Goal: Information Seeking & Learning: Find specific page/section

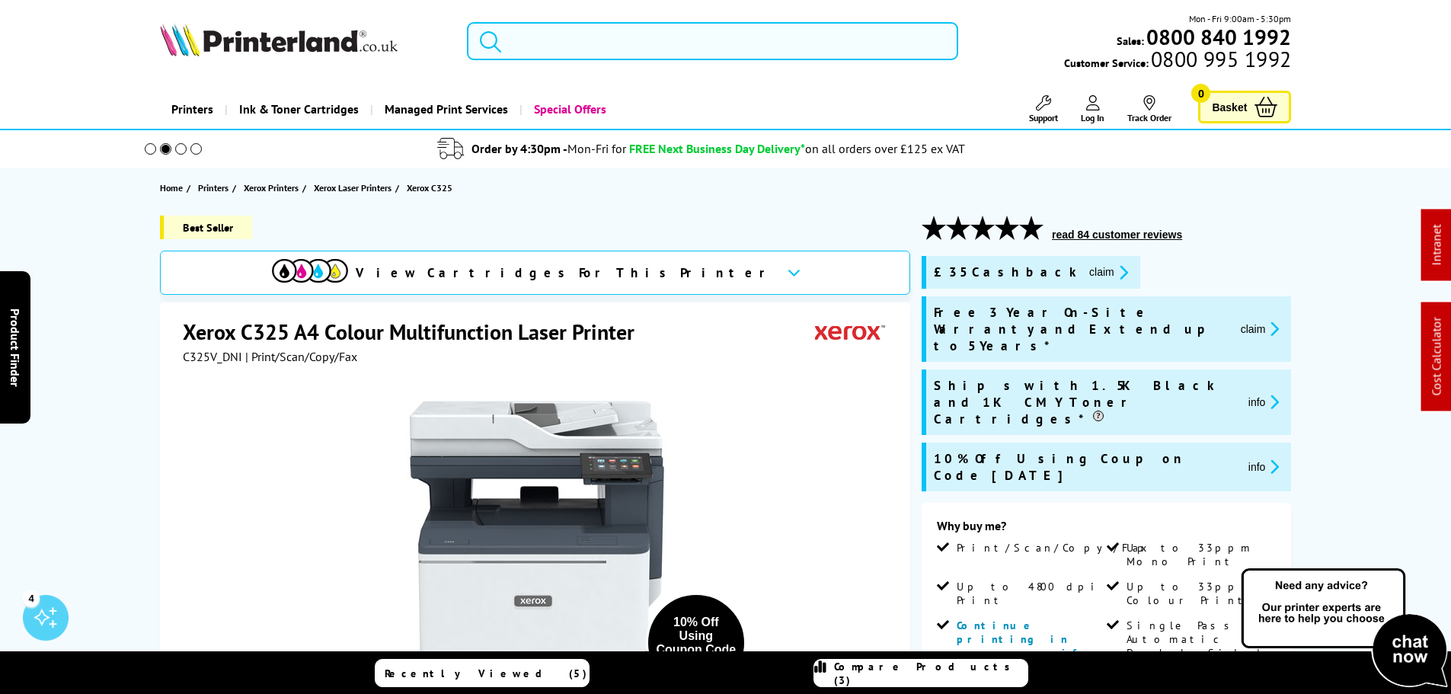
click at [588, 55] on input "search" at bounding box center [712, 41] width 491 height 38
paste input "HP Smart Tank 455"
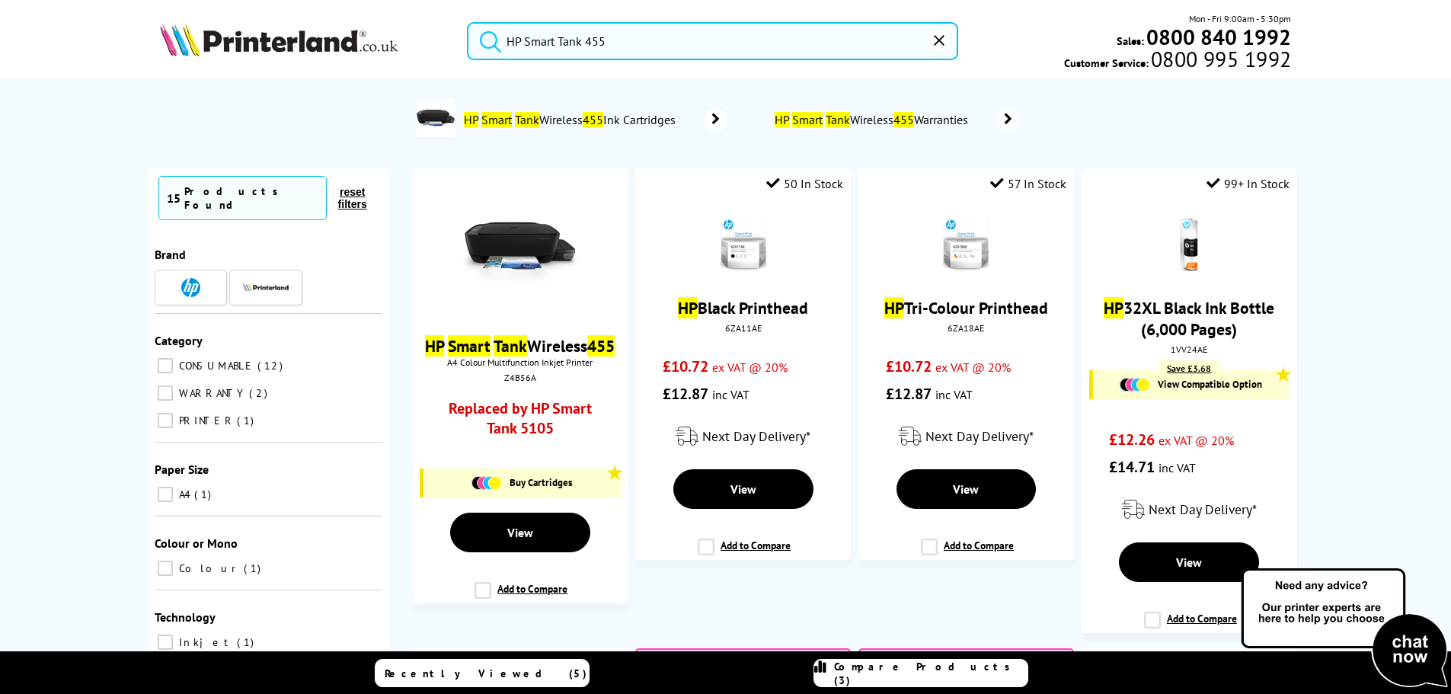
type input "HP Smart Tank 455"
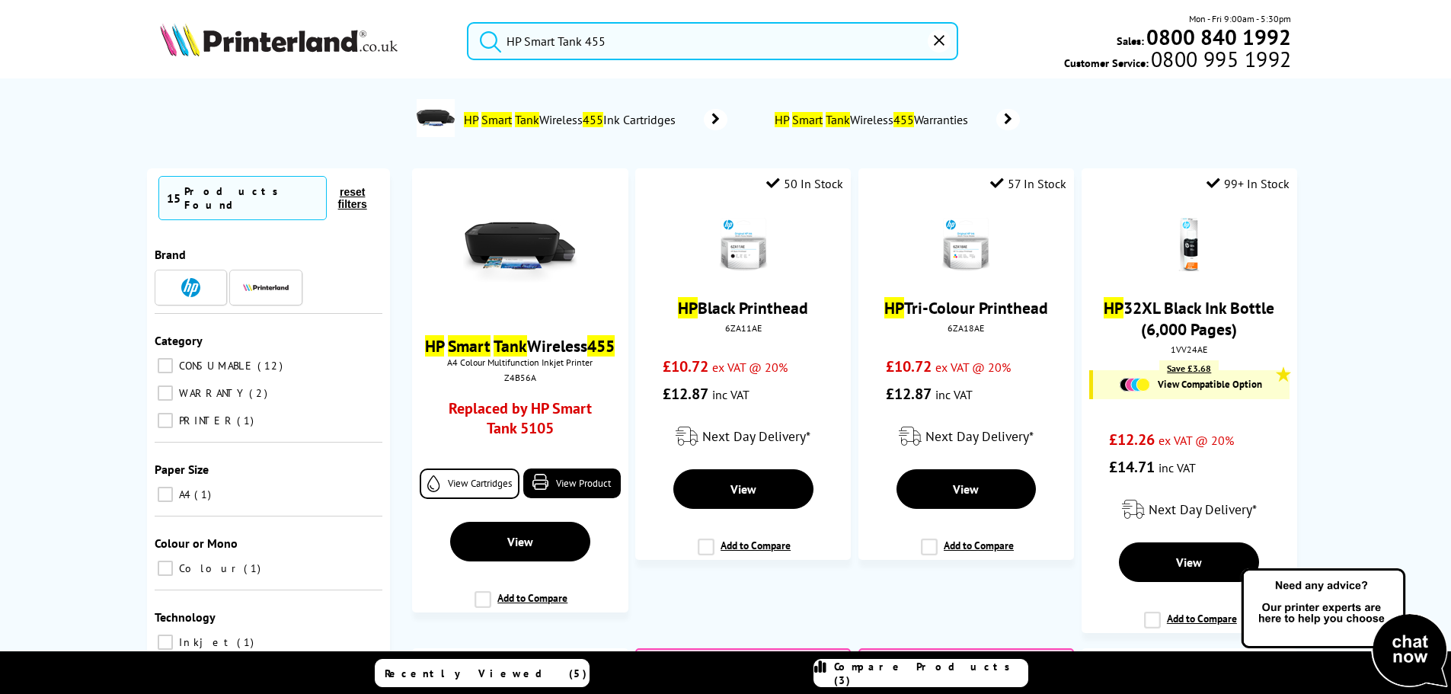
click at [563, 107] on link "HP Smart Tank Wireless 455 Ink Cartridges" at bounding box center [594, 119] width 265 height 41
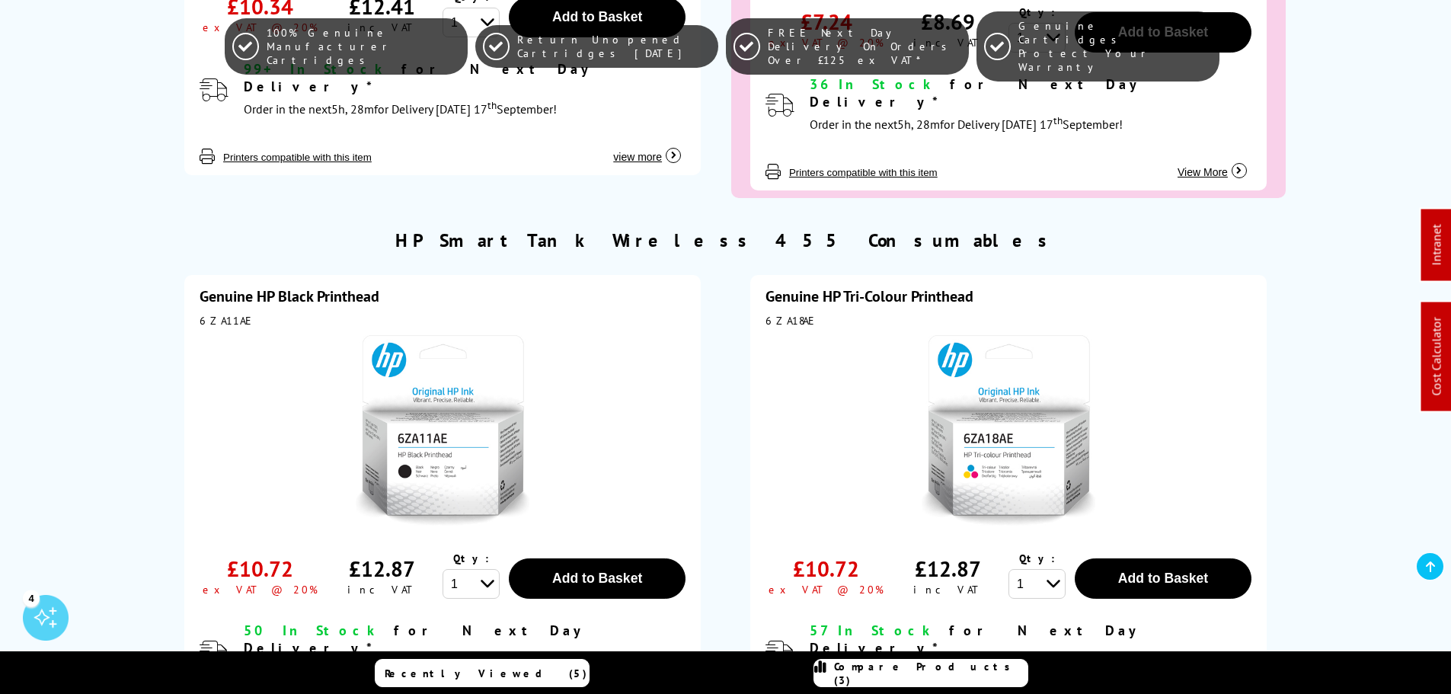
scroll to position [3352, 0]
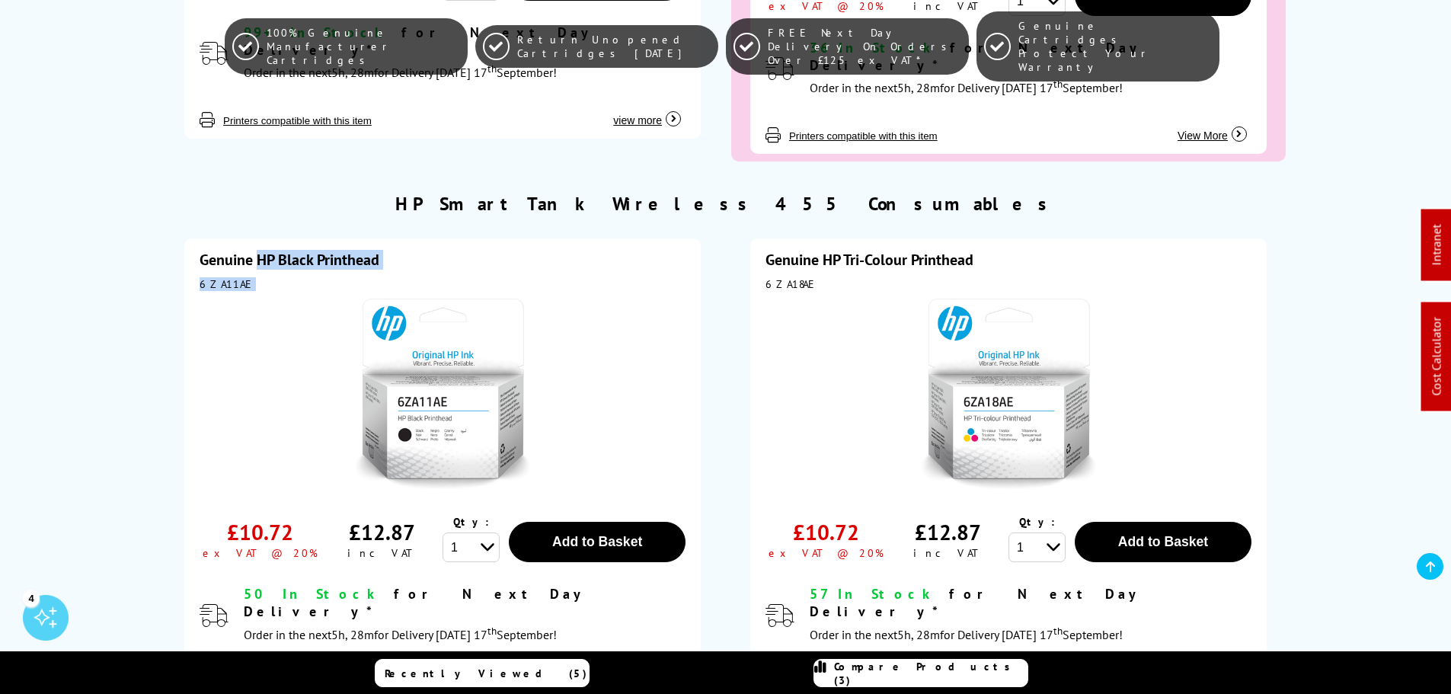
drag, startPoint x: 258, startPoint y: 181, endPoint x: 254, endPoint y: 216, distance: 35.3
click at [254, 238] on div "Genuine HP Black Printhead 6ZA11AE £10.72 ex VAT @ 20% £12.87 1" at bounding box center [442, 469] width 517 height 462
copy div "HP Black Printhead 6ZA11AE"
drag, startPoint x: 828, startPoint y: 178, endPoint x: 831, endPoint y: 197, distance: 19.3
click at [835, 238] on div "Genuine HP Tri-Colour Printhead 6ZA18AE £10.72 ex VAT @ 20% £12.87 Qty:" at bounding box center [1008, 469] width 517 height 462
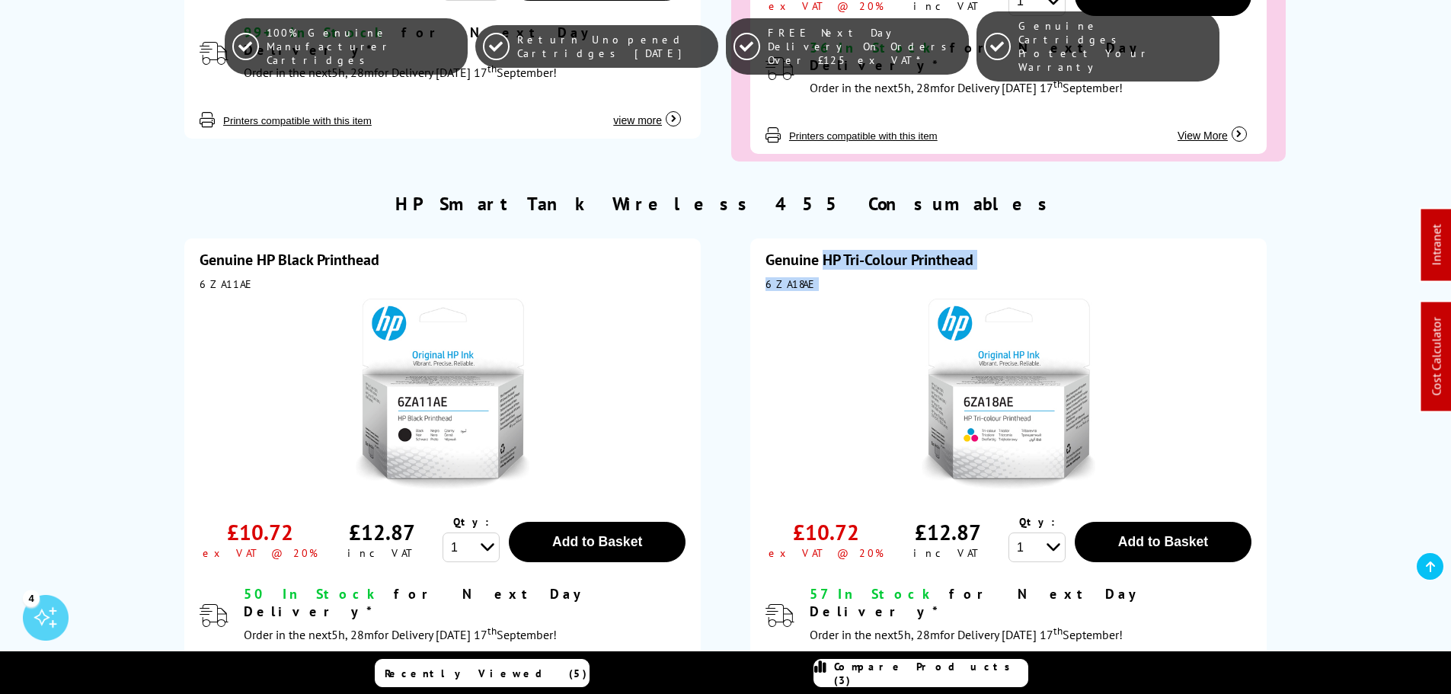
drag, startPoint x: 825, startPoint y: 177, endPoint x: 822, endPoint y: 221, distance: 44.3
click at [827, 238] on div "Genuine HP Tri-Colour Printhead 6ZA18AE £10.72 ex VAT @ 20% £12.87 Qty:" at bounding box center [1008, 469] width 517 height 462
copy div "HP Tri-Colour Printhead 6ZA18AE"
click at [271, 188] on div "HP Smart Tank Wireless 455 Consumables" at bounding box center [726, 203] width 1132 height 31
click at [1288, 219] on div "Genuine HP Black Printhead 6ZA11AE £10.72 ex VAT @ 20% £12.87 1" at bounding box center [726, 471] width 1132 height 504
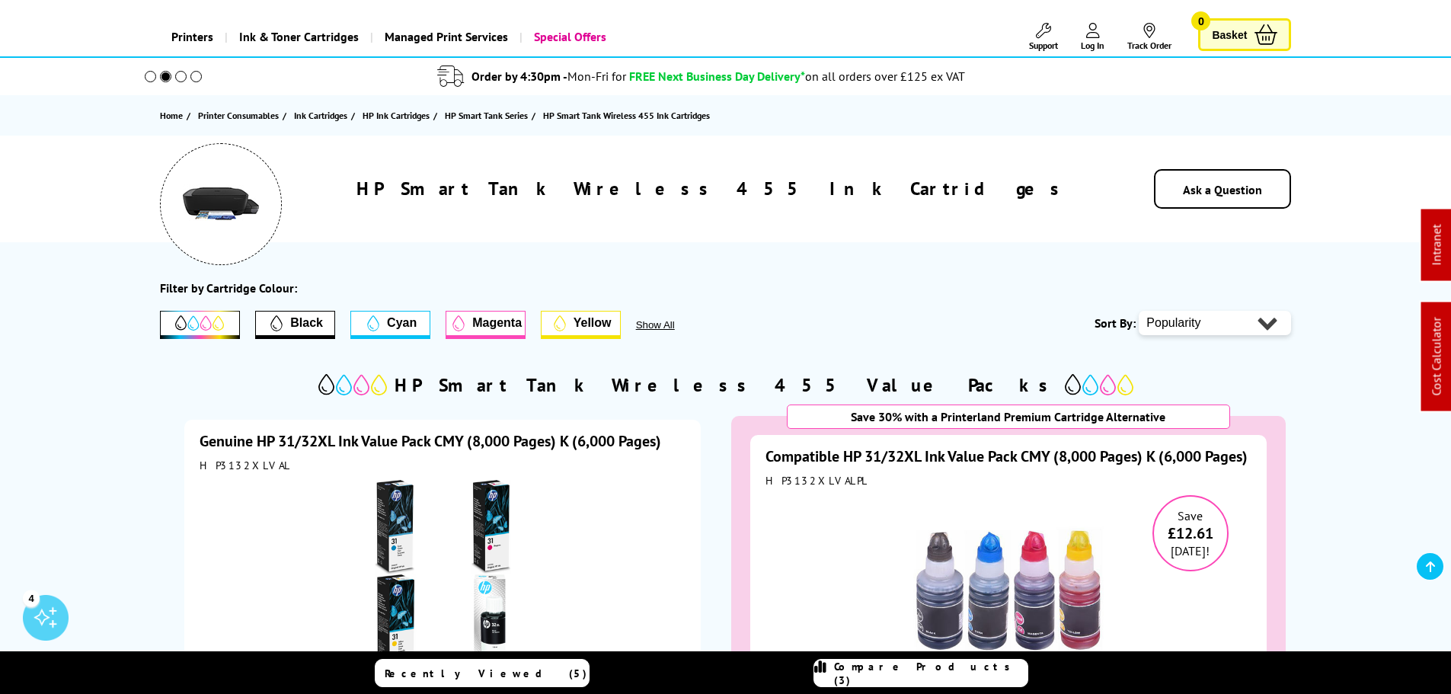
scroll to position [0, 0]
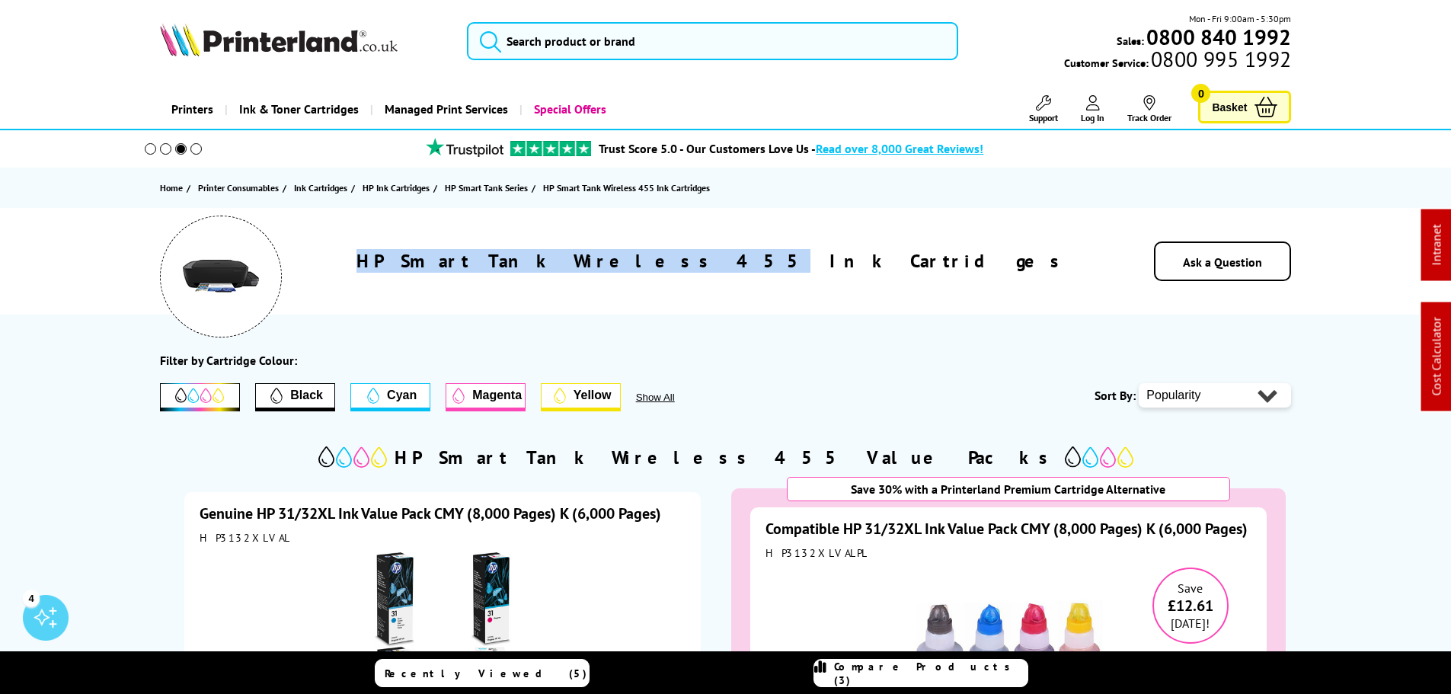
drag, startPoint x: 763, startPoint y: 259, endPoint x: 504, endPoint y: 261, distance: 259.8
click at [523, 261] on div "HP Smart Tank Wireless 455 Ink Cartridges" at bounding box center [713, 261] width 770 height 24
copy h1 "HP Smart Tank Wireless 455"
click at [267, 43] on img at bounding box center [279, 40] width 238 height 34
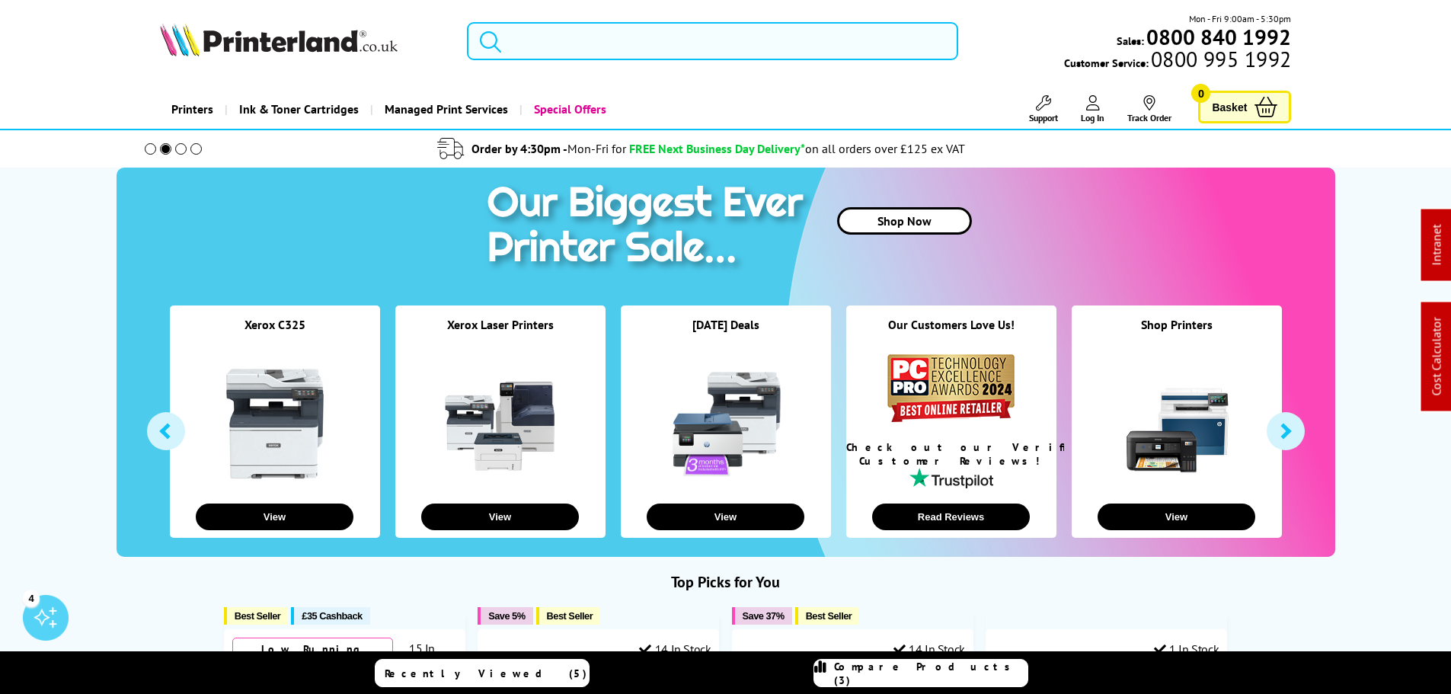
click at [639, 24] on input "search" at bounding box center [712, 41] width 491 height 38
paste input "C11CL41401"
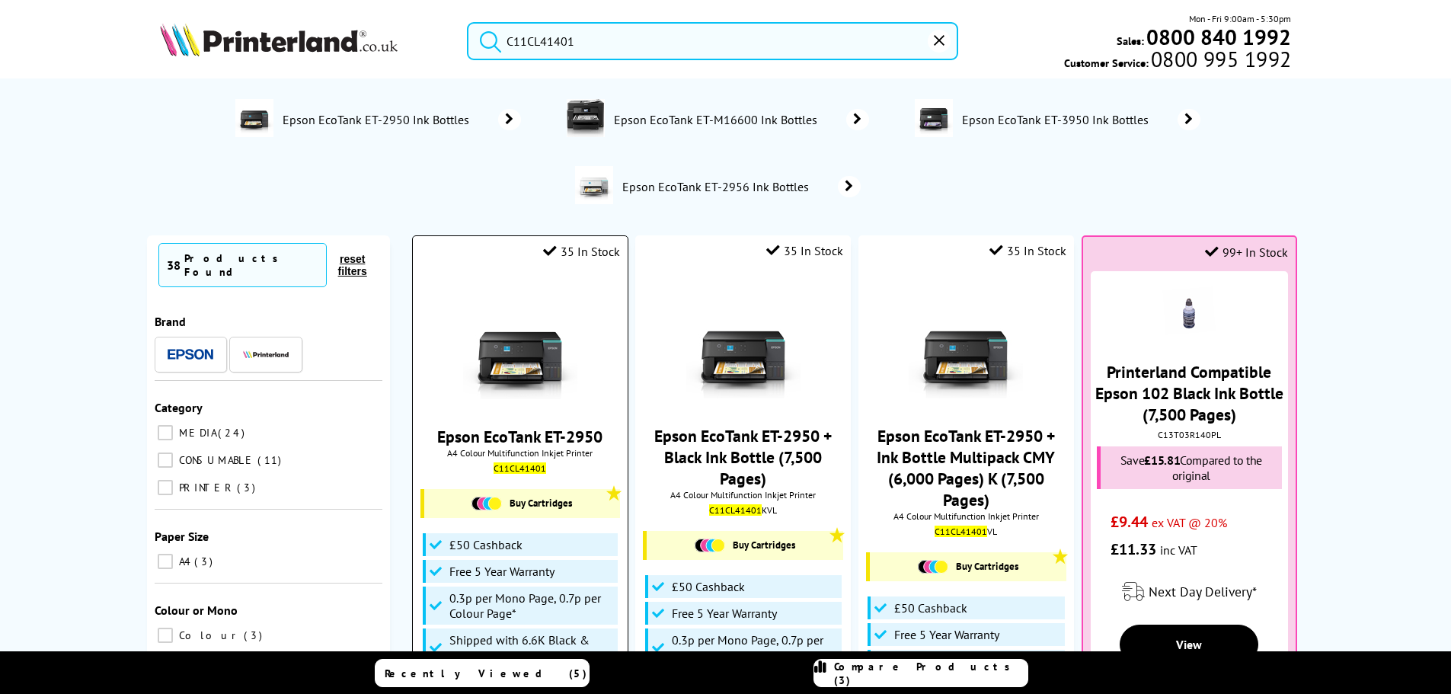
type input "C11CL41401"
drag, startPoint x: 535, startPoint y: 316, endPoint x: 537, endPoint y: 325, distance: 8.7
click at [535, 316] on img at bounding box center [520, 343] width 114 height 114
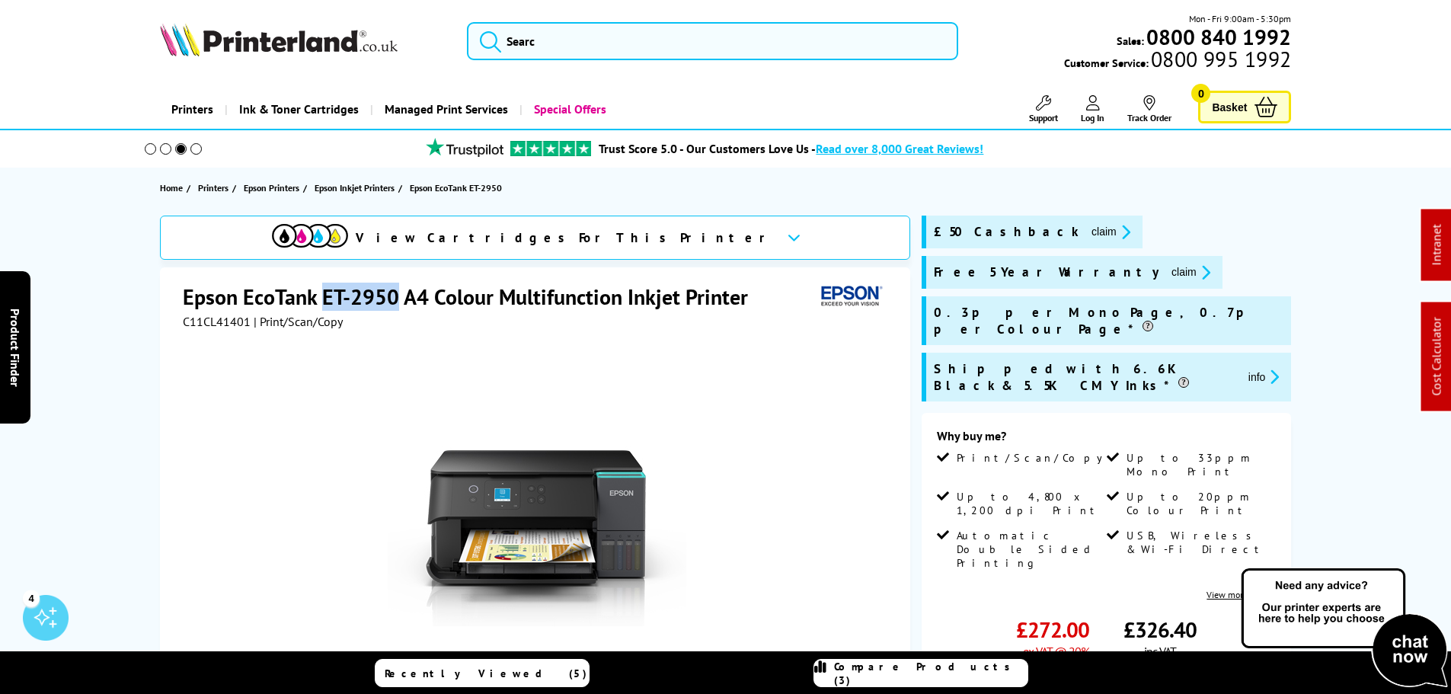
drag, startPoint x: 387, startPoint y: 290, endPoint x: 324, endPoint y: 294, distance: 63.4
click at [324, 294] on h1 "Epson EcoTank ET-2950 A4 Colour Multifunction Inkjet Printer" at bounding box center [473, 297] width 581 height 28
copy h1 "ET-2950"
click at [604, 32] on input "search" at bounding box center [712, 41] width 491 height 38
paste input "42127456"
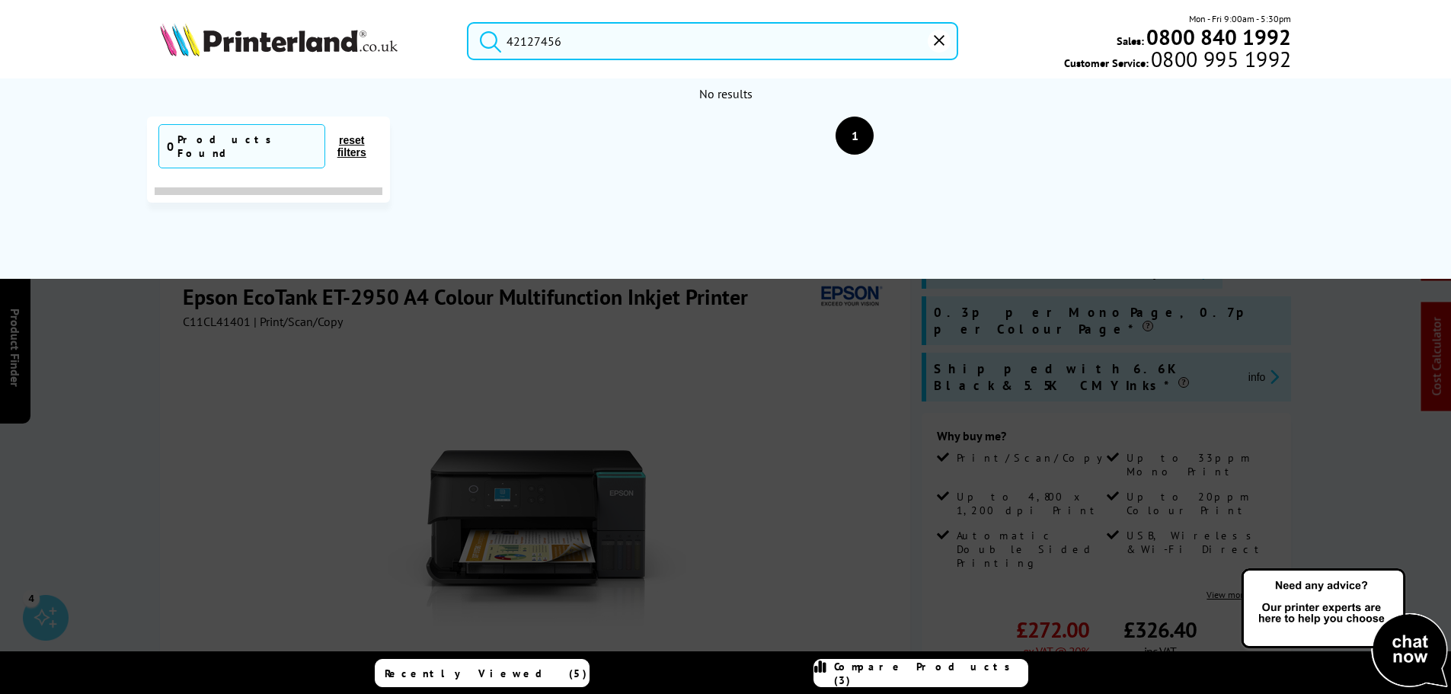
drag, startPoint x: 604, startPoint y: 42, endPoint x: 203, endPoint y: 49, distance: 400.8
click at [226, 49] on div "42127456 Mon - Fri 9:00am - 5:30pm Sales: 0800 840 1992 Customer Service: 0800 …" at bounding box center [726, 44] width 1219 height 67
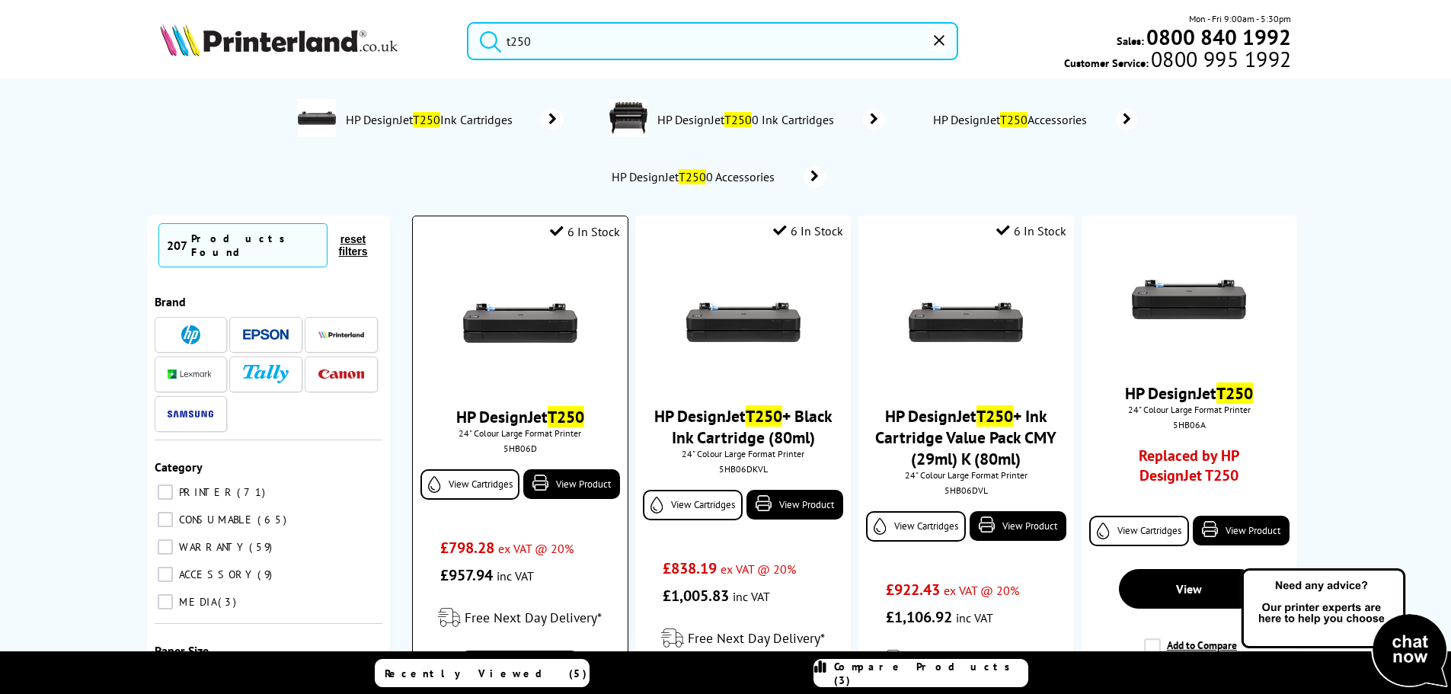
type input "t250"
click at [518, 319] on img at bounding box center [520, 323] width 114 height 114
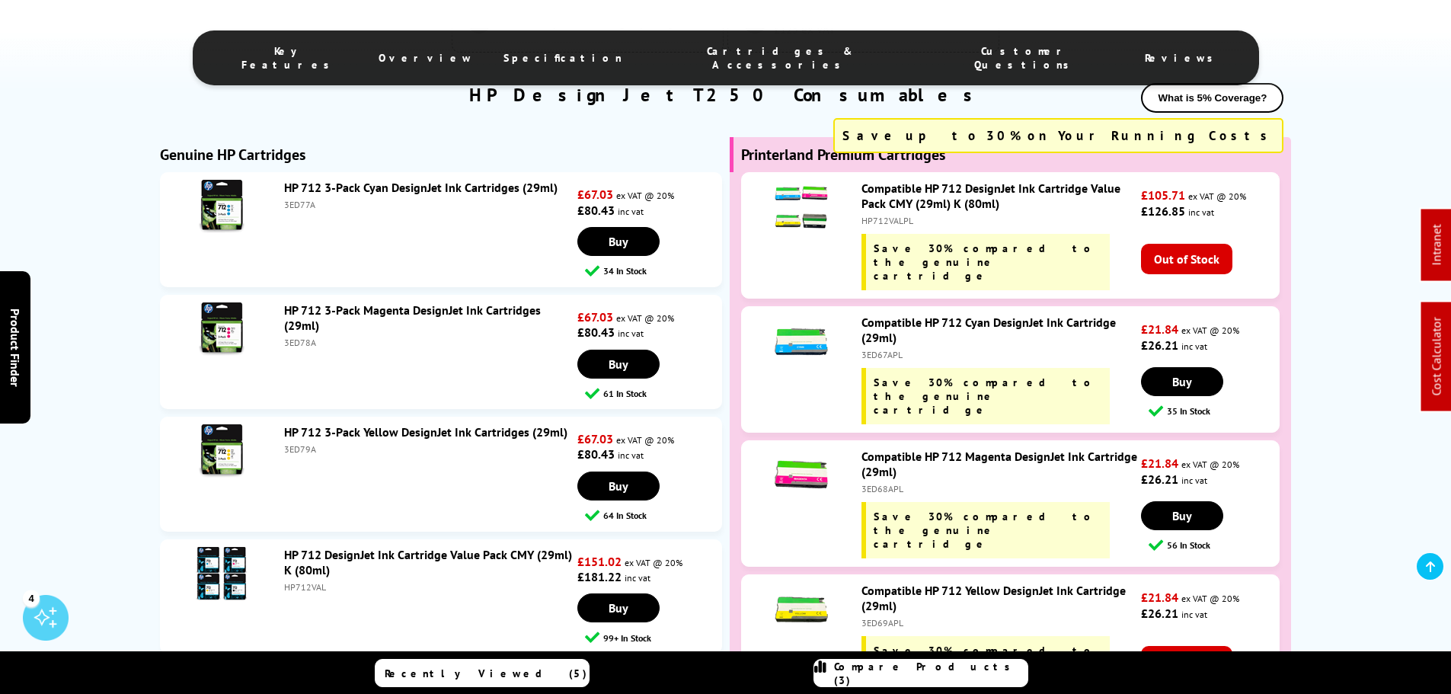
scroll to position [2764, 0]
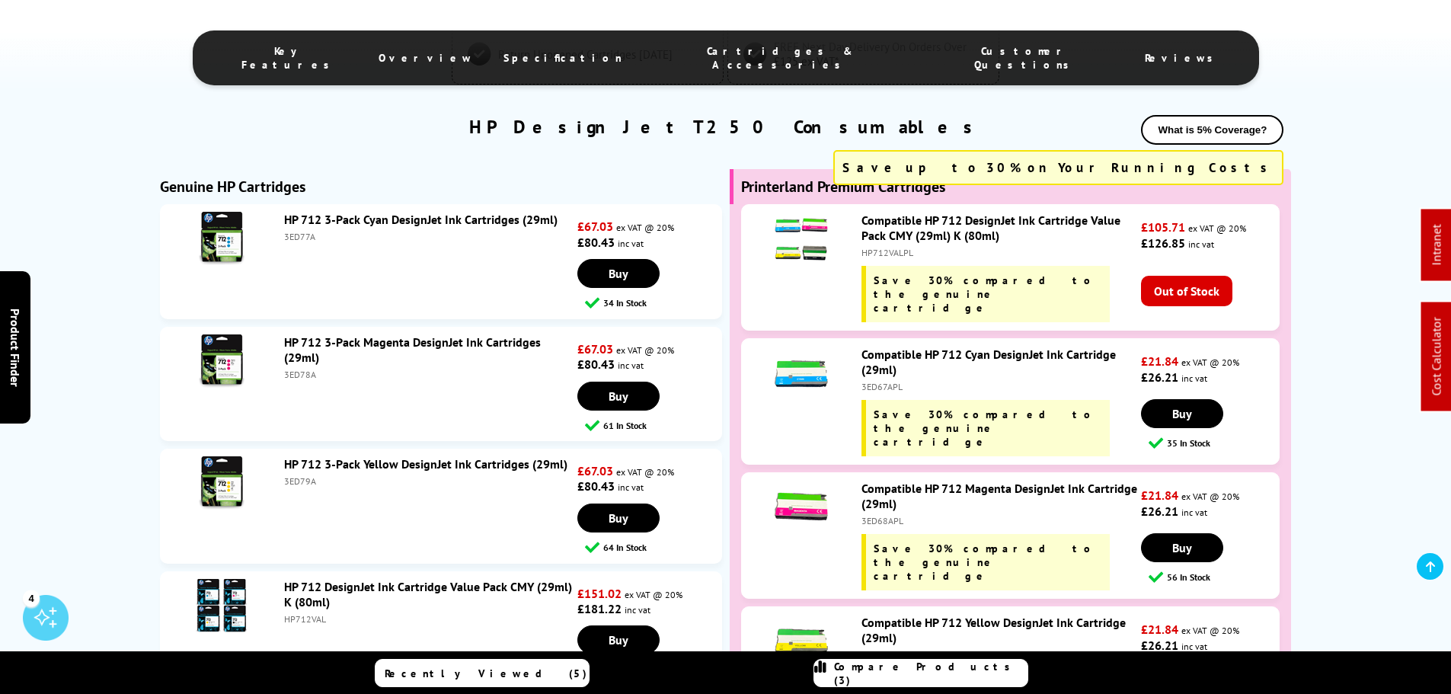
click at [366, 222] on link "HP 712 3-Pack Cyan DesignJet Ink Cartridges (29ml)" at bounding box center [421, 219] width 274 height 15
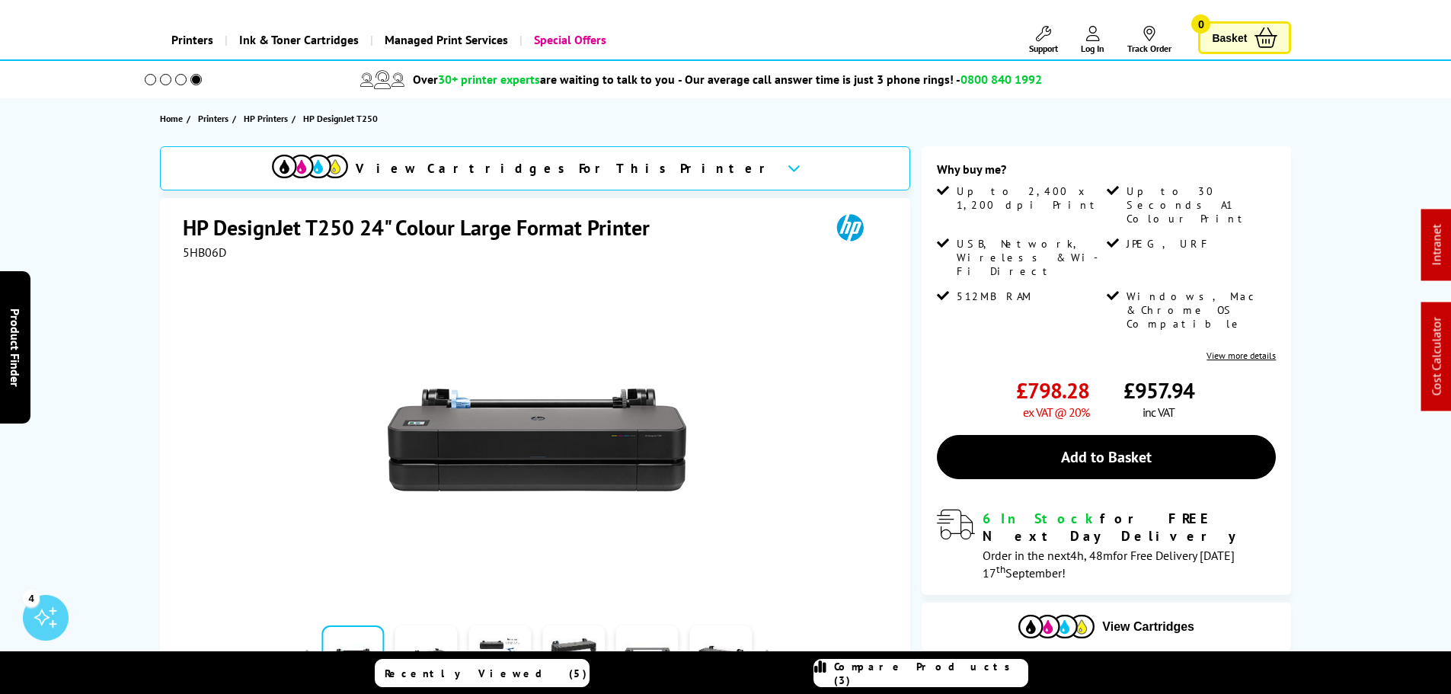
scroll to position [0, 0]
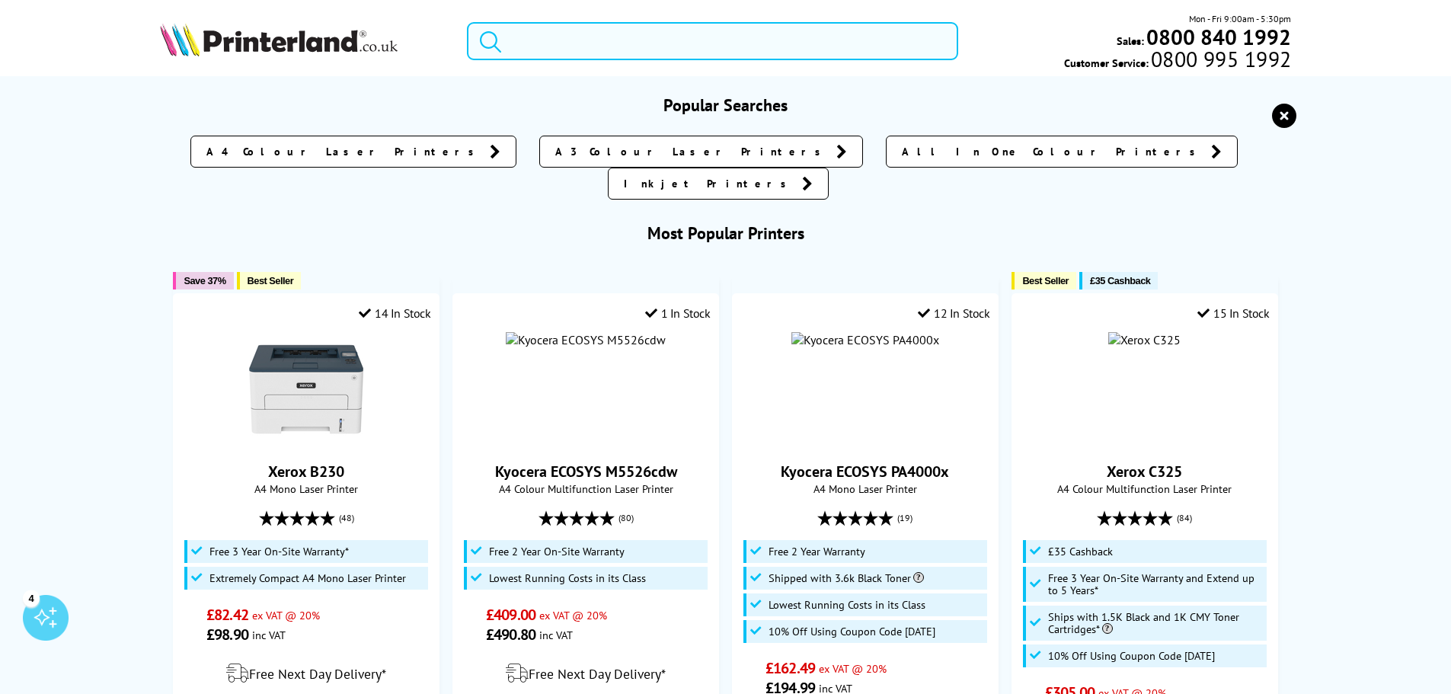
click at [581, 25] on input "search" at bounding box center [712, 41] width 491 height 38
paste input "C11CL40403CA"
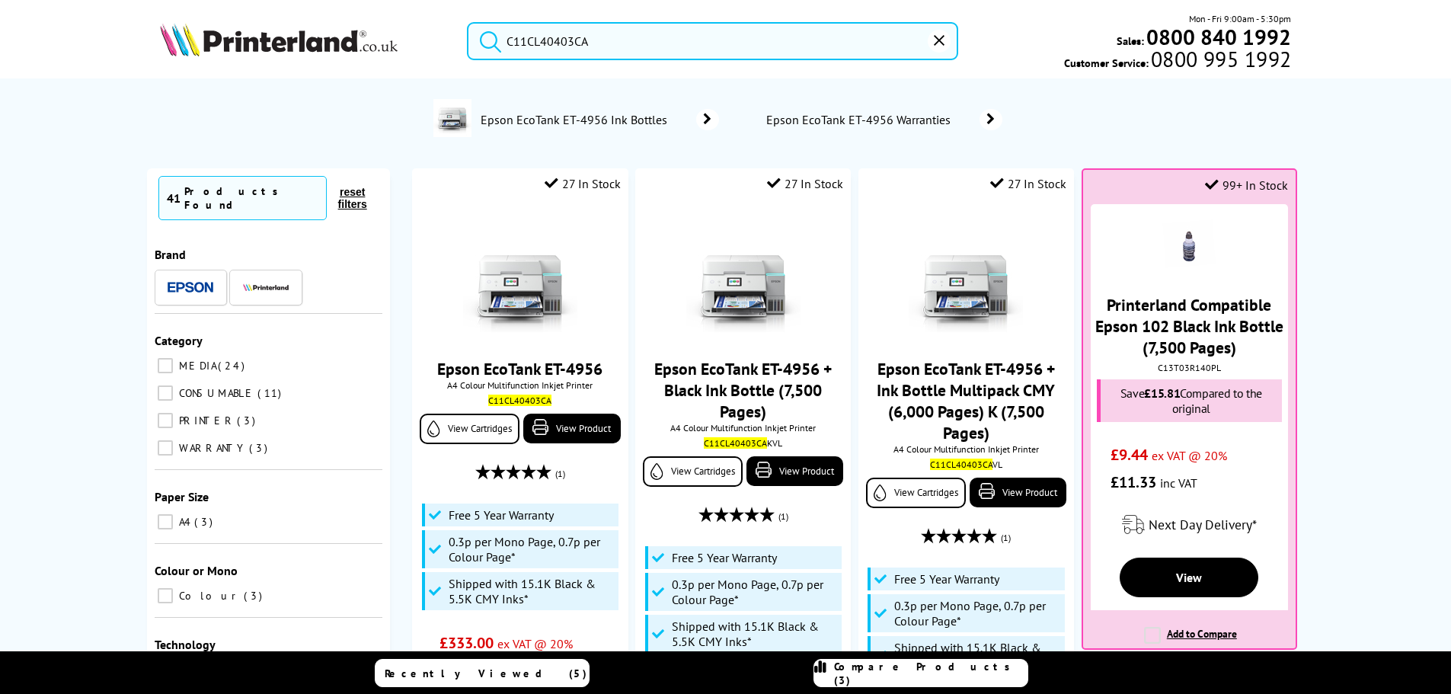
type input "C11CL40403CA"
click at [569, 117] on span "Epson EcoTank ET-4956 Ink Bottles" at bounding box center [576, 119] width 194 height 15
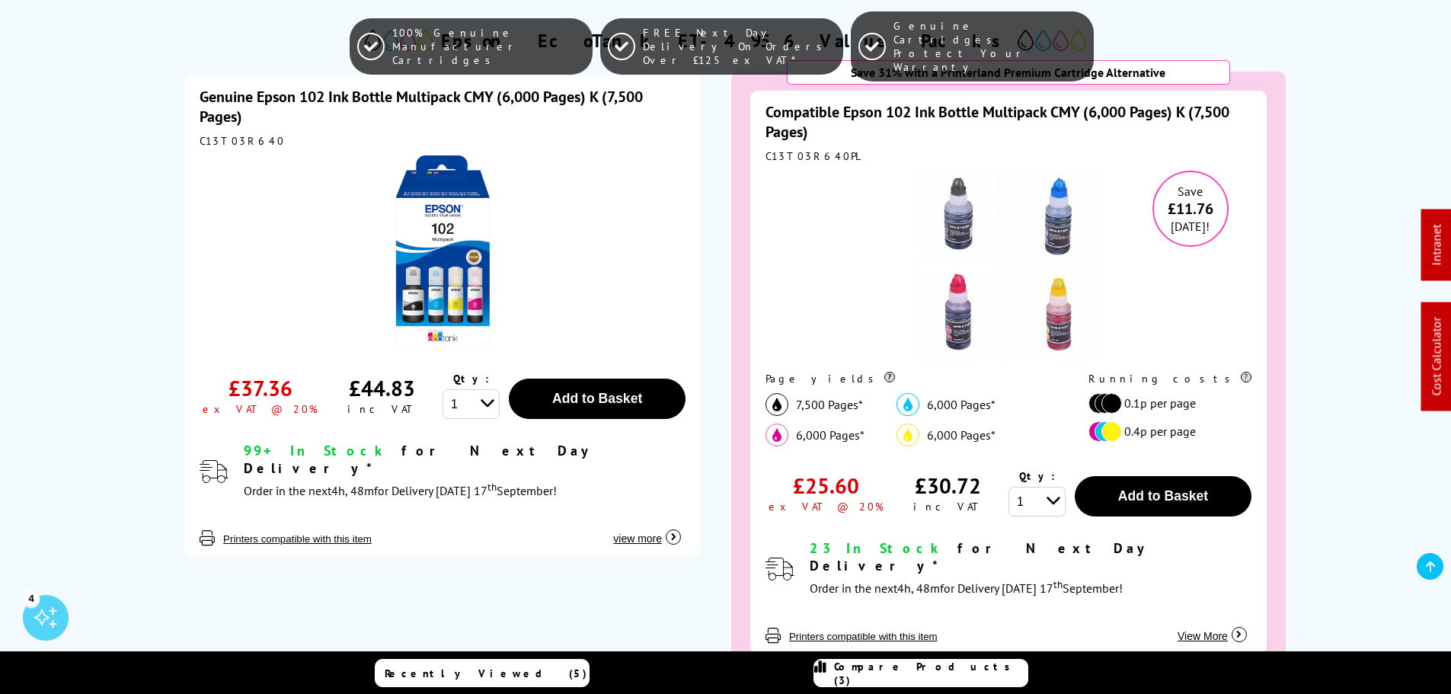
scroll to position [381, 0]
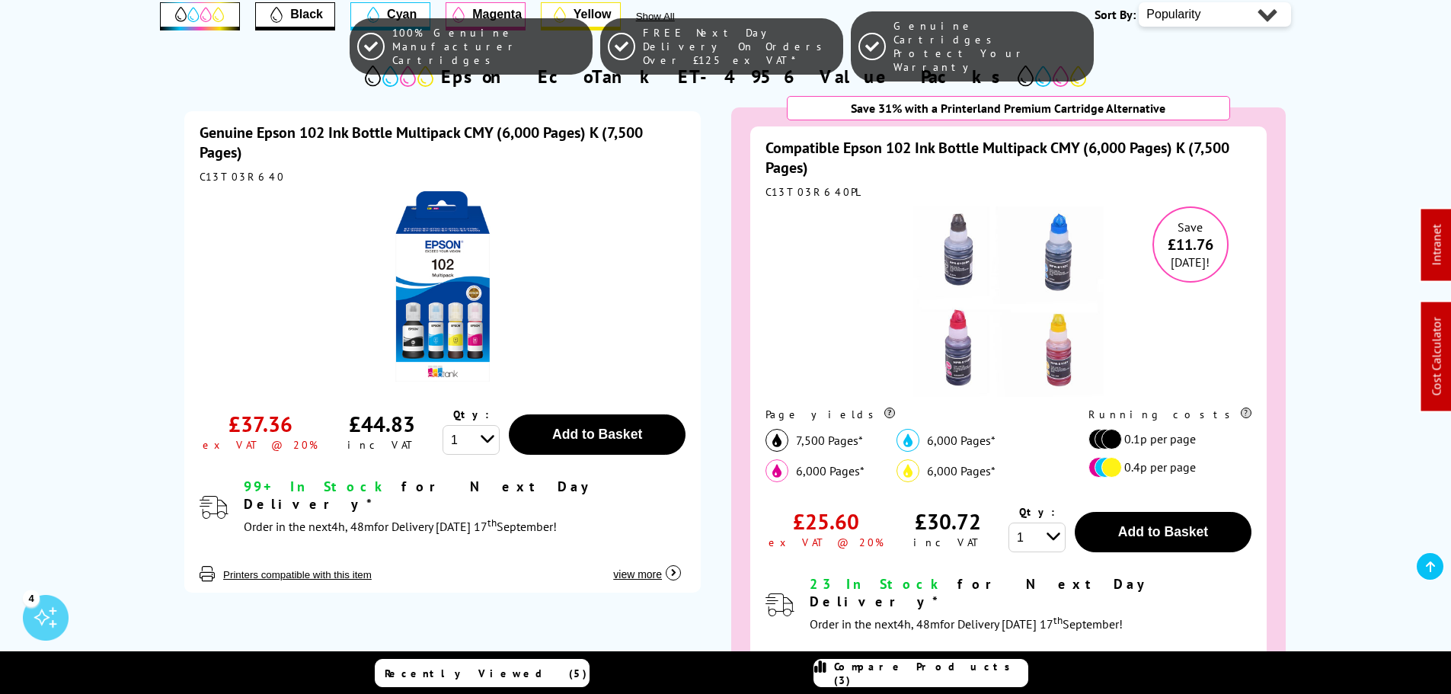
click at [448, 139] on link "Genuine Epson 102 Ink Bottle Multipack CMY (6,000 Pages) K (7,500 Pages)" at bounding box center [421, 143] width 443 height 40
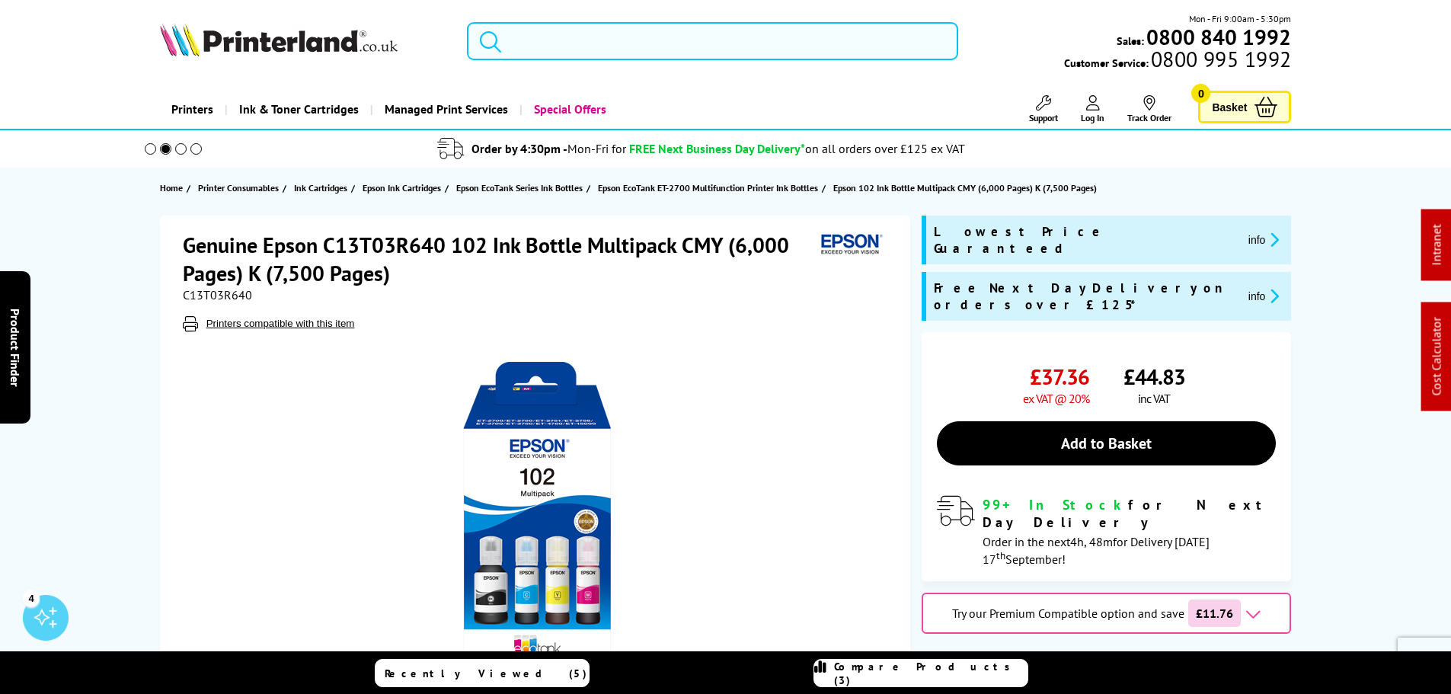
click at [572, 45] on input "search" at bounding box center [712, 41] width 491 height 38
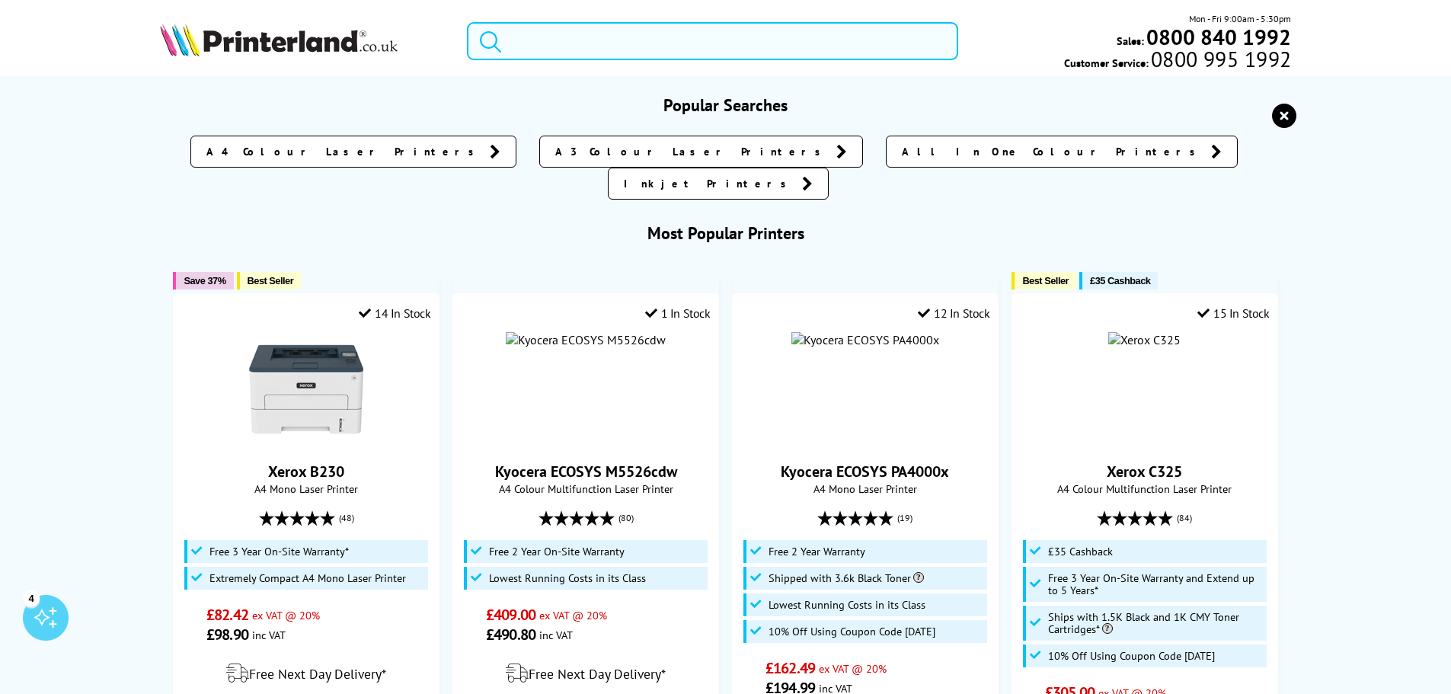
paste input "7178C013"
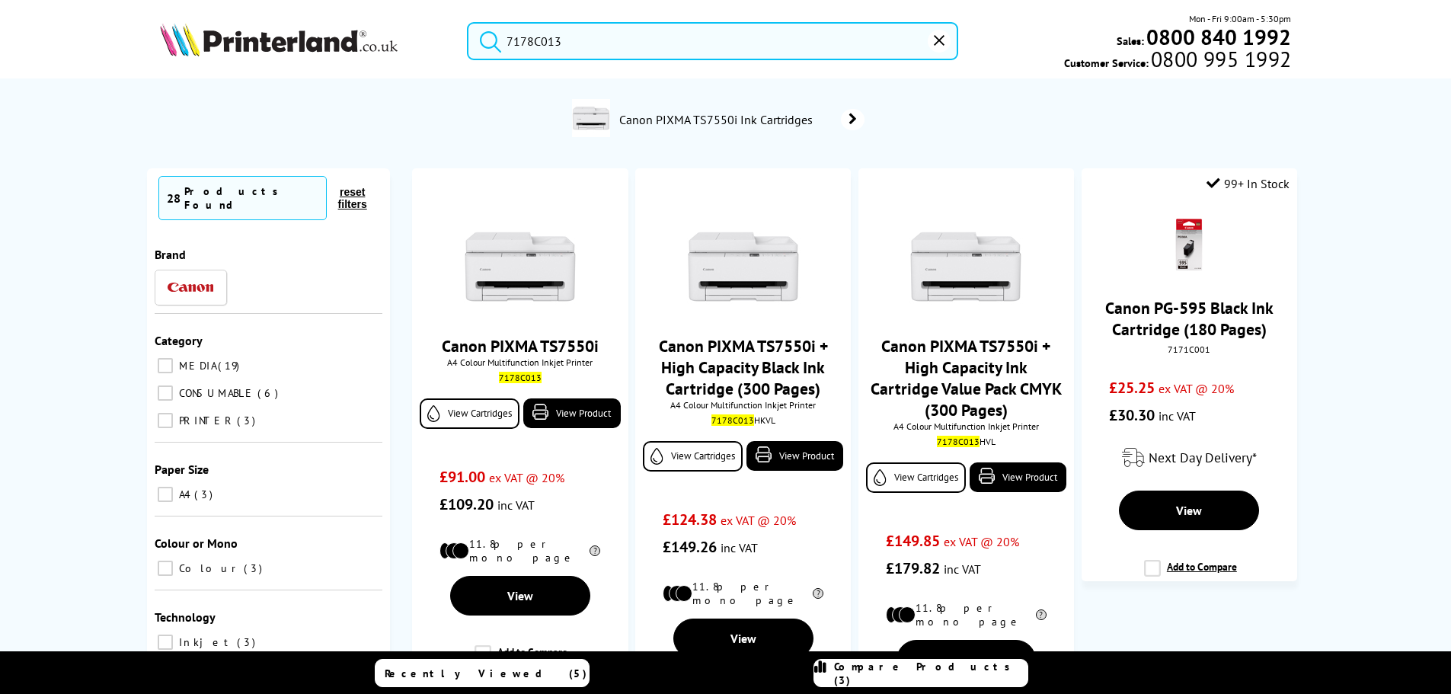
type input "7178C013"
click at [643, 118] on span "Canon PIXMA TS7550i Ink Cartridges" at bounding box center [718, 119] width 201 height 15
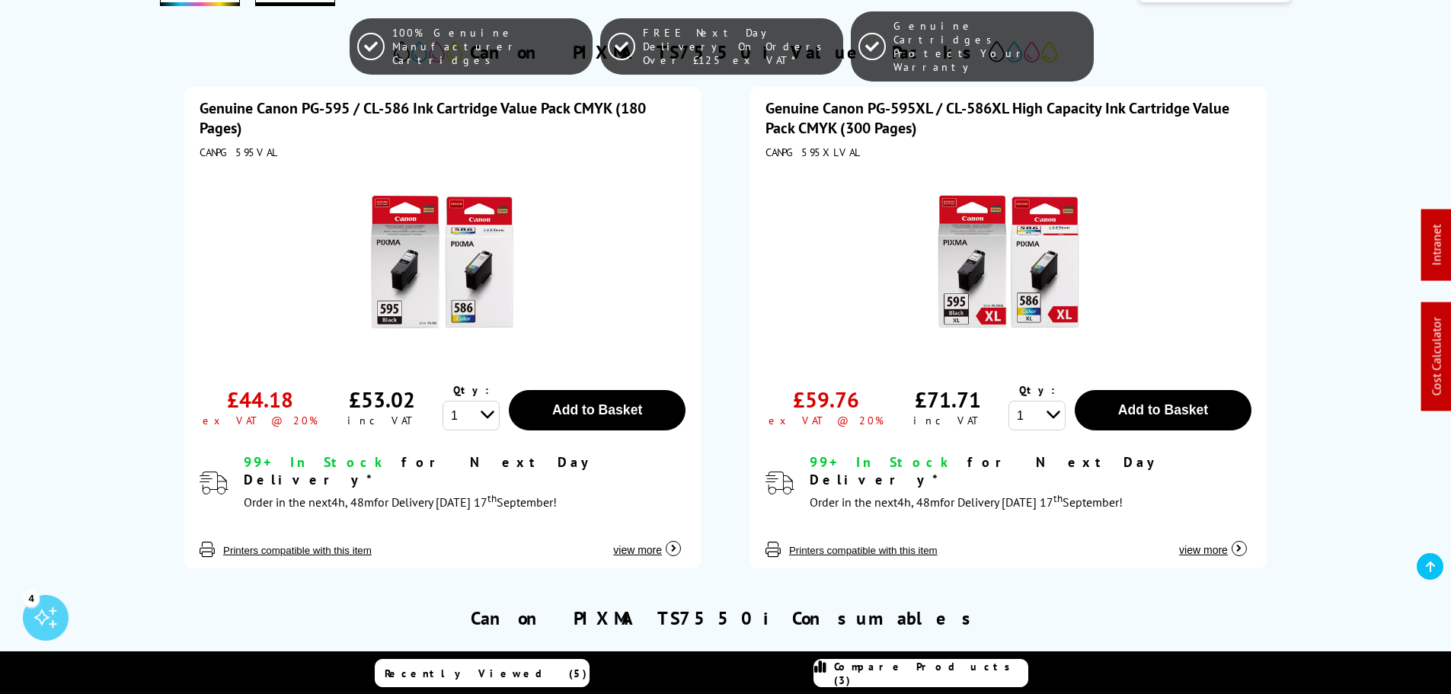
scroll to position [381, 0]
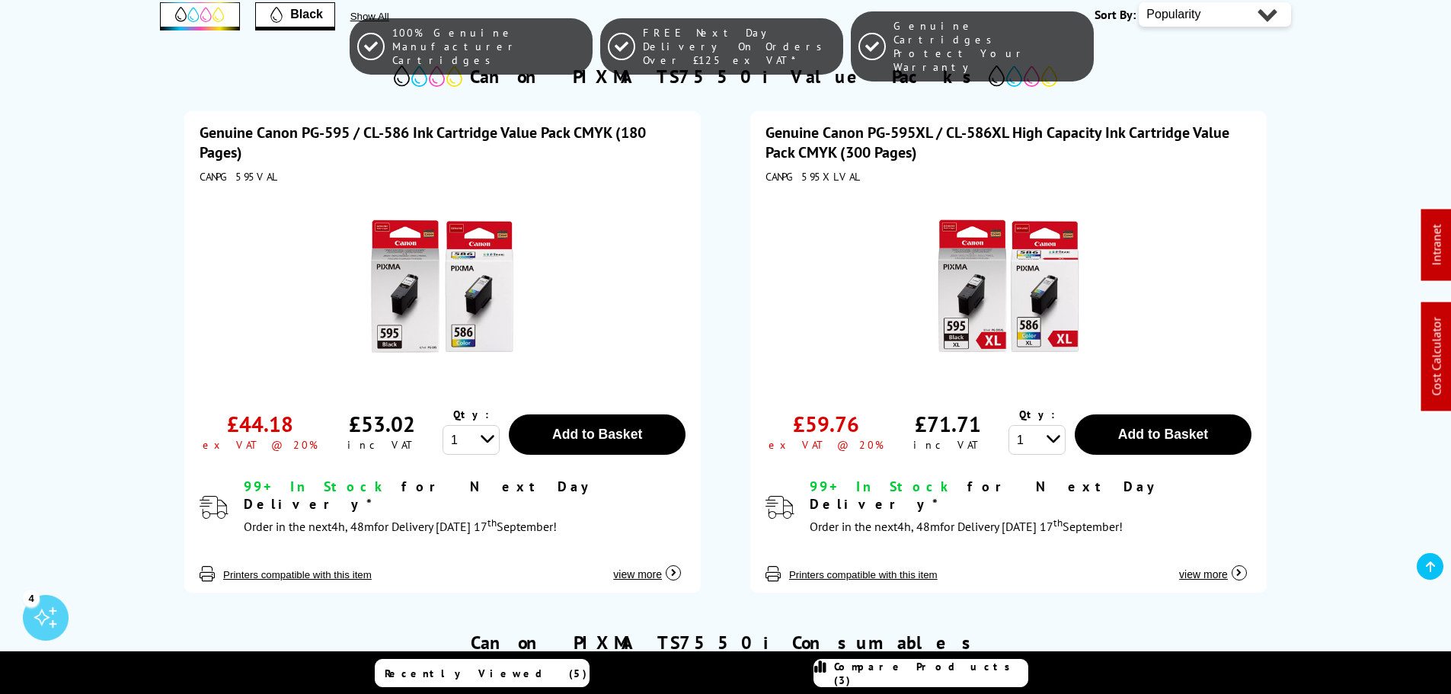
click at [386, 132] on link "Genuine Canon PG-595 / CL-586 Ink Cartridge Value Pack CMYK (180 Pages)" at bounding box center [423, 143] width 446 height 40
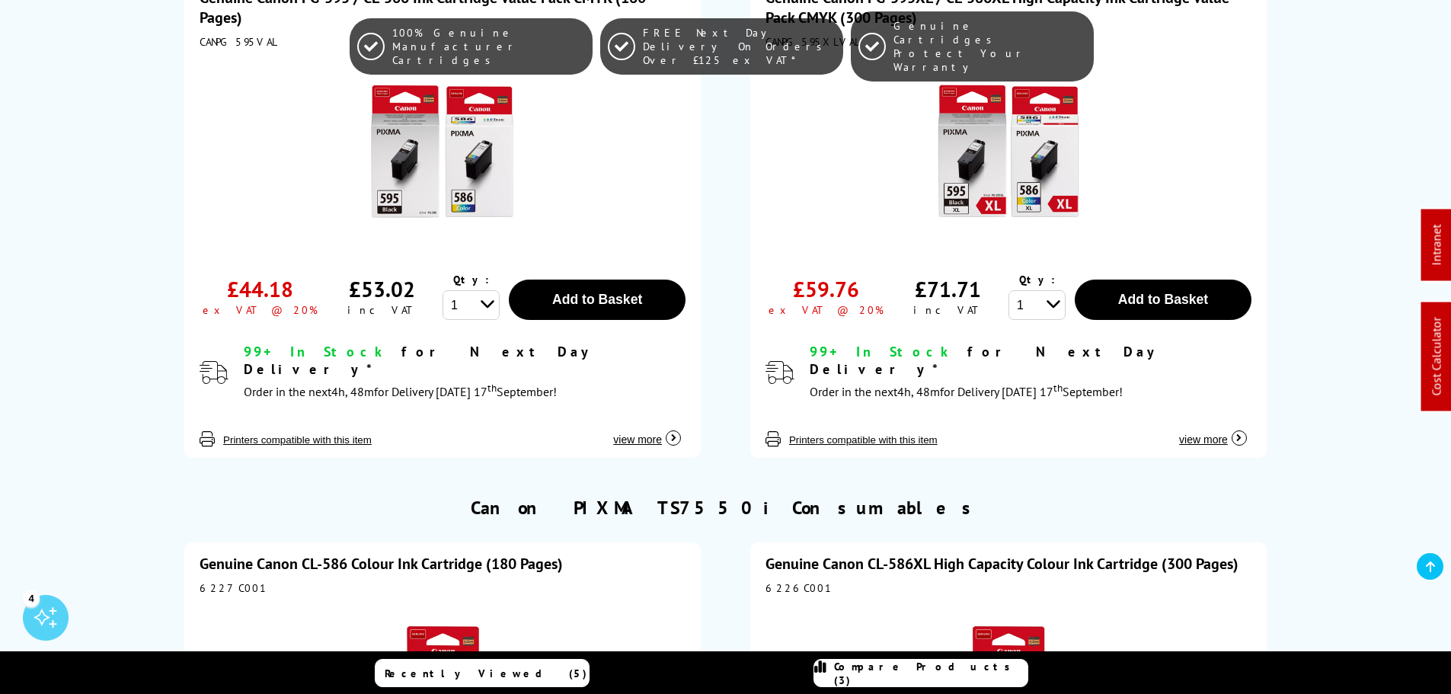
scroll to position [838, 0]
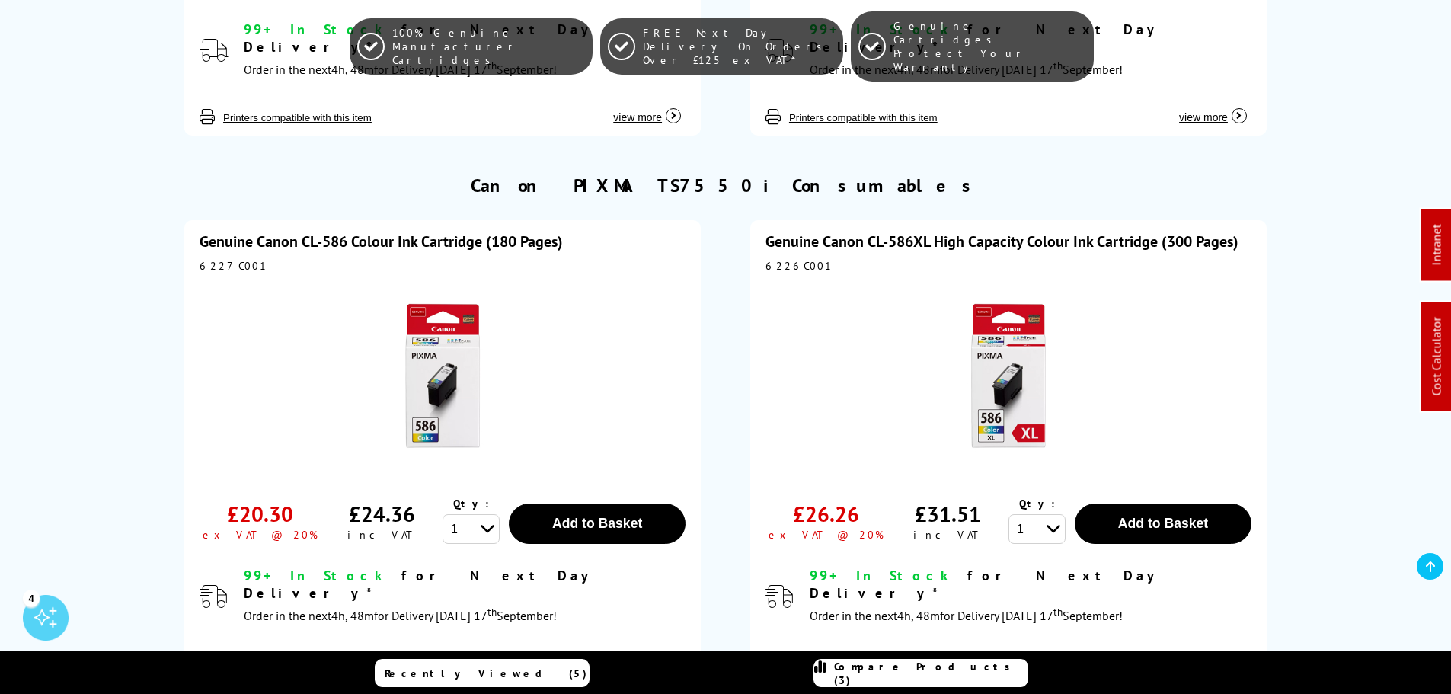
click at [345, 232] on link "Genuine Canon CL-586 Colour Ink Cartridge (180 Pages)" at bounding box center [381, 242] width 363 height 20
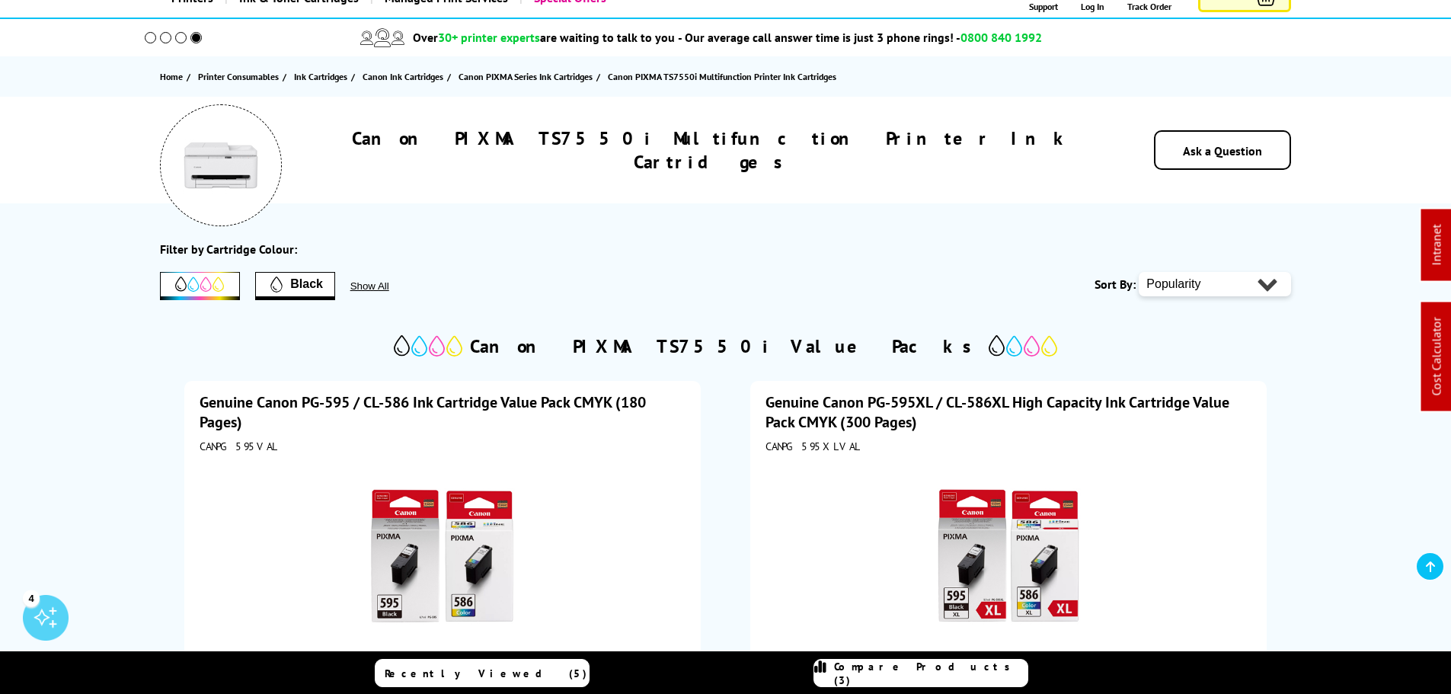
scroll to position [0, 0]
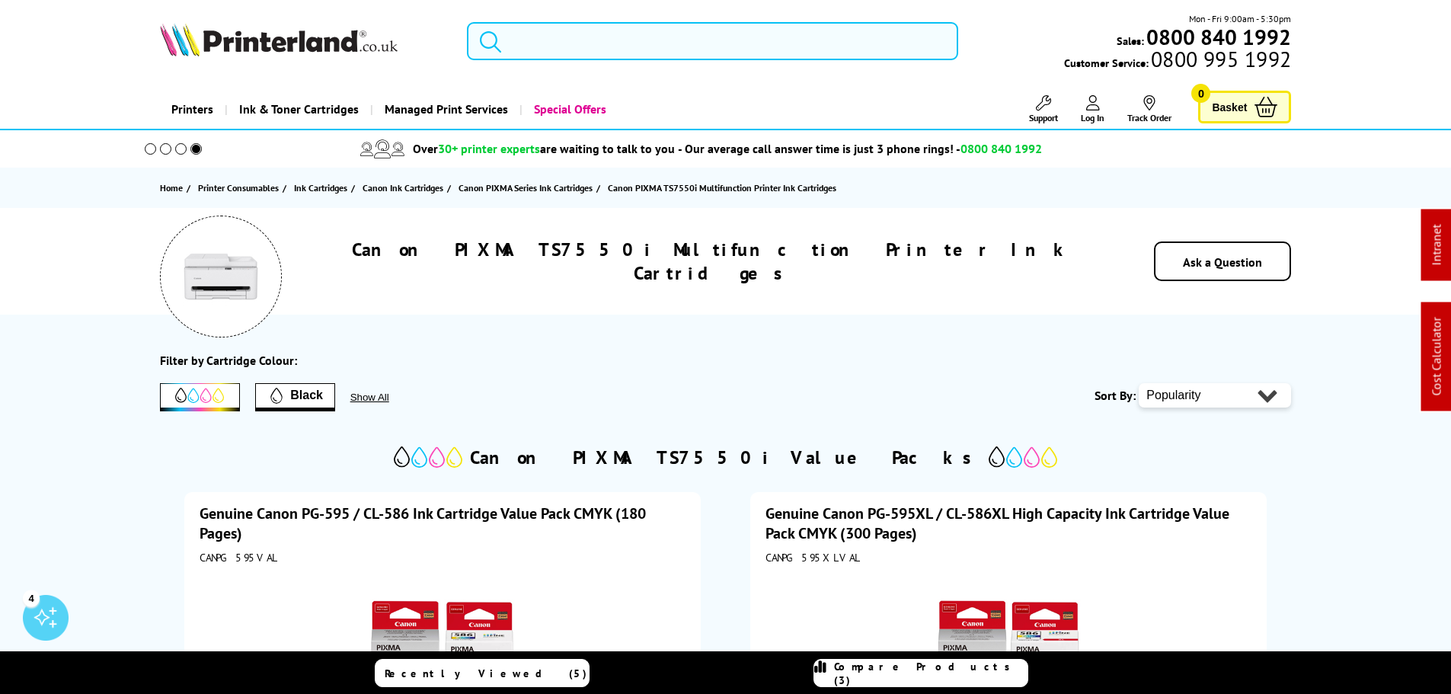
click at [636, 54] on input "search" at bounding box center [712, 41] width 491 height 38
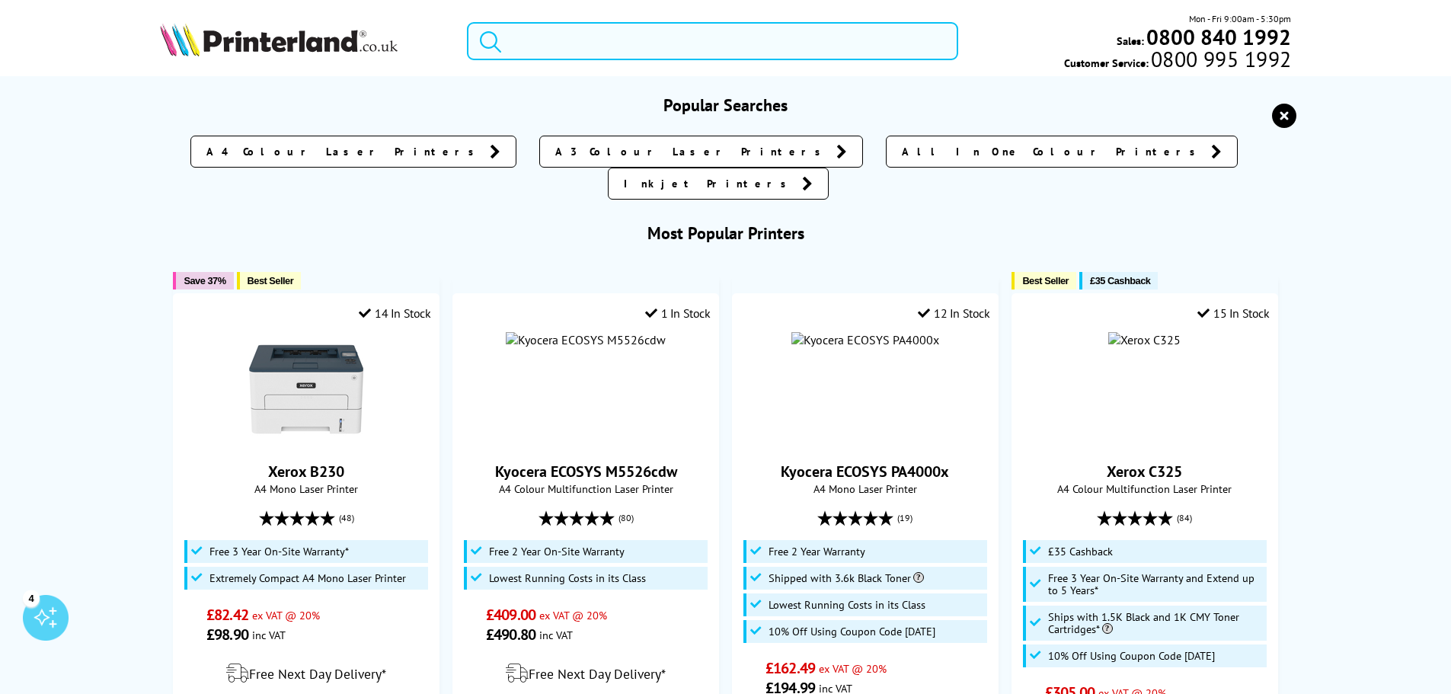
paste input "DCPL1660WZU1"
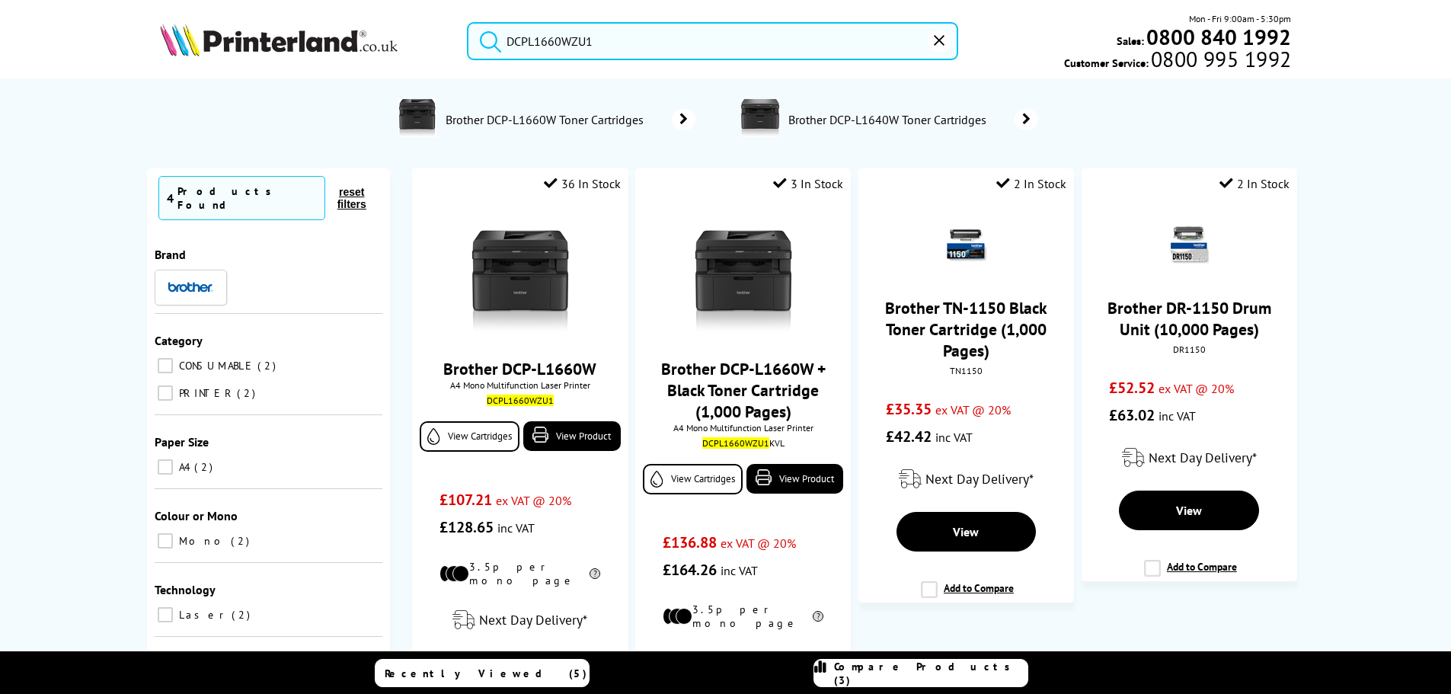
type input "DCPL1660WZU1"
click at [546, 114] on span "Brother DCP-L1660W Toner Cartridges" at bounding box center [547, 119] width 206 height 15
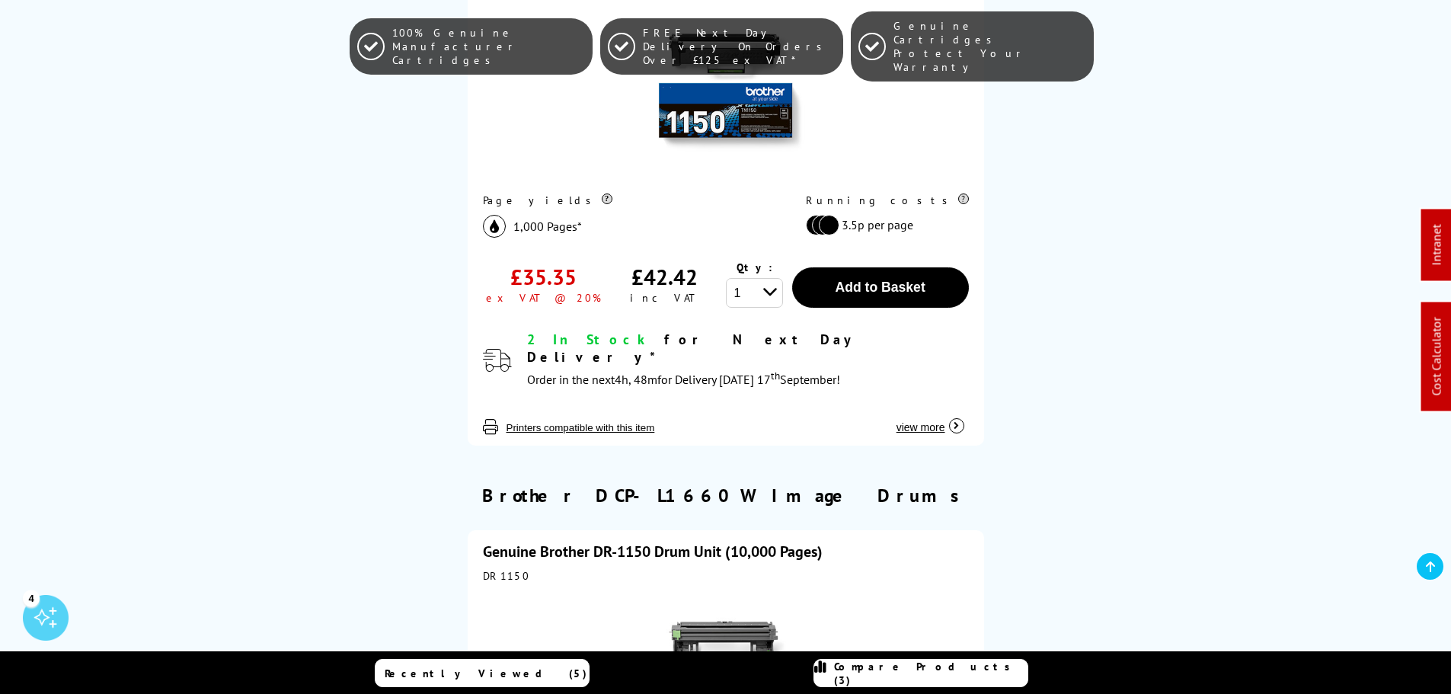
scroll to position [229, 0]
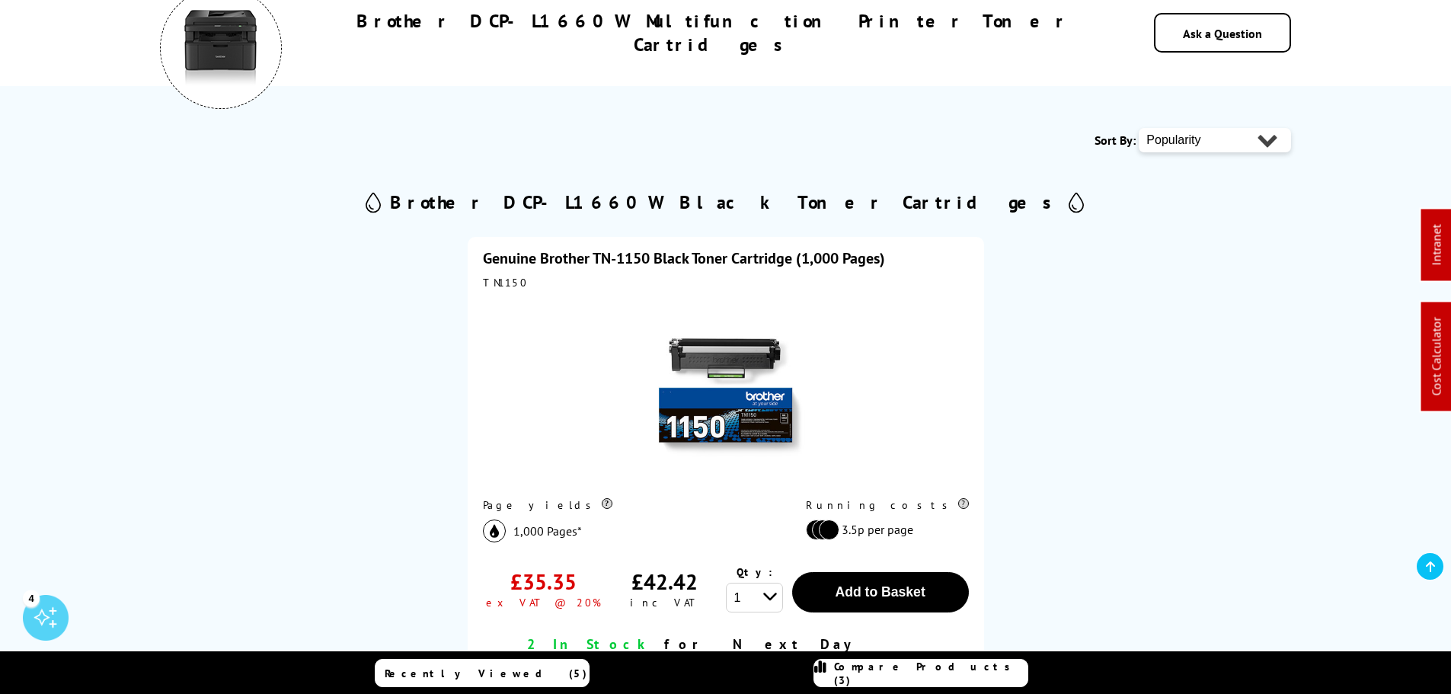
click at [638, 256] on link "Genuine Brother TN-1150 Black Toner Cartridge (1,000 Pages)" at bounding box center [684, 258] width 402 height 20
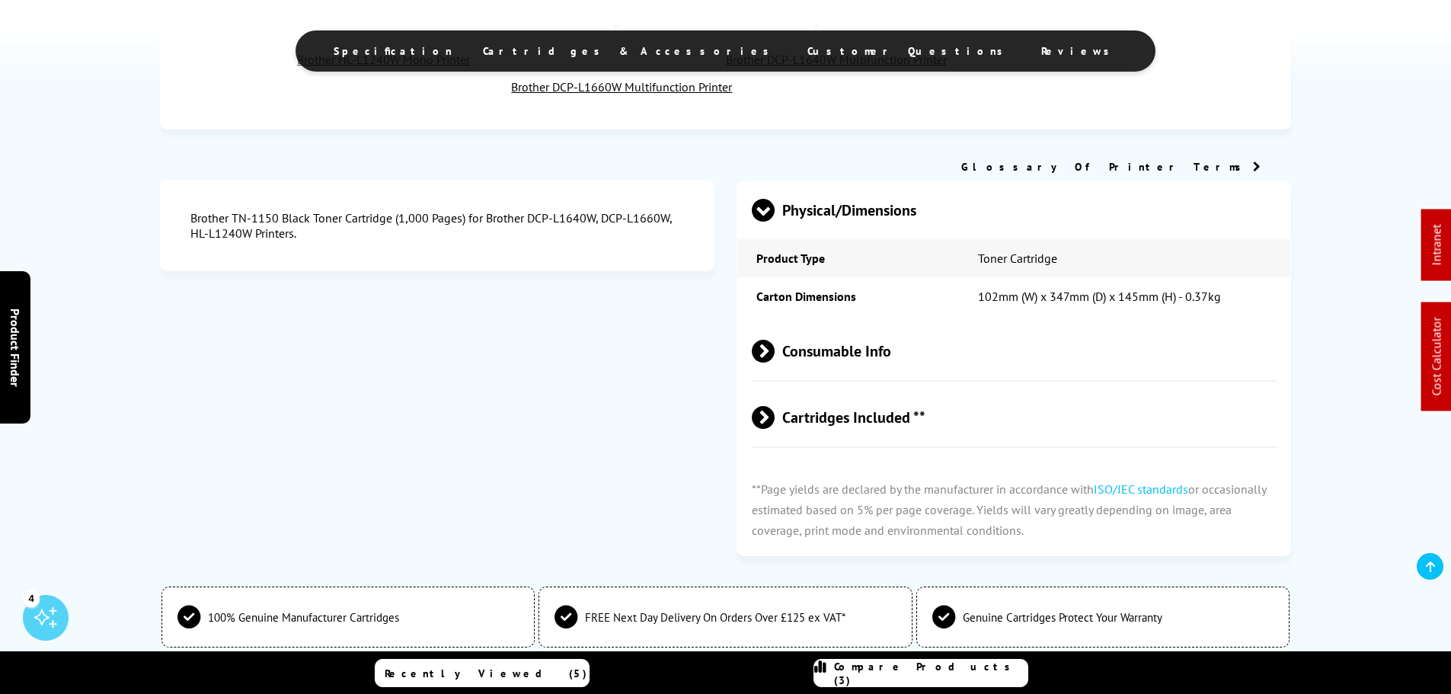
scroll to position [762, 0]
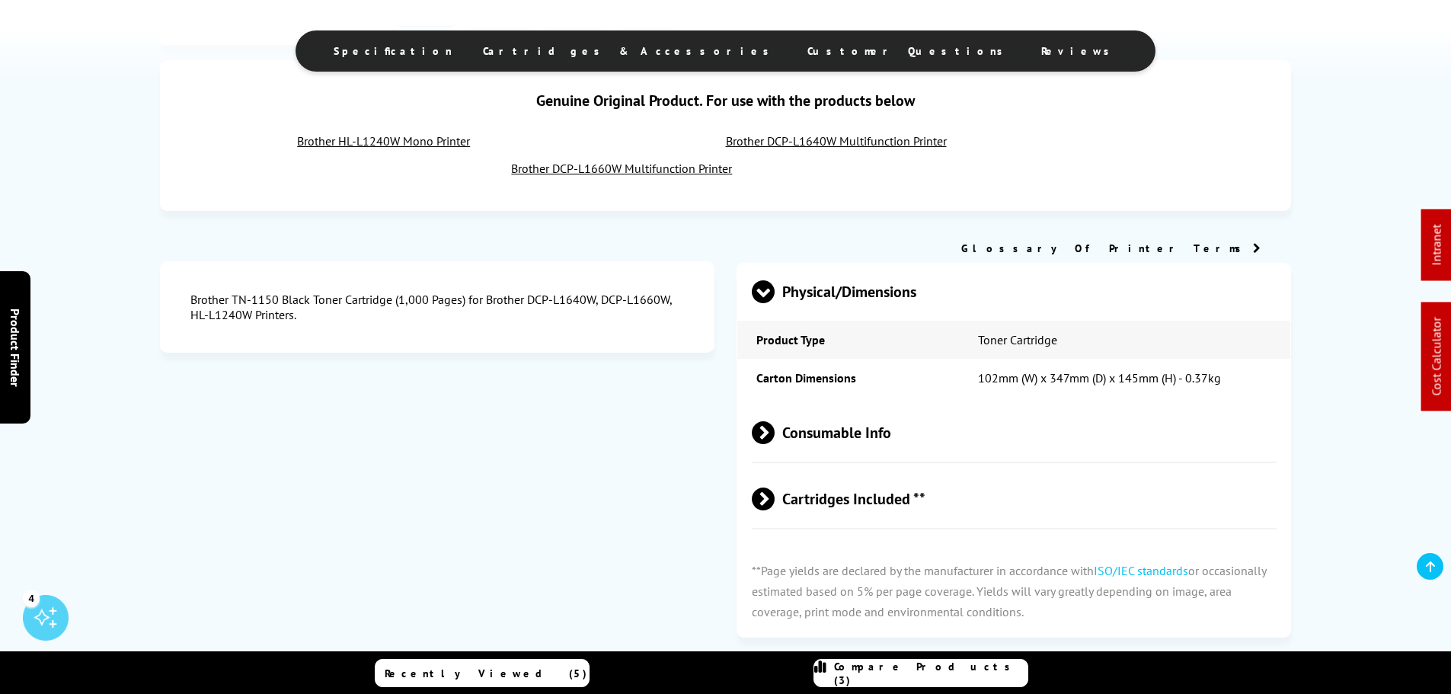
click at [812, 411] on span "Consumable Info" at bounding box center [1015, 433] width 526 height 57
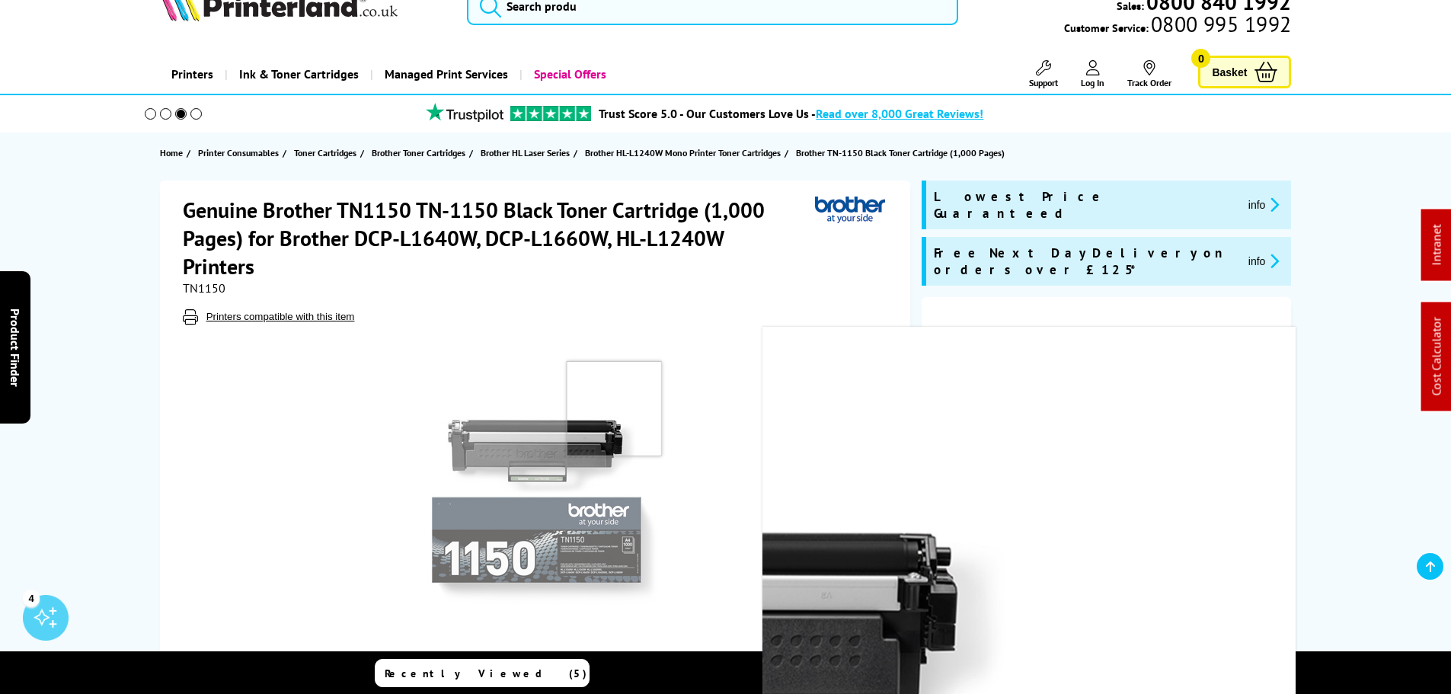
scroll to position [0, 0]
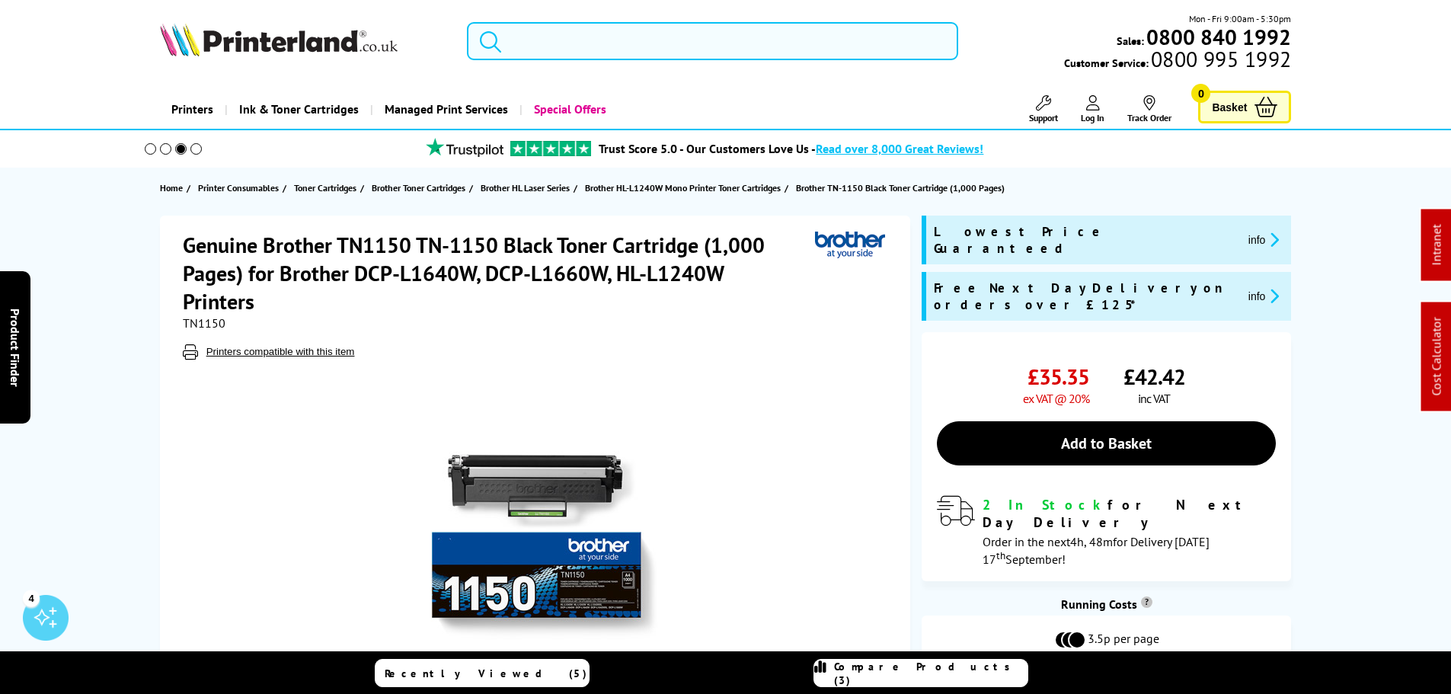
click at [610, 31] on input "search" at bounding box center [712, 41] width 491 height 38
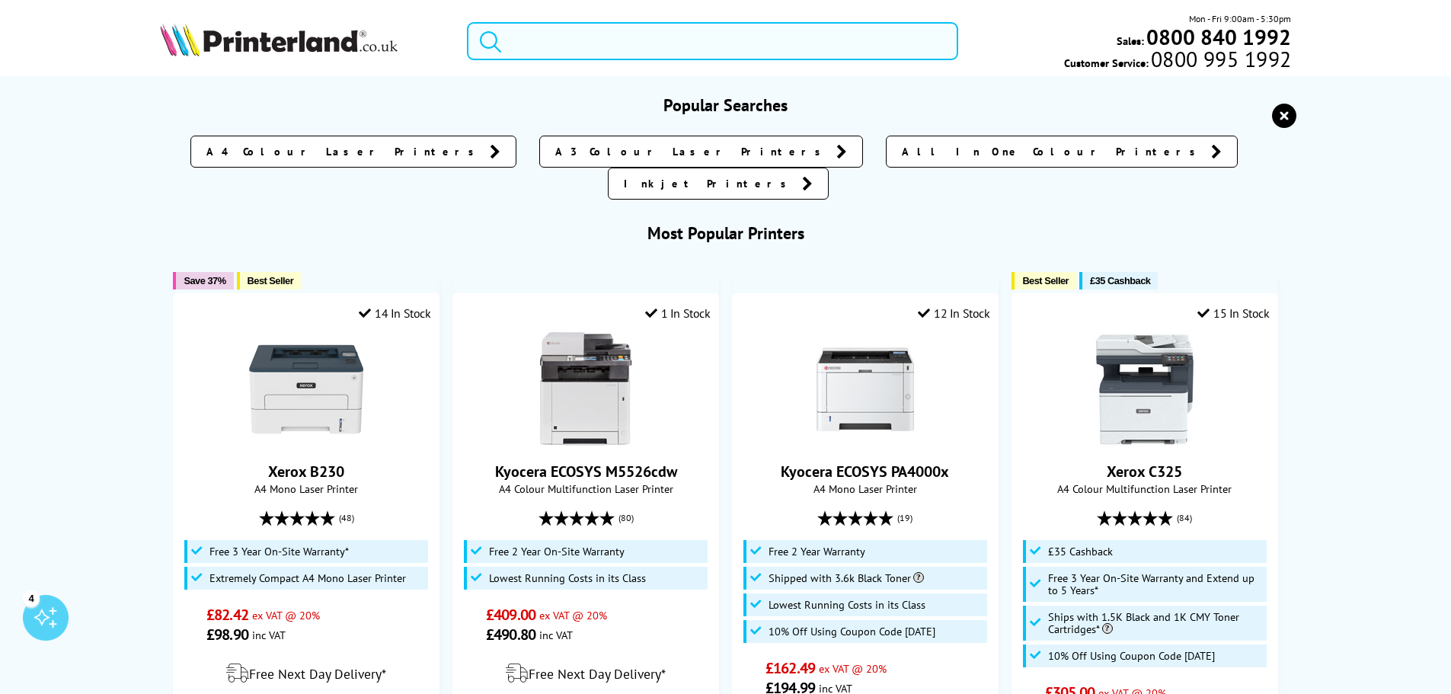
click at [536, 59] on div "Mon - Fri 9:00am - 5:30pm Sales: 0800 840 1992 Customer Service: 0800 995 1992" at bounding box center [726, 44] width 1219 height 67
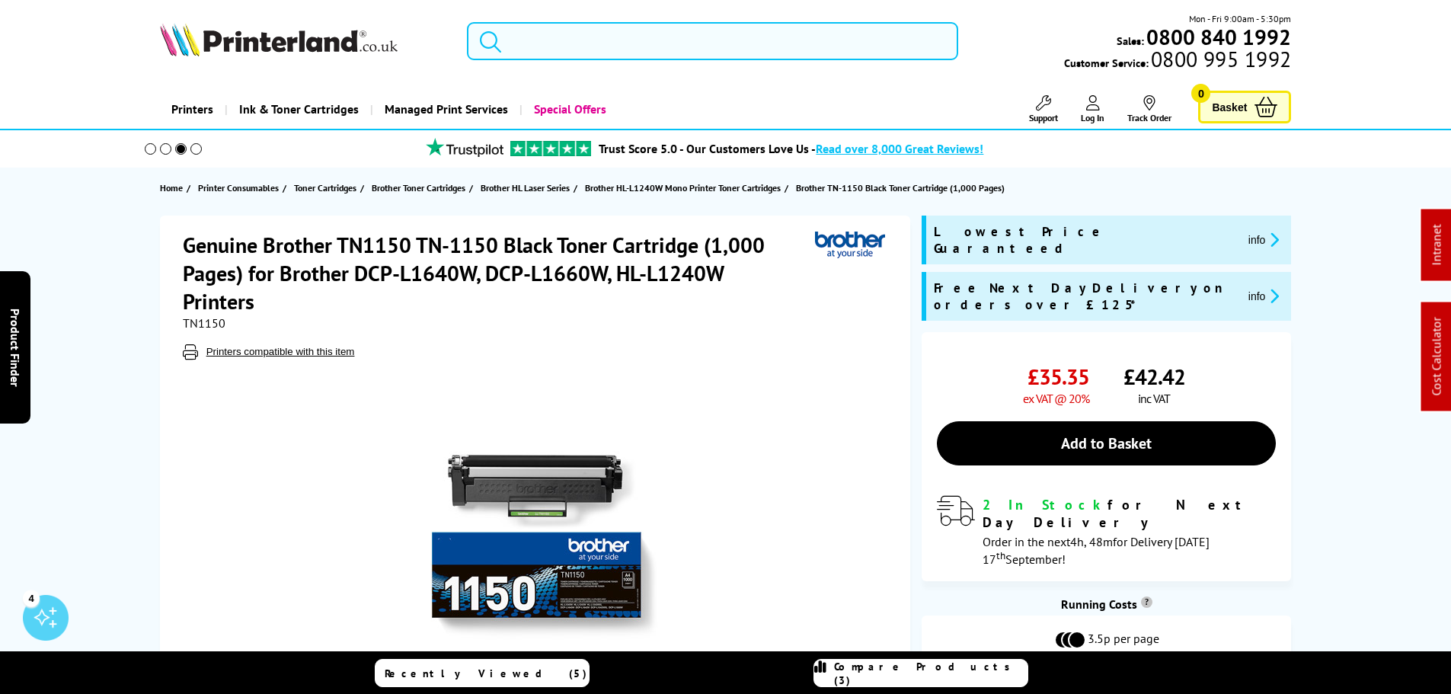
click at [539, 45] on input "search" at bounding box center [712, 41] width 491 height 38
paste input "5965C005"
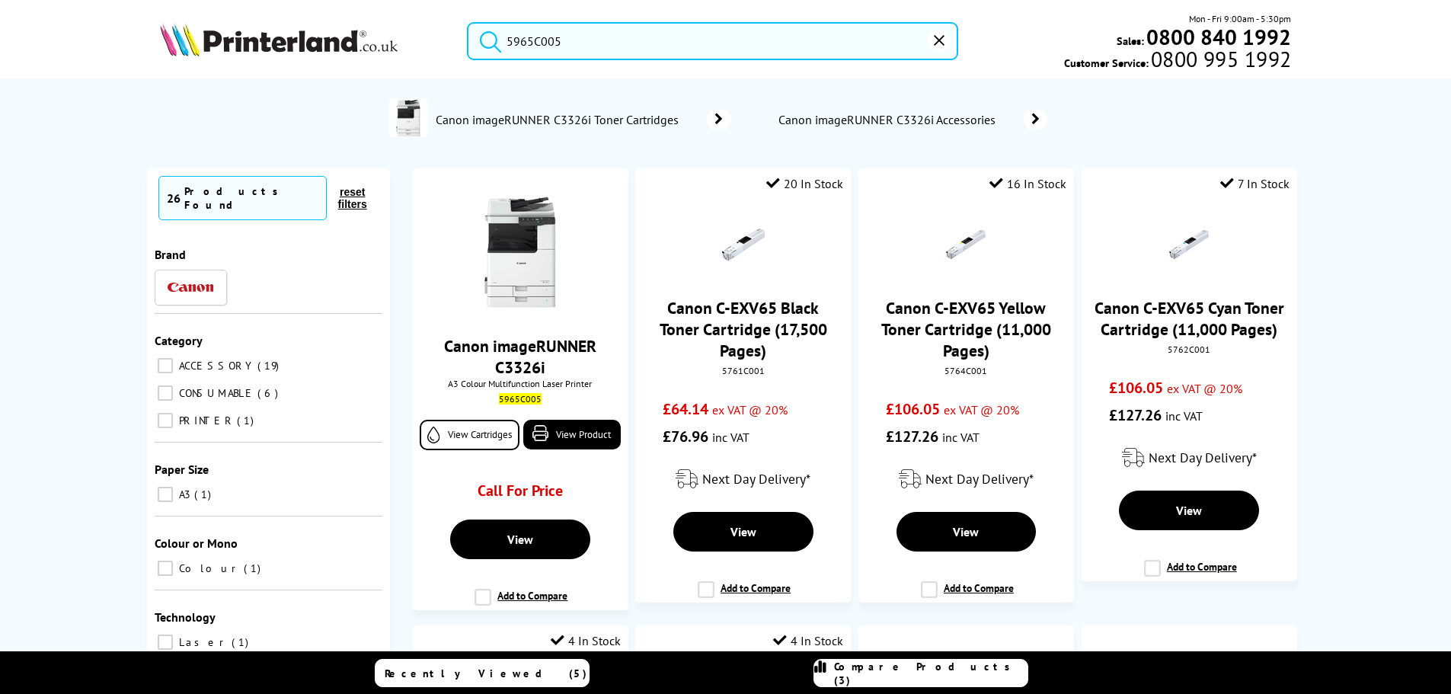
type input "5965C005"
click at [496, 116] on span "Canon imageRUNNER C3326i Toner Cartridges" at bounding box center [560, 119] width 250 height 15
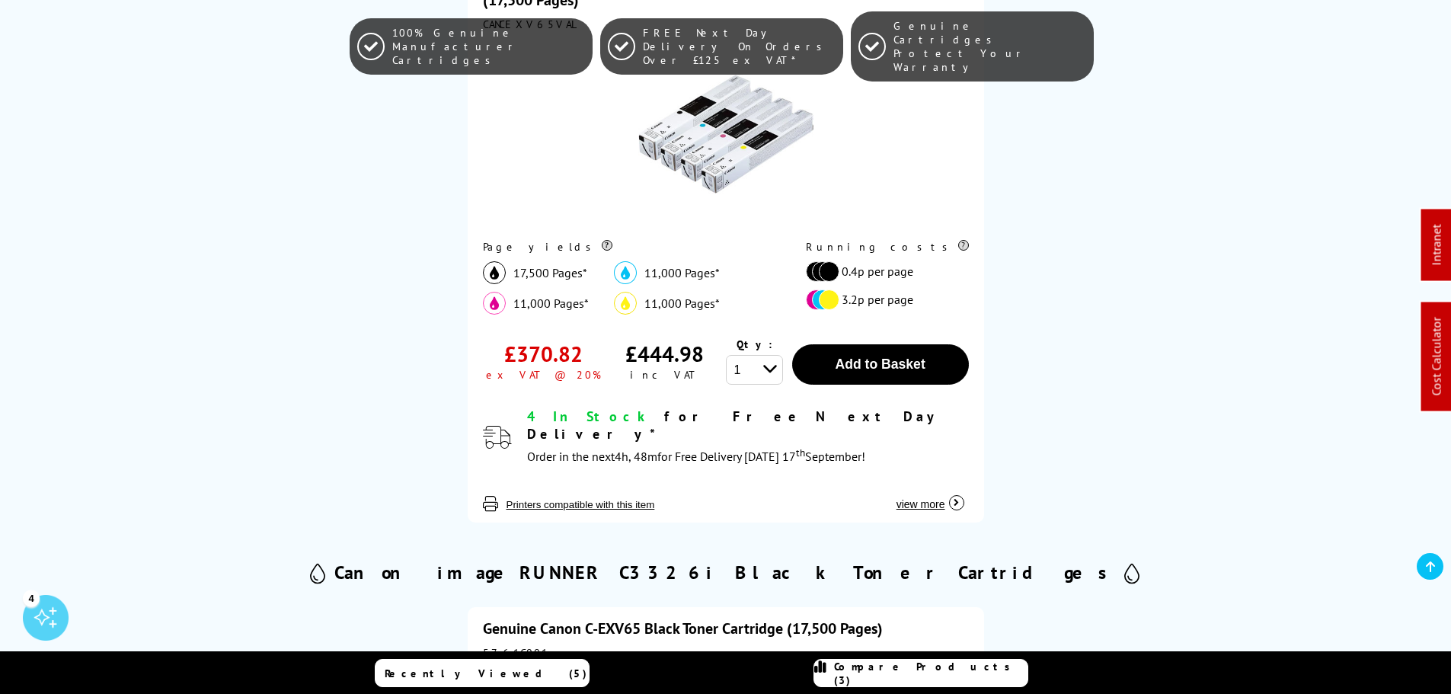
scroll to position [305, 0]
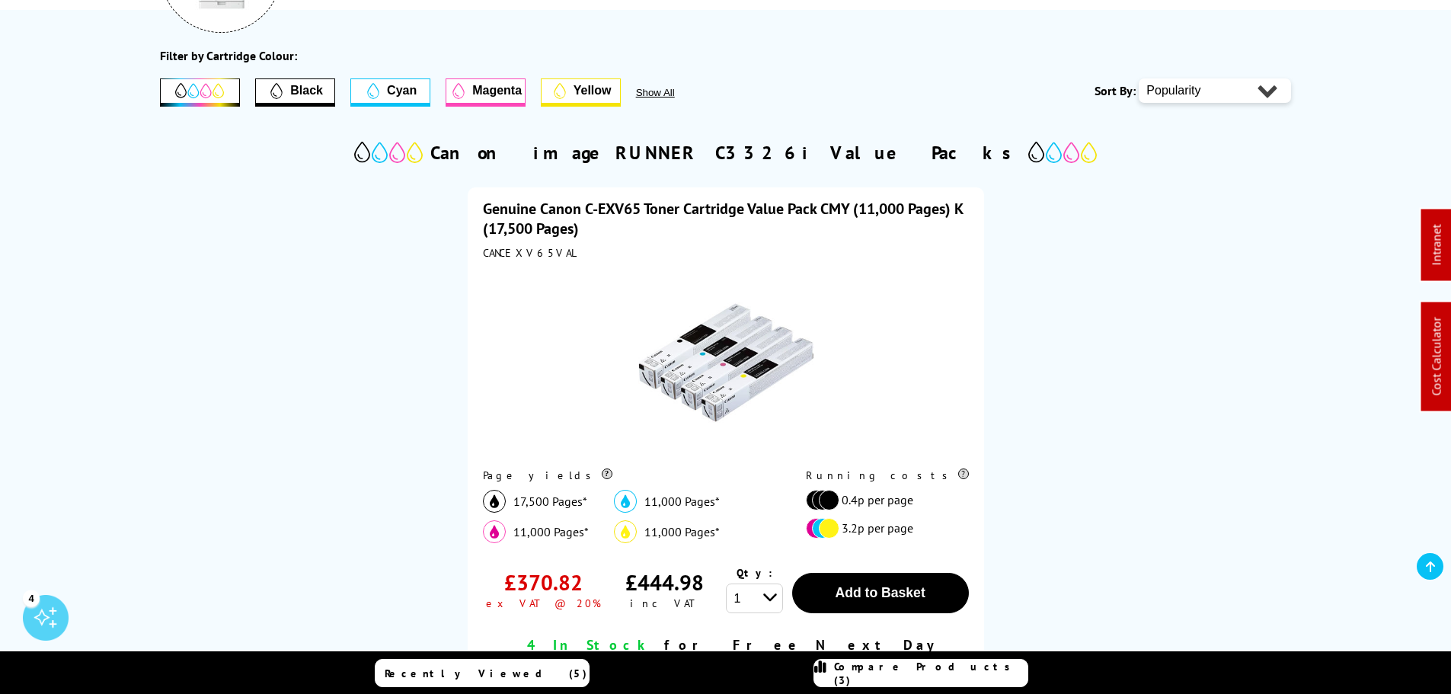
click at [591, 203] on link "Genuine Canon C-EXV65 Toner Cartridge Value Pack CMY (11,000 Pages) K (17,500 P…" at bounding box center [723, 219] width 480 height 40
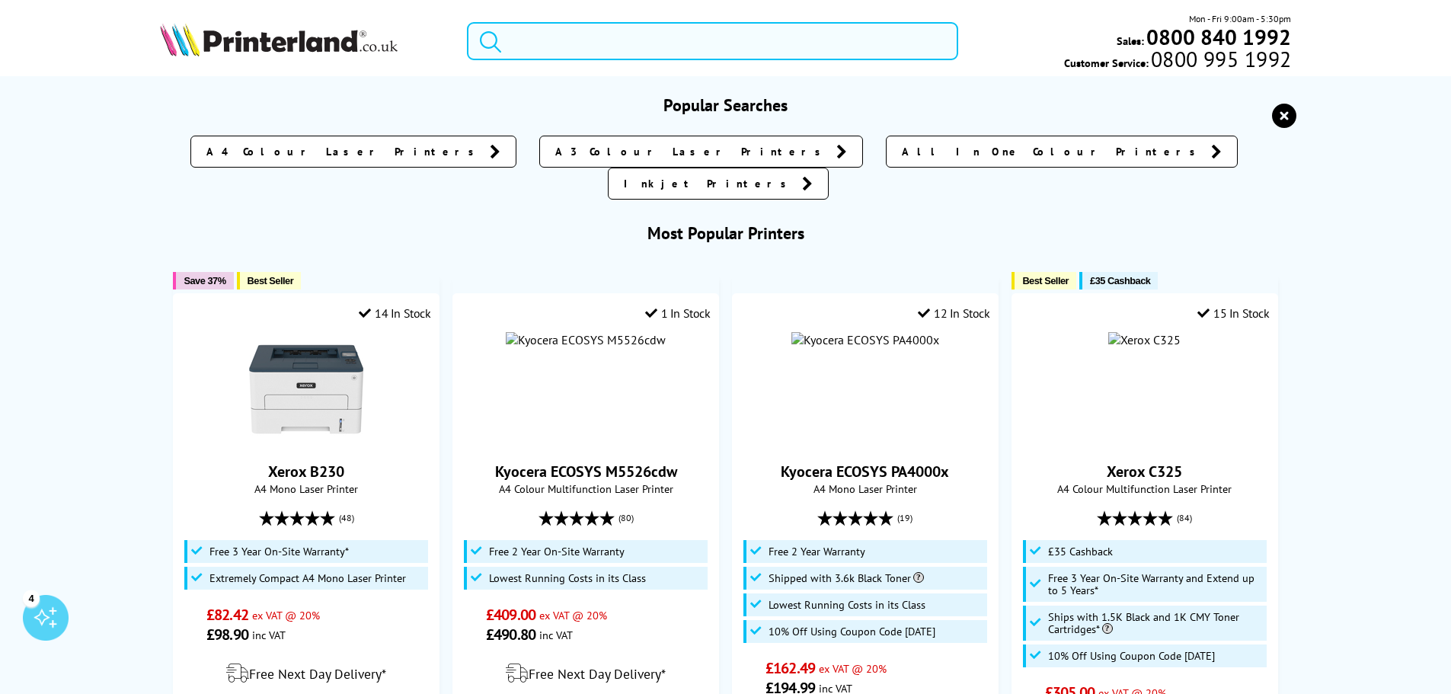
click at [555, 27] on input "search" at bounding box center [712, 41] width 491 height 38
paste input "5527C002"
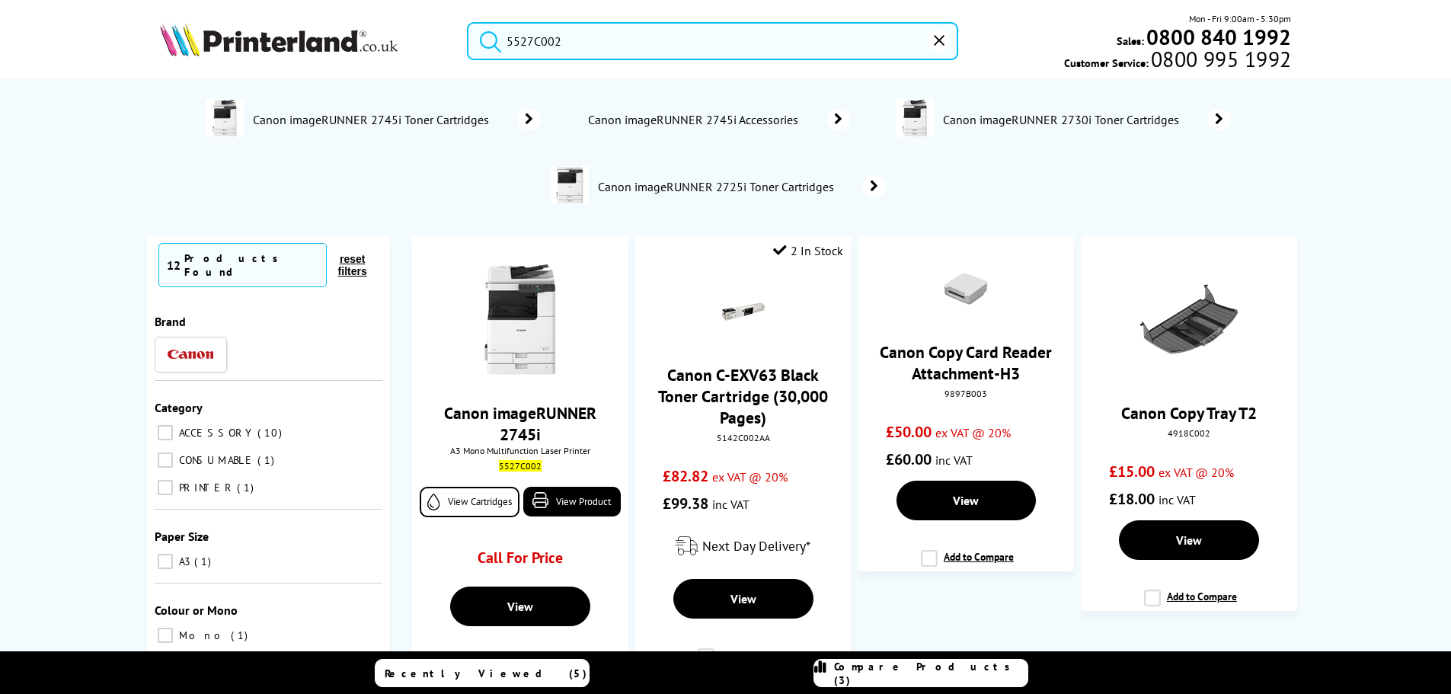
type input "5527C002"
click at [464, 117] on span "Canon imageRUNNER 2745i Toner Cartridges" at bounding box center [372, 119] width 243 height 15
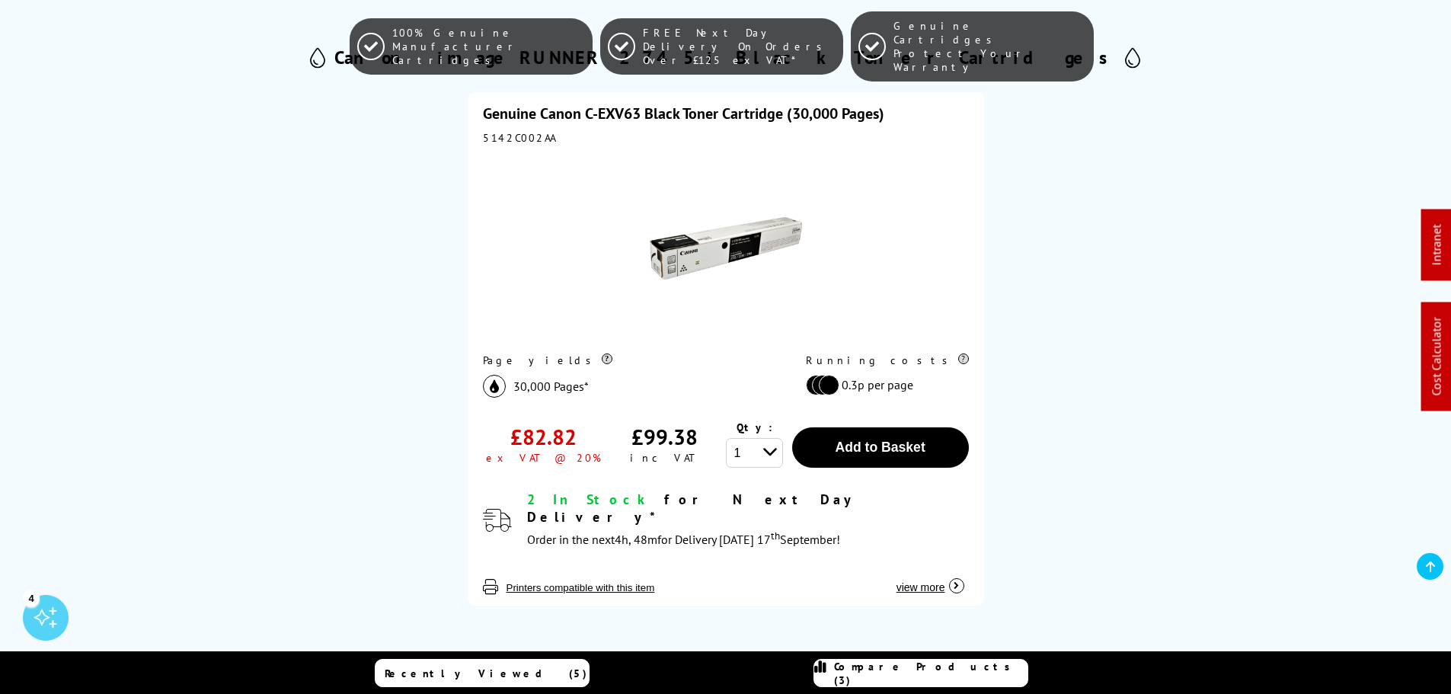
scroll to position [152, 0]
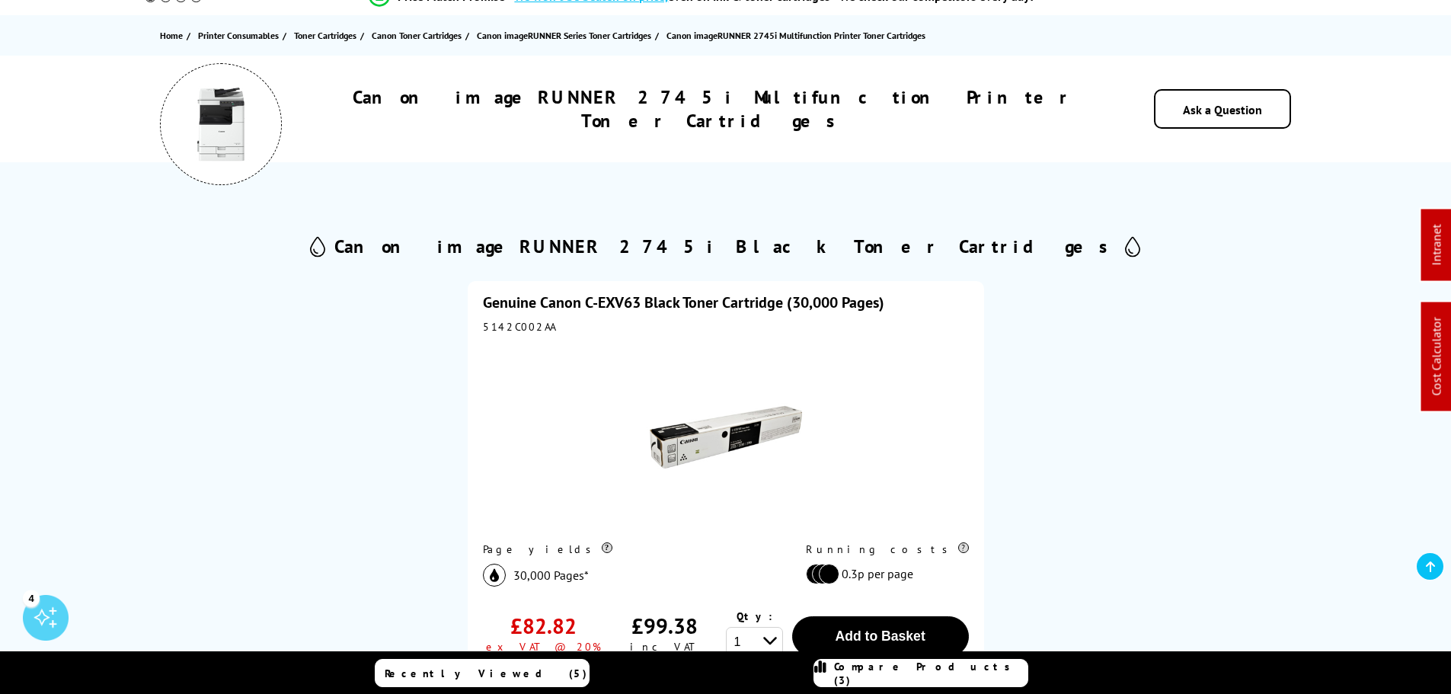
click at [647, 303] on link "Genuine Canon C-EXV63 Black Toner Cartridge (30,000 Pages)" at bounding box center [684, 303] width 402 height 20
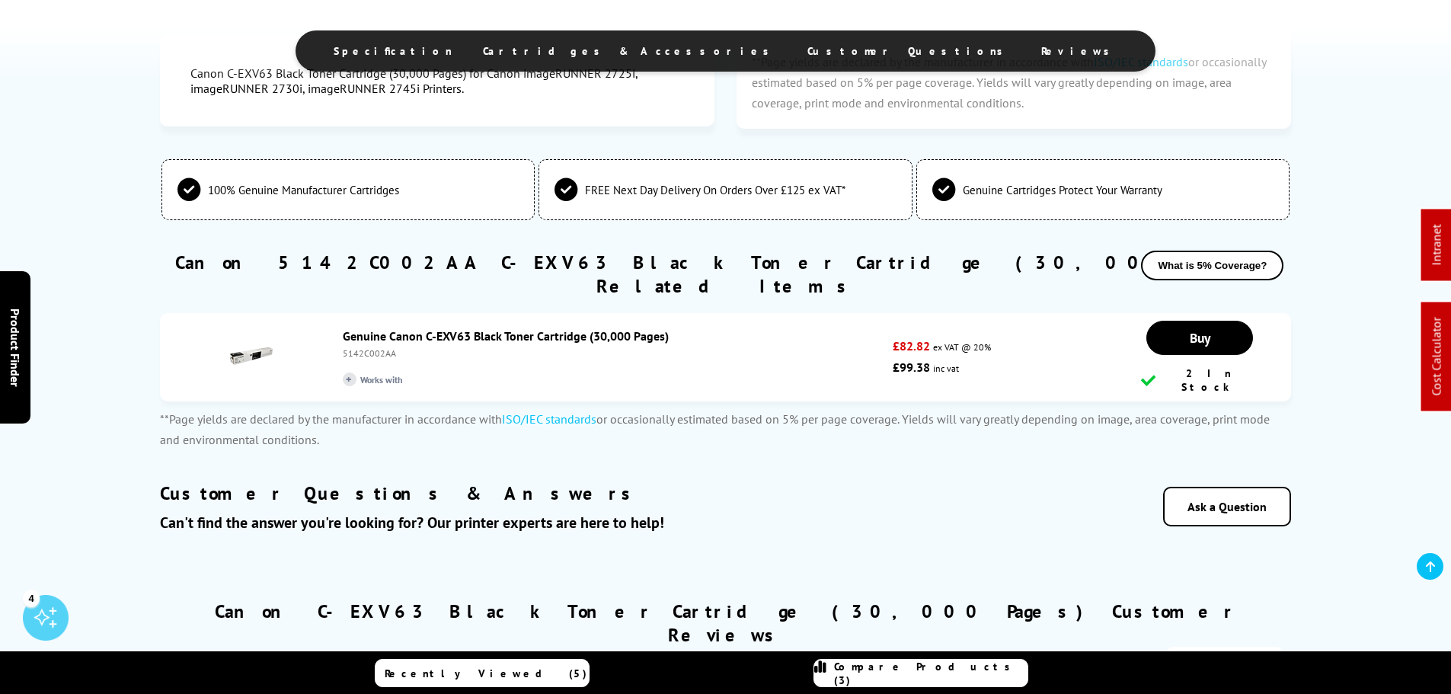
scroll to position [838, 0]
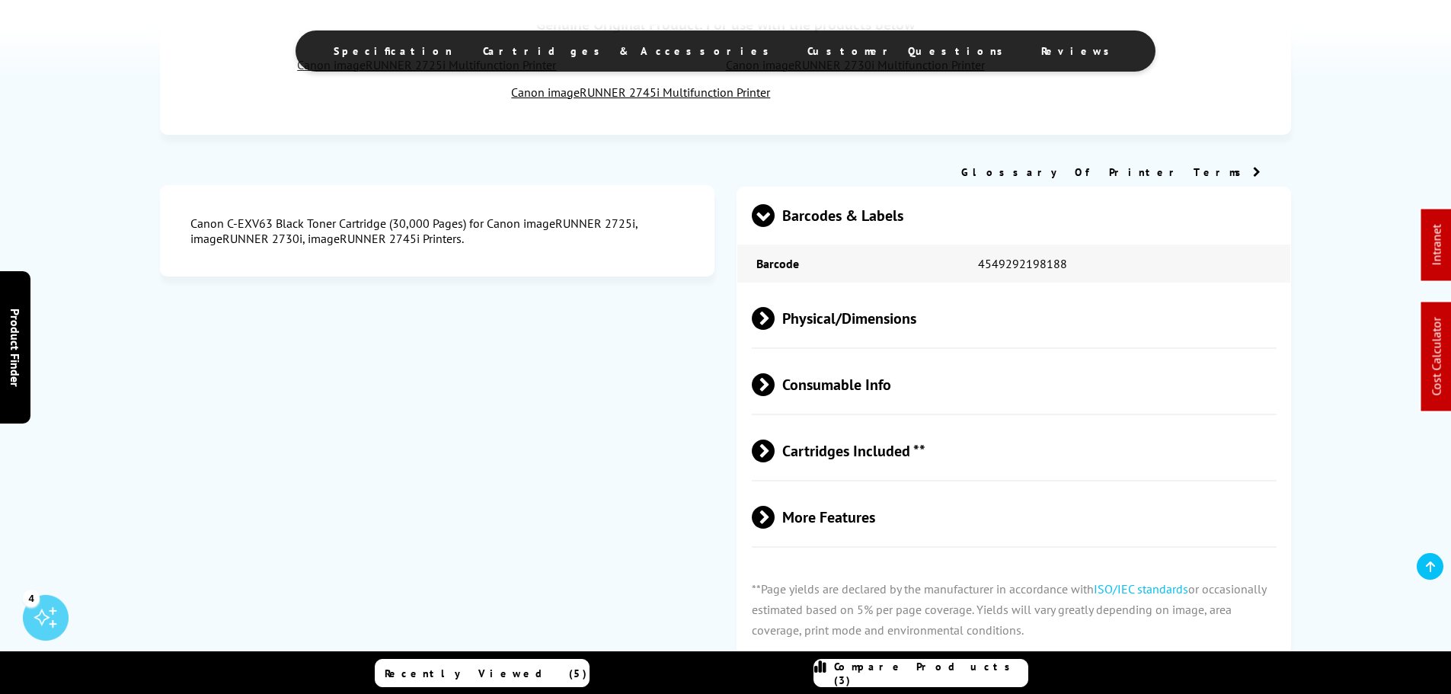
click at [830, 325] on span "Physical/Dimensions" at bounding box center [1015, 318] width 526 height 57
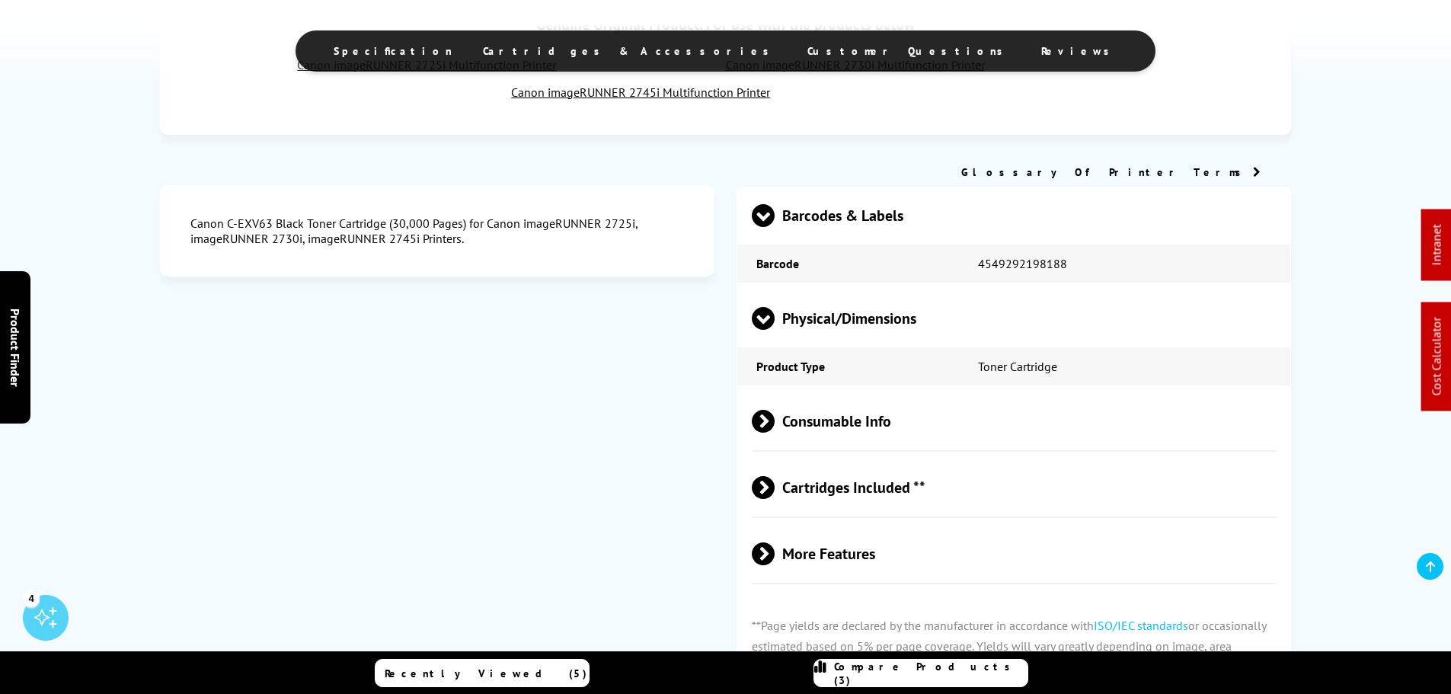
click at [843, 423] on span "Consumable Info" at bounding box center [1015, 421] width 526 height 57
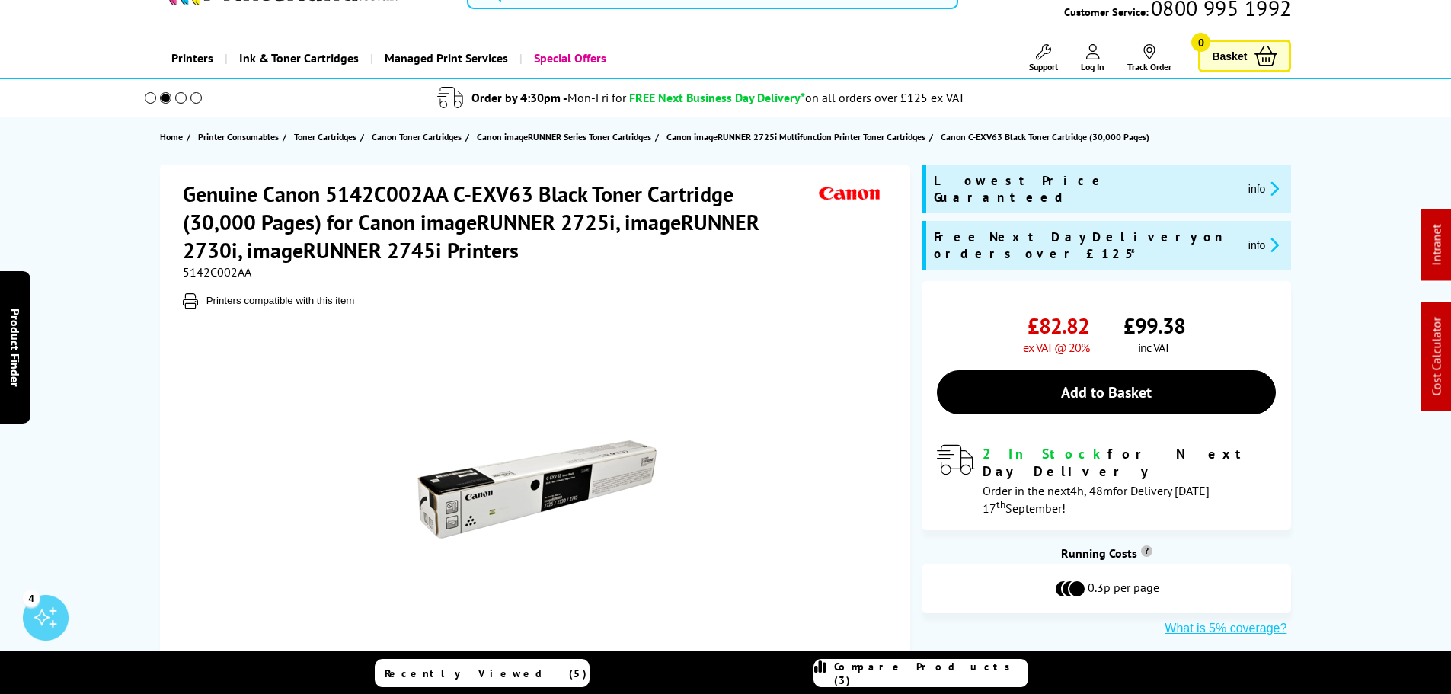
scroll to position [0, 0]
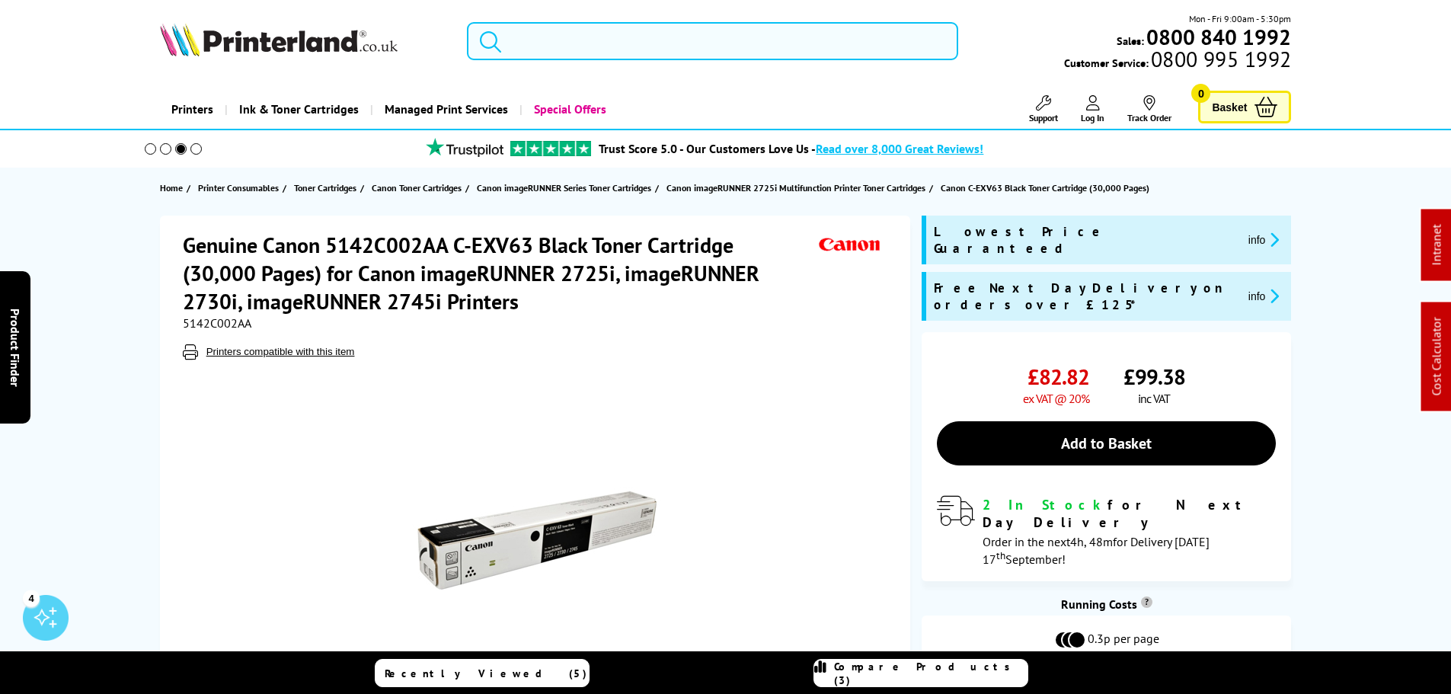
click at [619, 56] on input "search" at bounding box center [712, 41] width 491 height 38
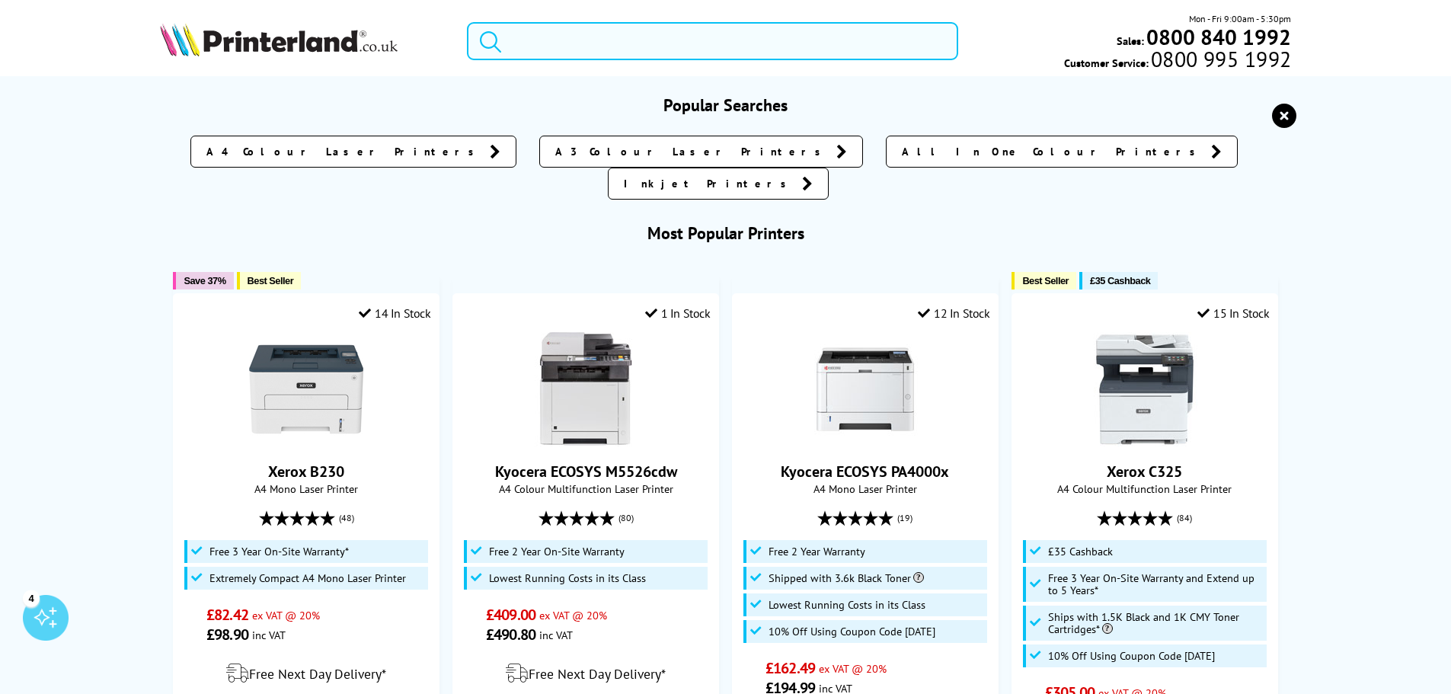
paste input "5524C002"
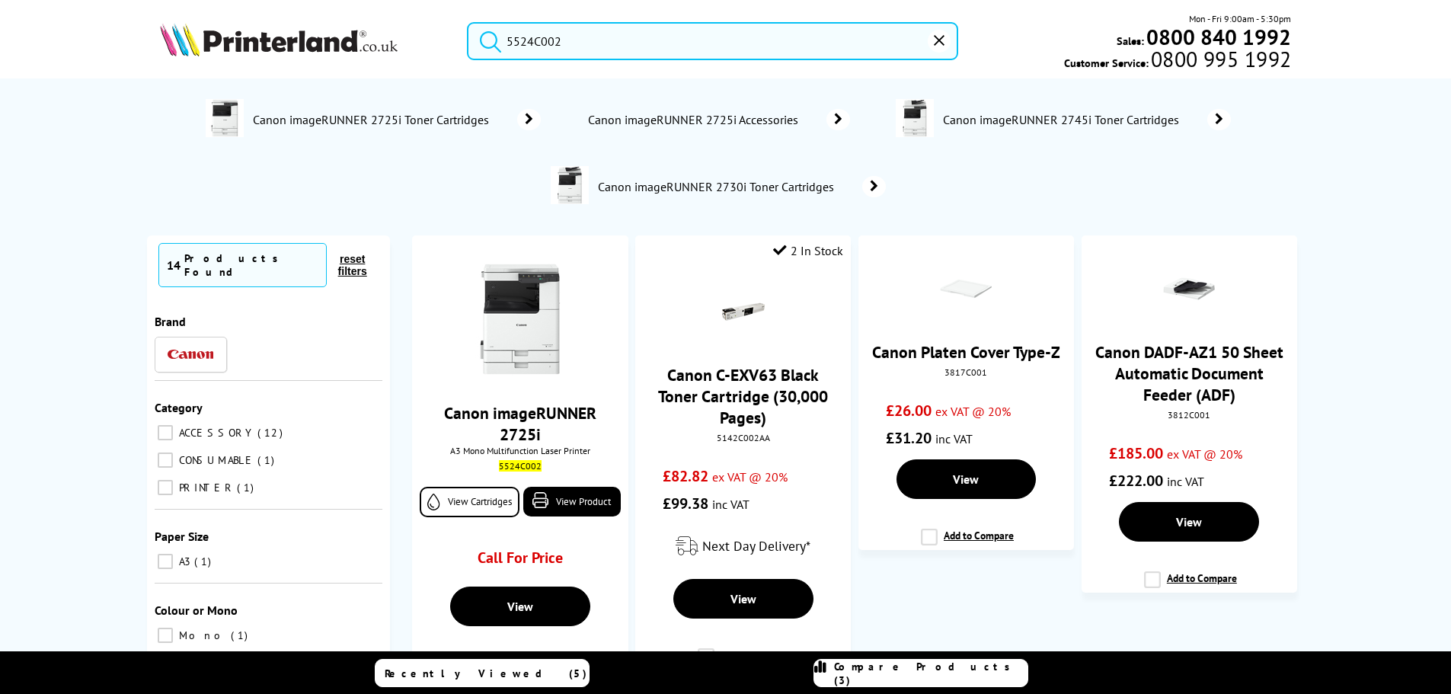
type input "5524C002"
drag, startPoint x: 402, startPoint y: 105, endPoint x: 402, endPoint y: 125, distance: 19.8
click at [402, 106] on link "Canon imageRUNNER 2725i Toner Cartridges" at bounding box center [396, 119] width 290 height 41
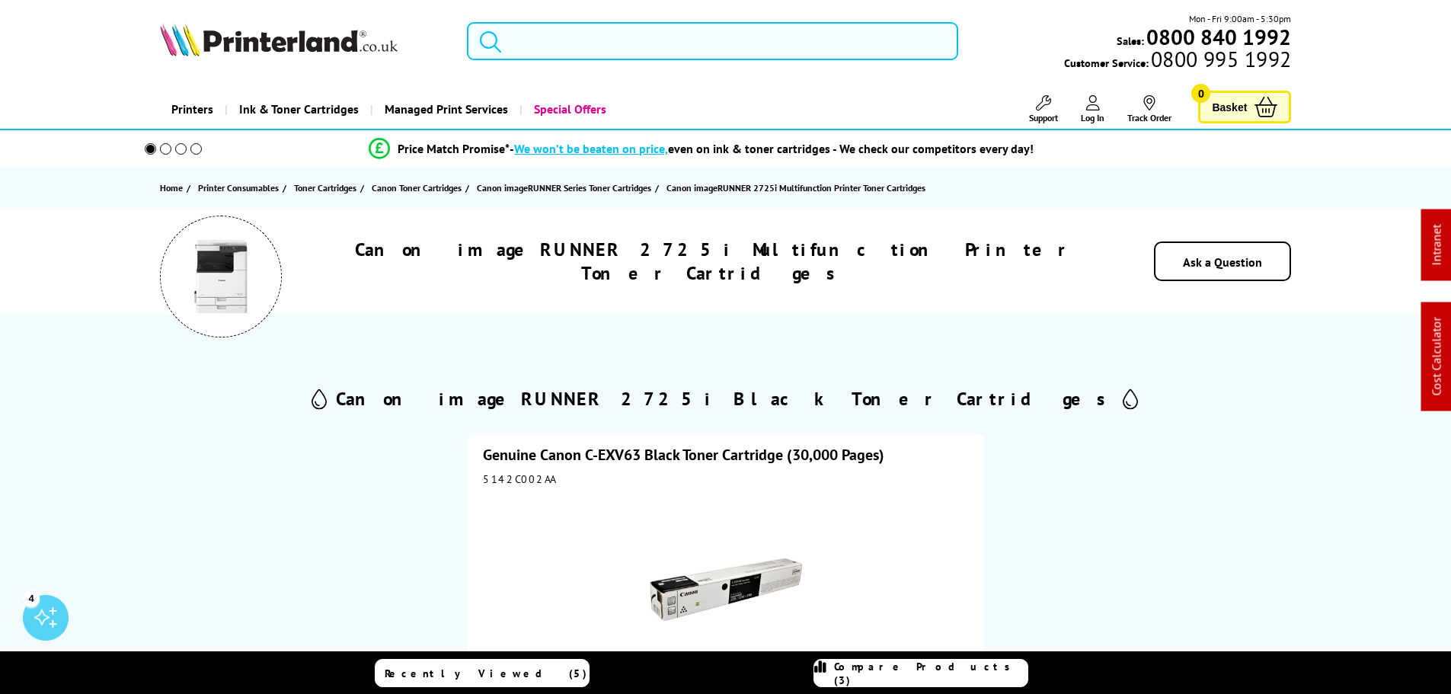
click at [533, 40] on input "search" at bounding box center [712, 41] width 491 height 38
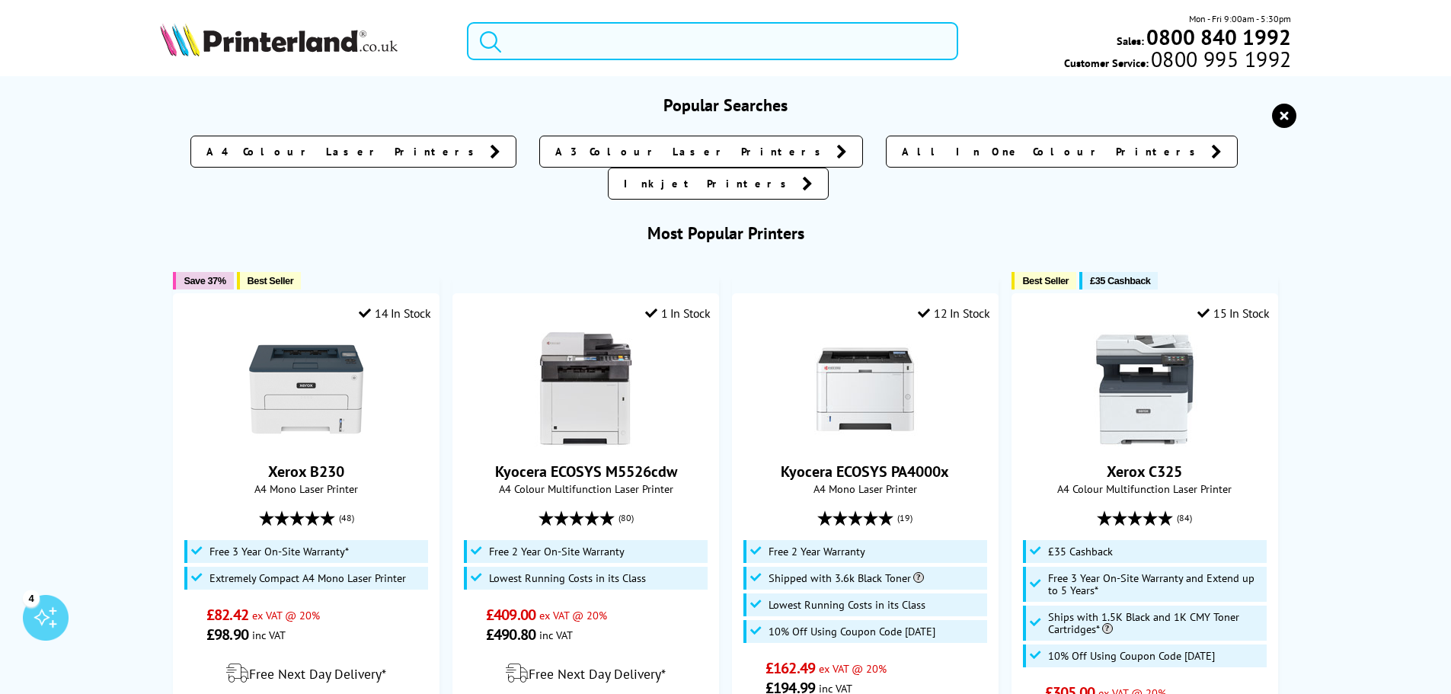
paste input "7058C003"
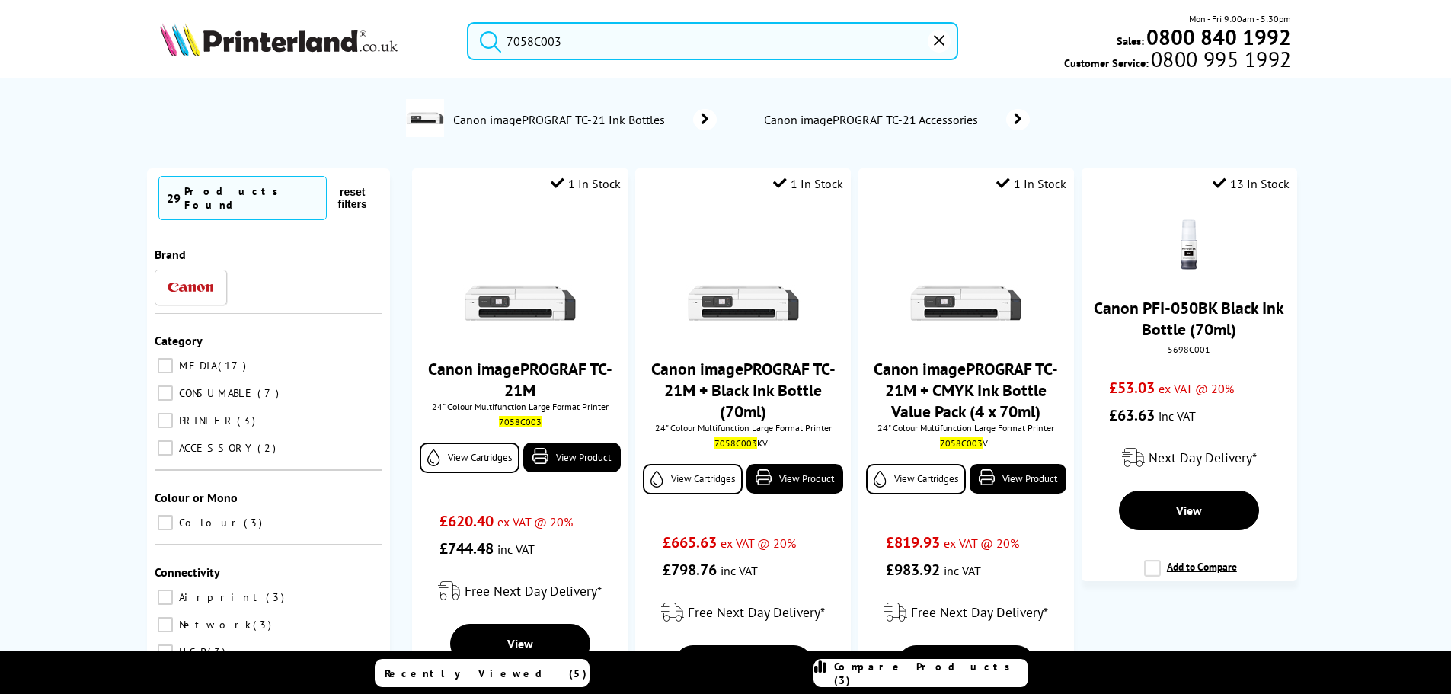
type input "7058C003"
click at [477, 122] on span "Canon imagePROGRAF TC-21 Ink Bottles" at bounding box center [561, 119] width 219 height 15
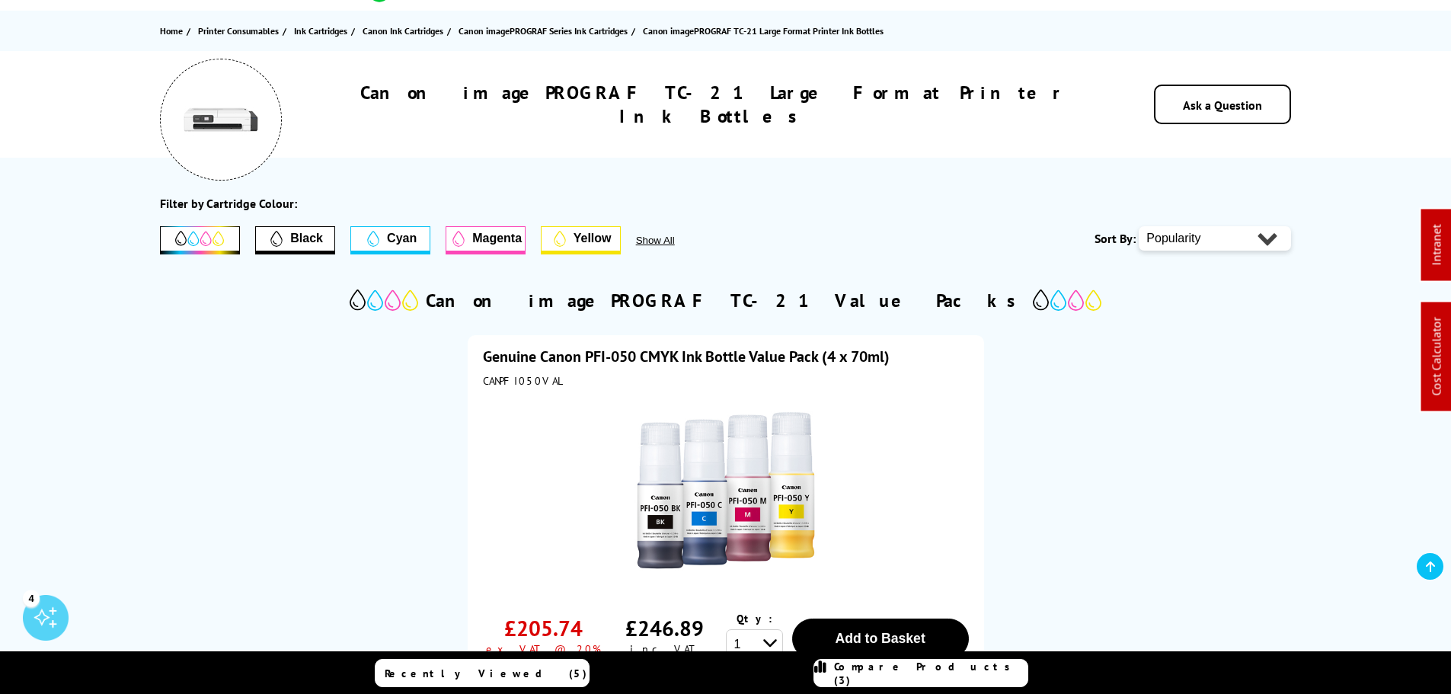
scroll to position [152, 0]
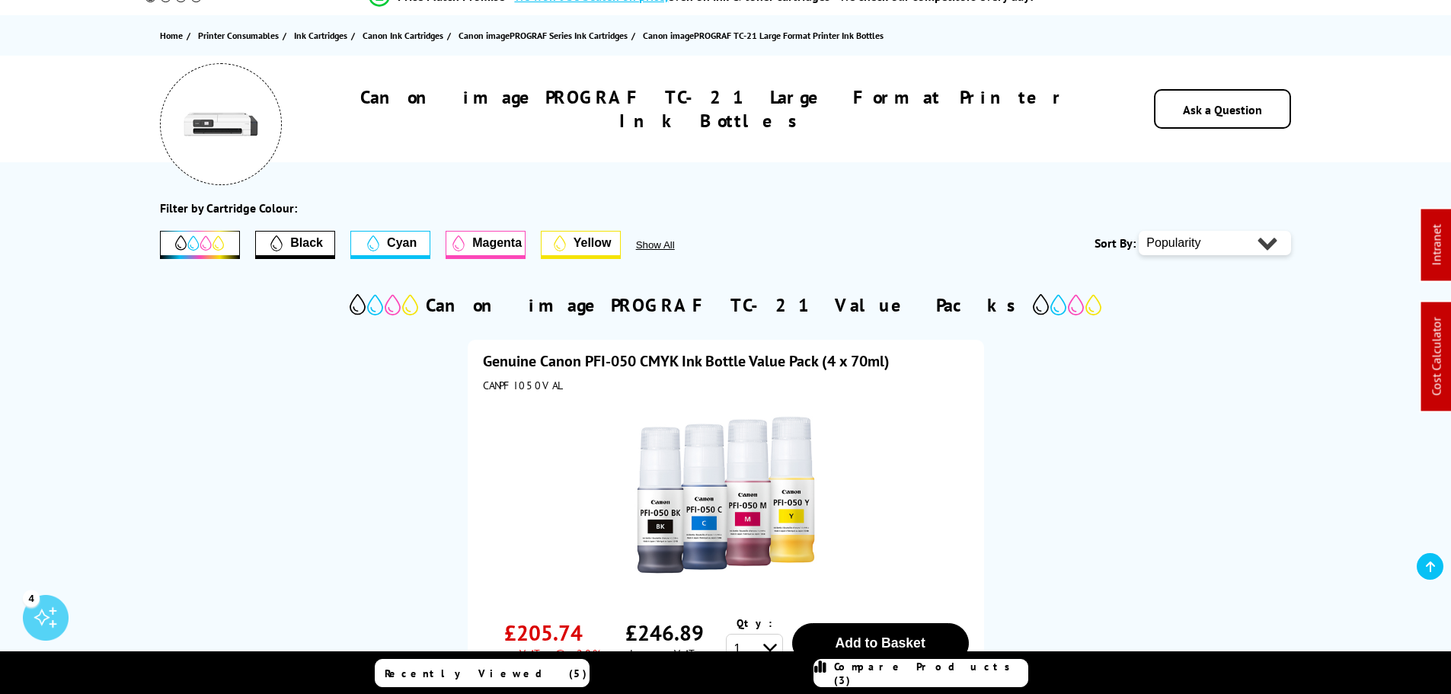
click at [649, 357] on link "Genuine Canon PFI-050 CMYK Ink Bottle Value Pack (4 x 70ml)" at bounding box center [686, 361] width 407 height 20
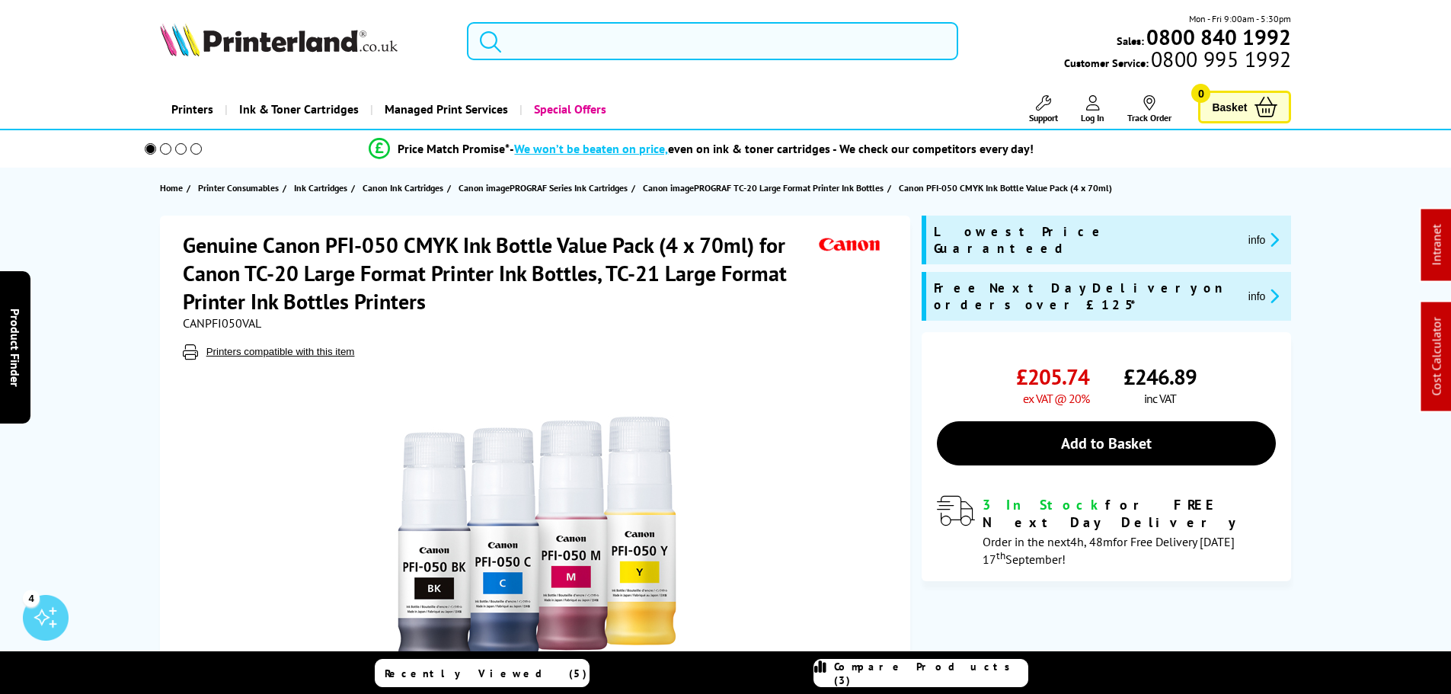
click at [604, 26] on input "search" at bounding box center [712, 41] width 491 height 38
paste input "4462C088"
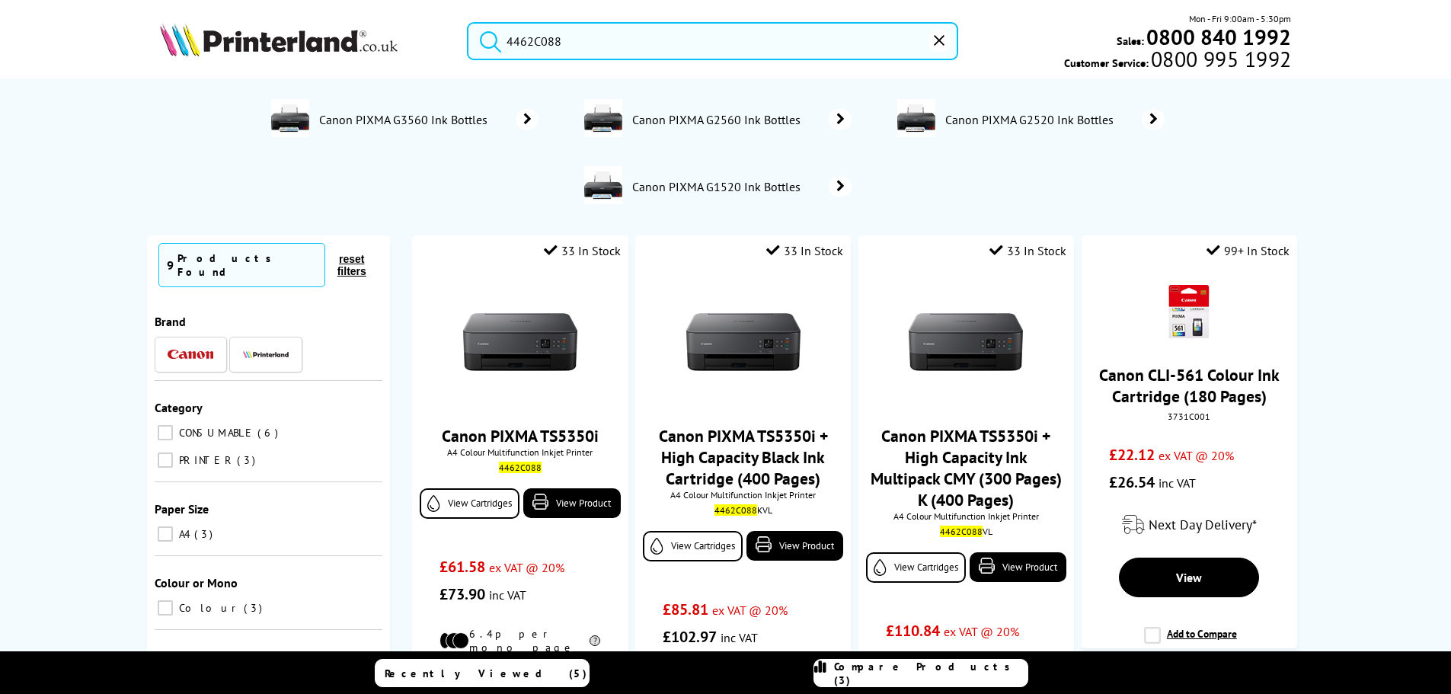
type input "4462C088"
drag, startPoint x: 478, startPoint y: 109, endPoint x: 479, endPoint y: 120, distance: 10.8
click at [478, 110] on link "Canon PIXMA G3560 Ink Bottles" at bounding box center [428, 119] width 222 height 41
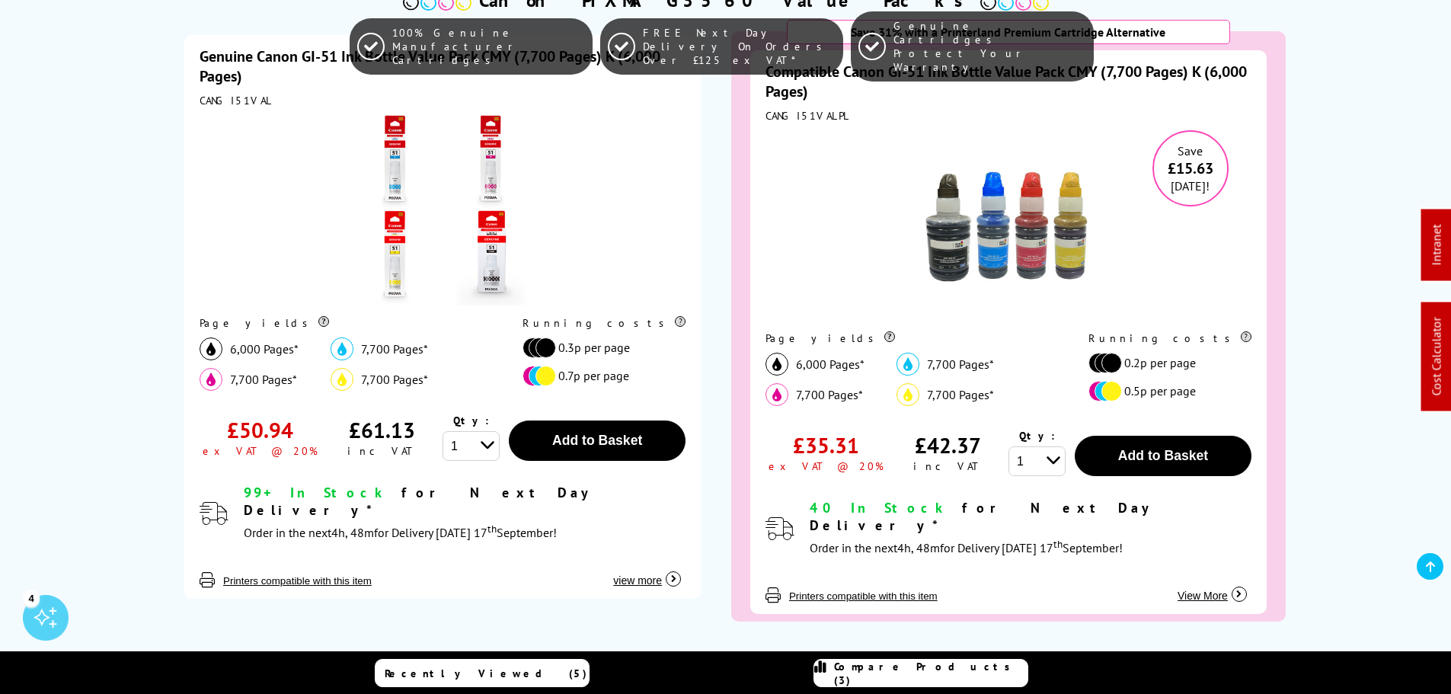
scroll to position [381, 0]
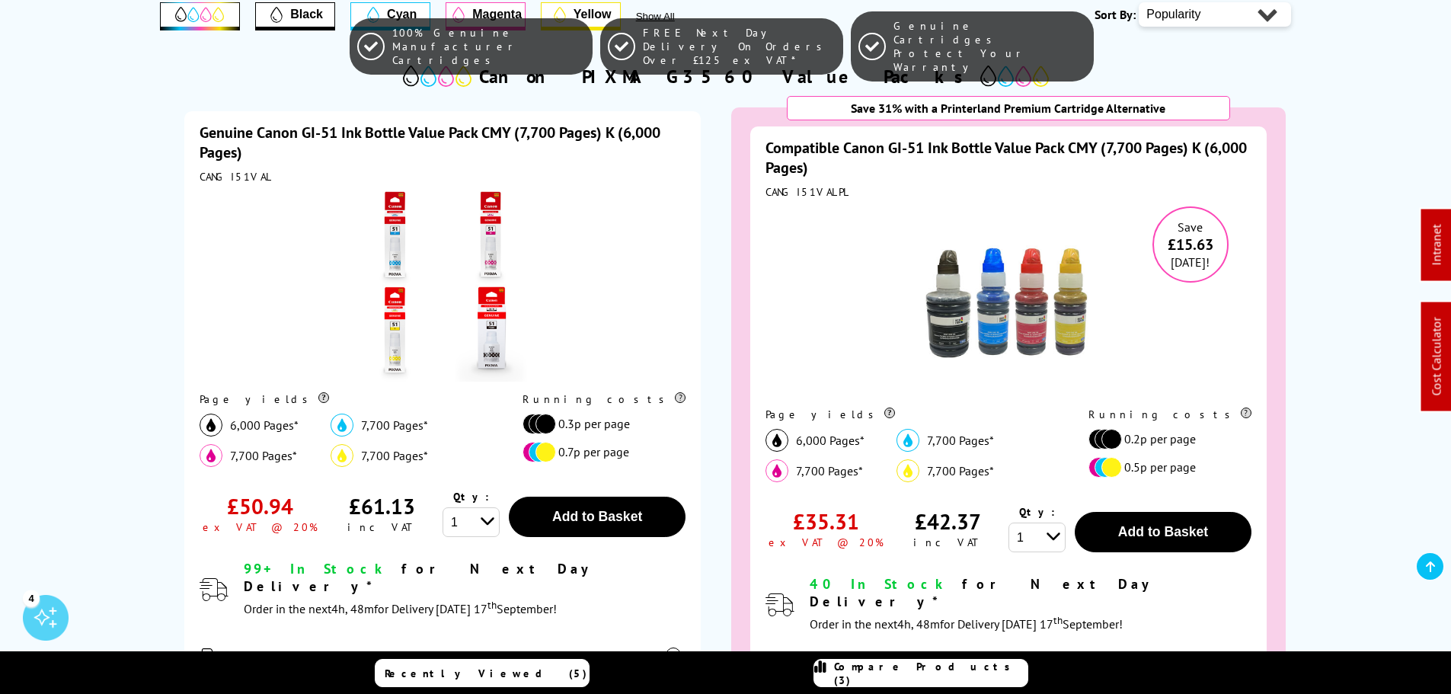
click at [476, 141] on link "Genuine Canon GI-51 Ink Bottle Value Pack CMY (7,700 Pages) K (6,000 Pages)" at bounding box center [430, 143] width 461 height 40
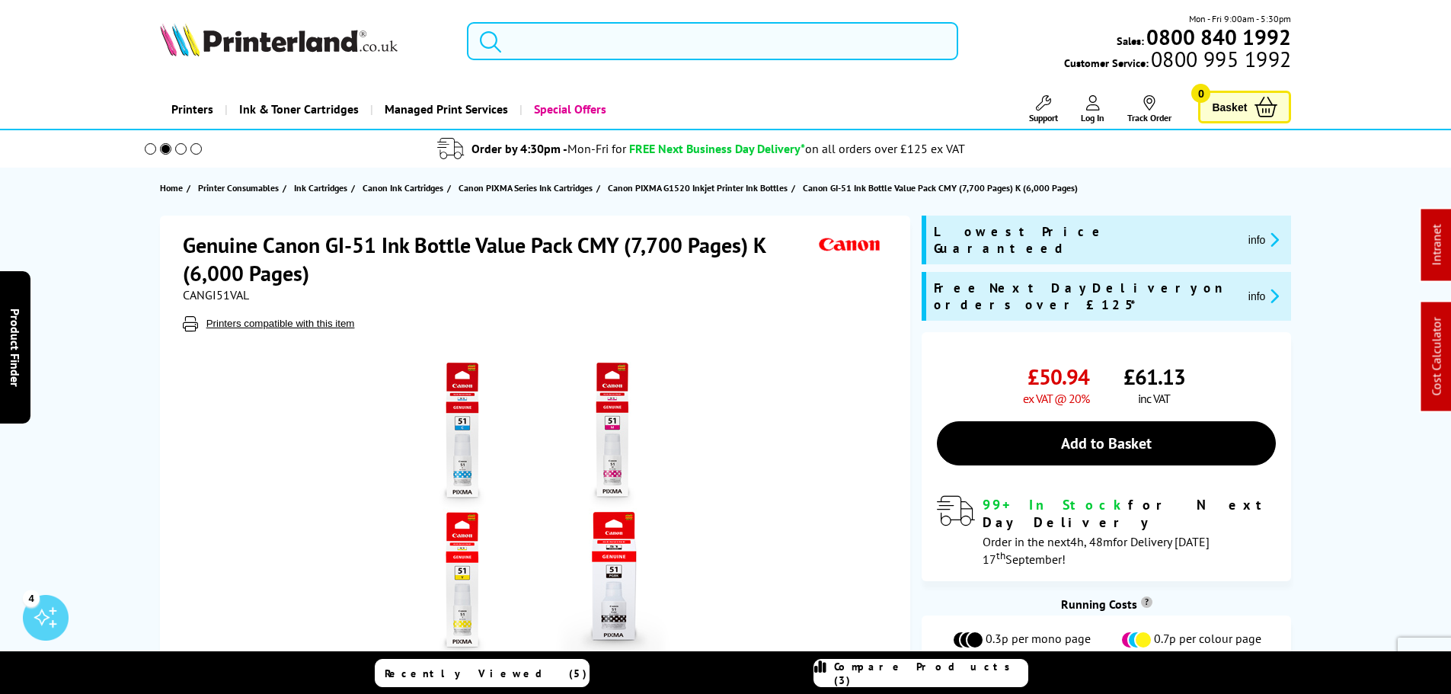
click at [560, 50] on input "search" at bounding box center [712, 41] width 491 height 38
paste input "4462C088"
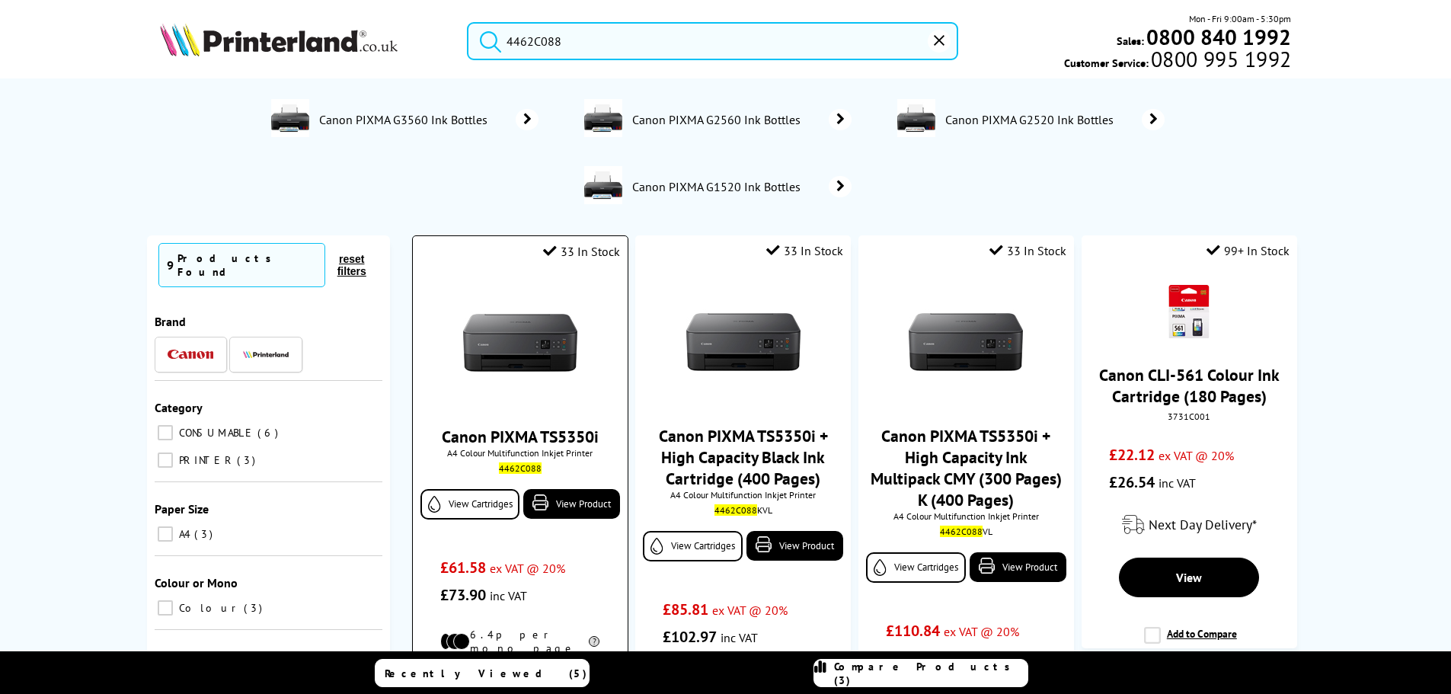
type input "4462C088"
click at [549, 335] on img at bounding box center [520, 343] width 114 height 114
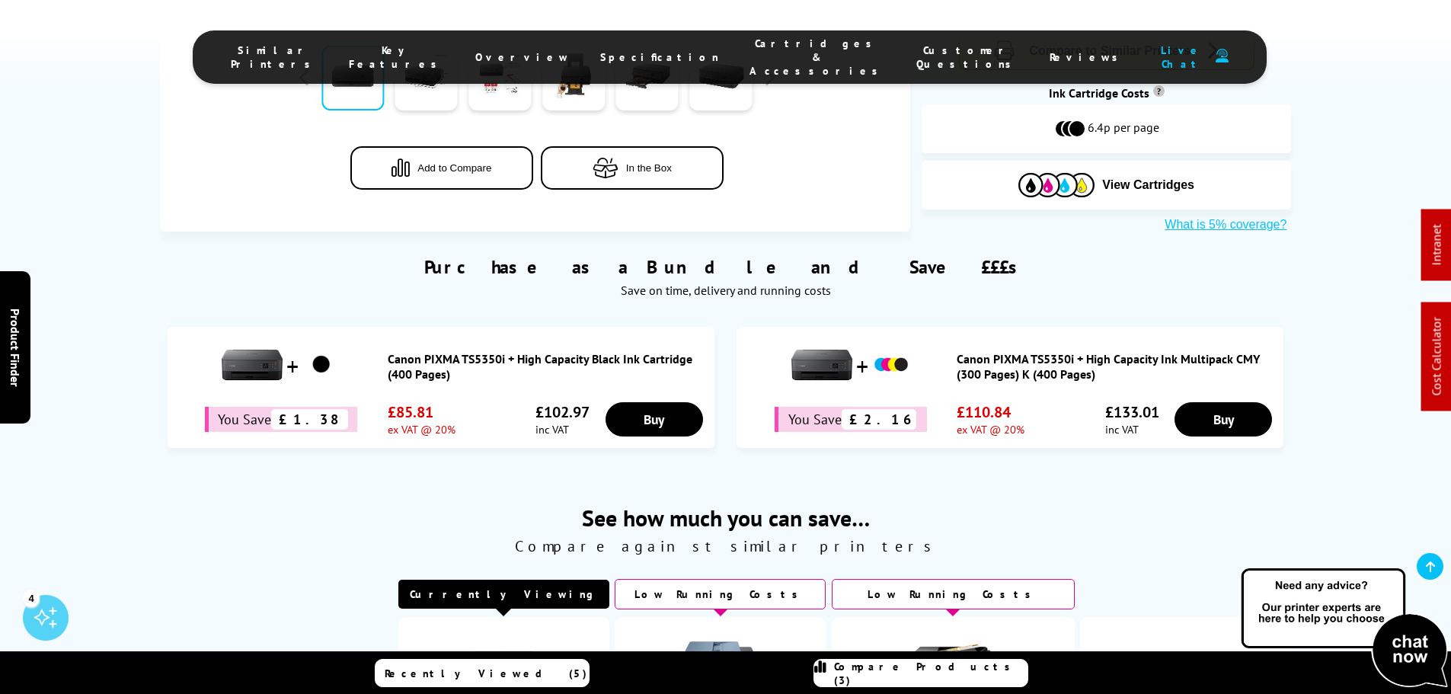
drag, startPoint x: 732, startPoint y: 46, endPoint x: 726, endPoint y: 55, distance: 11.0
click at [750, 46] on span "Cartridges & Accessories" at bounding box center [818, 57] width 136 height 41
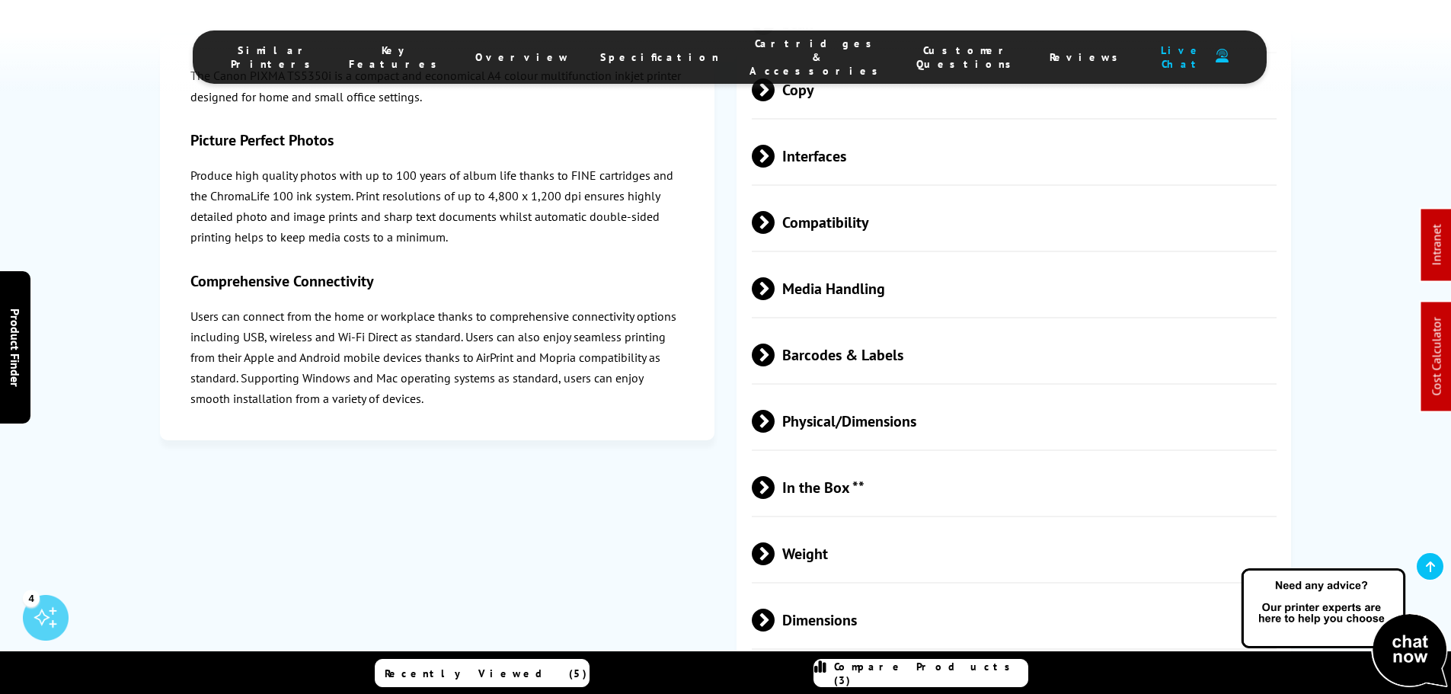
scroll to position [3490, 0]
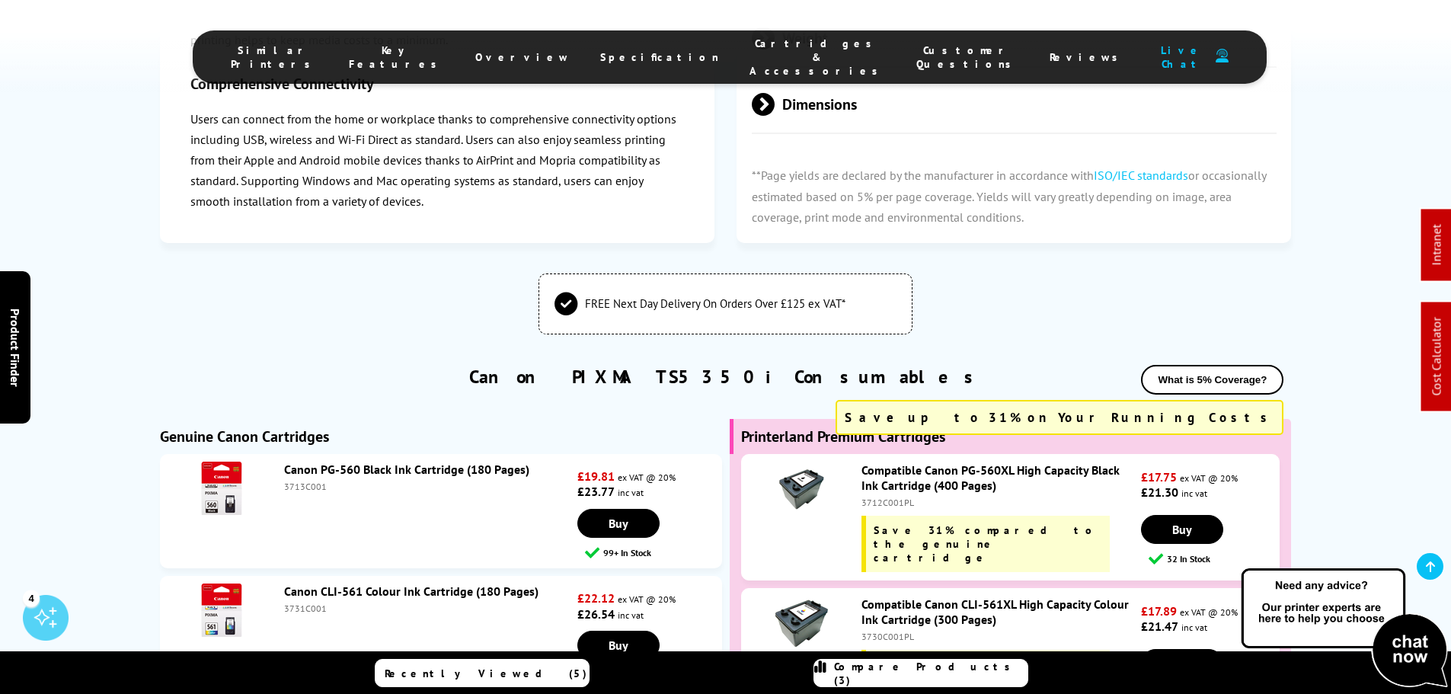
click at [333, 462] on link "Canon PG-560 Black Ink Cartridge (180 Pages)" at bounding box center [406, 469] width 245 height 15
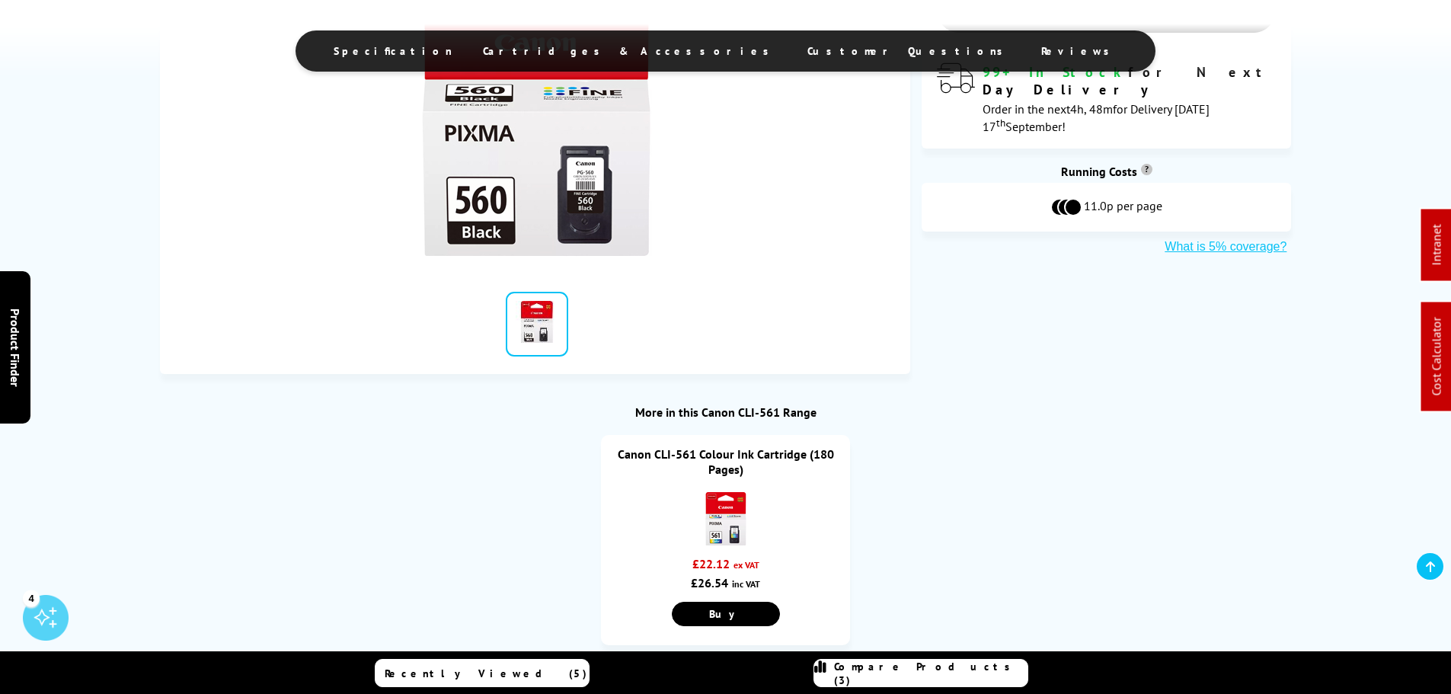
scroll to position [686, 0]
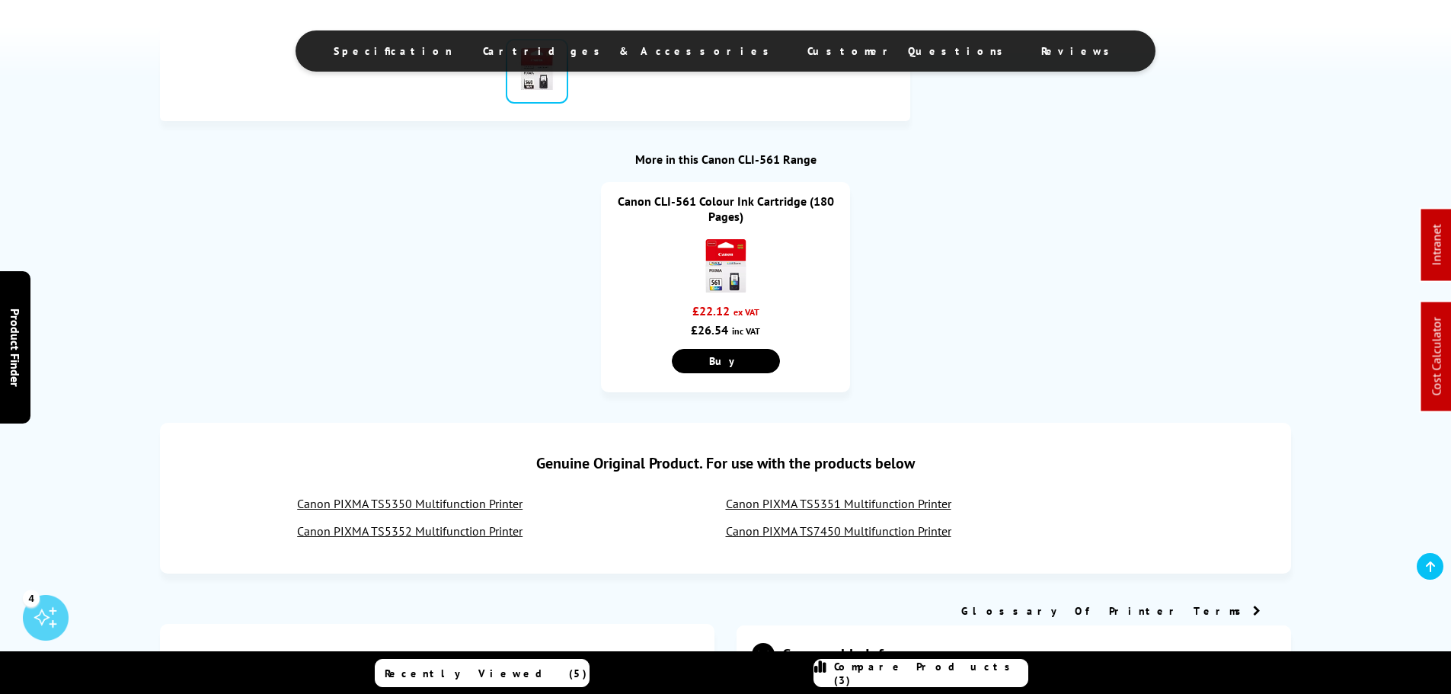
drag, startPoint x: 429, startPoint y: 506, endPoint x: 536, endPoint y: 125, distance: 395.8
click at [429, 506] on link "Canon PIXMA TS5350 Multifunction Printer" at bounding box center [410, 503] width 226 height 15
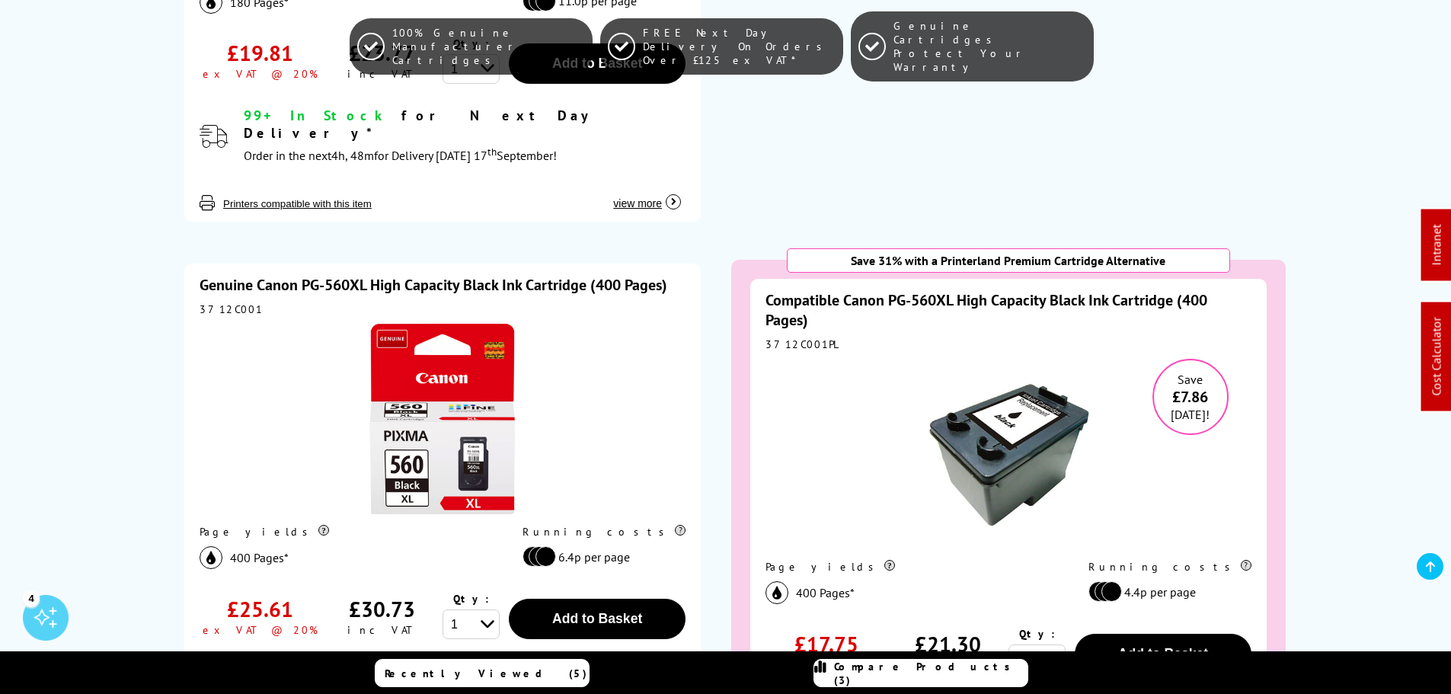
scroll to position [1584, 0]
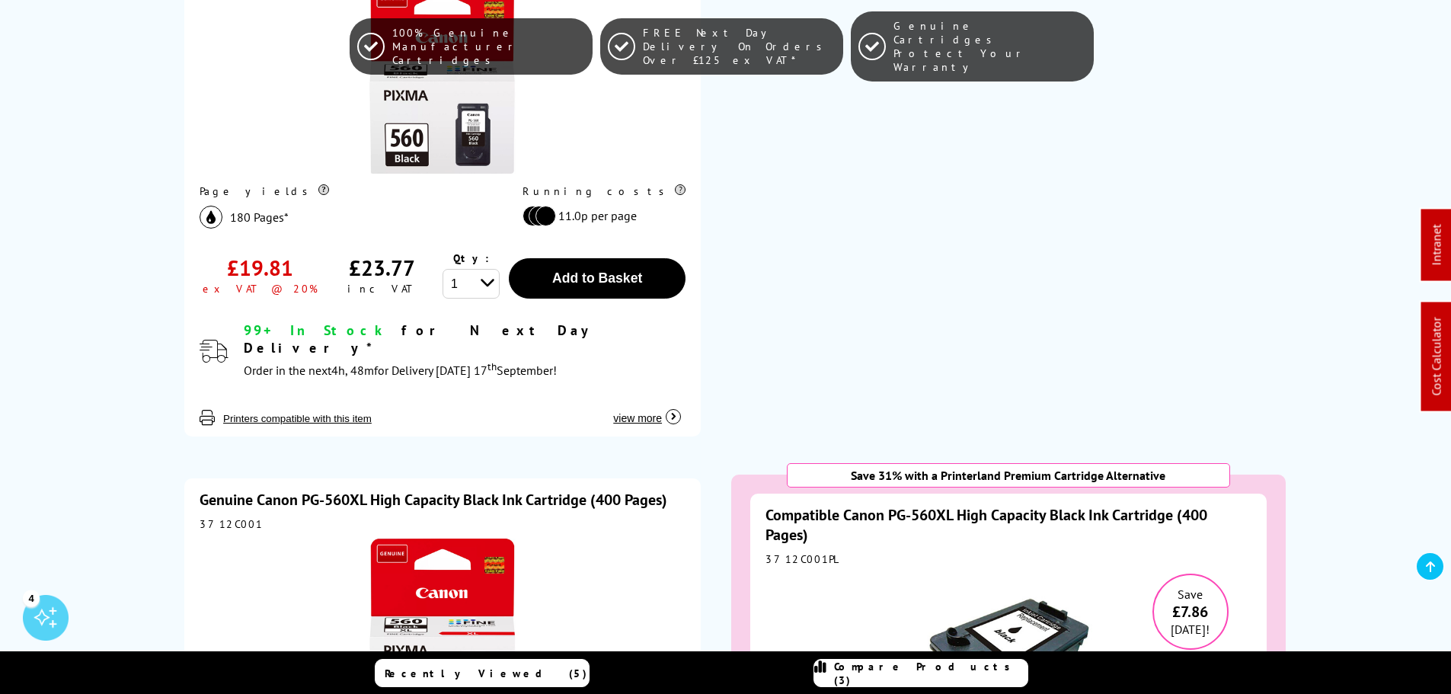
click at [353, 490] on link "Genuine Canon PG-560XL High Capacity Black Ink Cartridge (400 Pages)" at bounding box center [434, 500] width 468 height 20
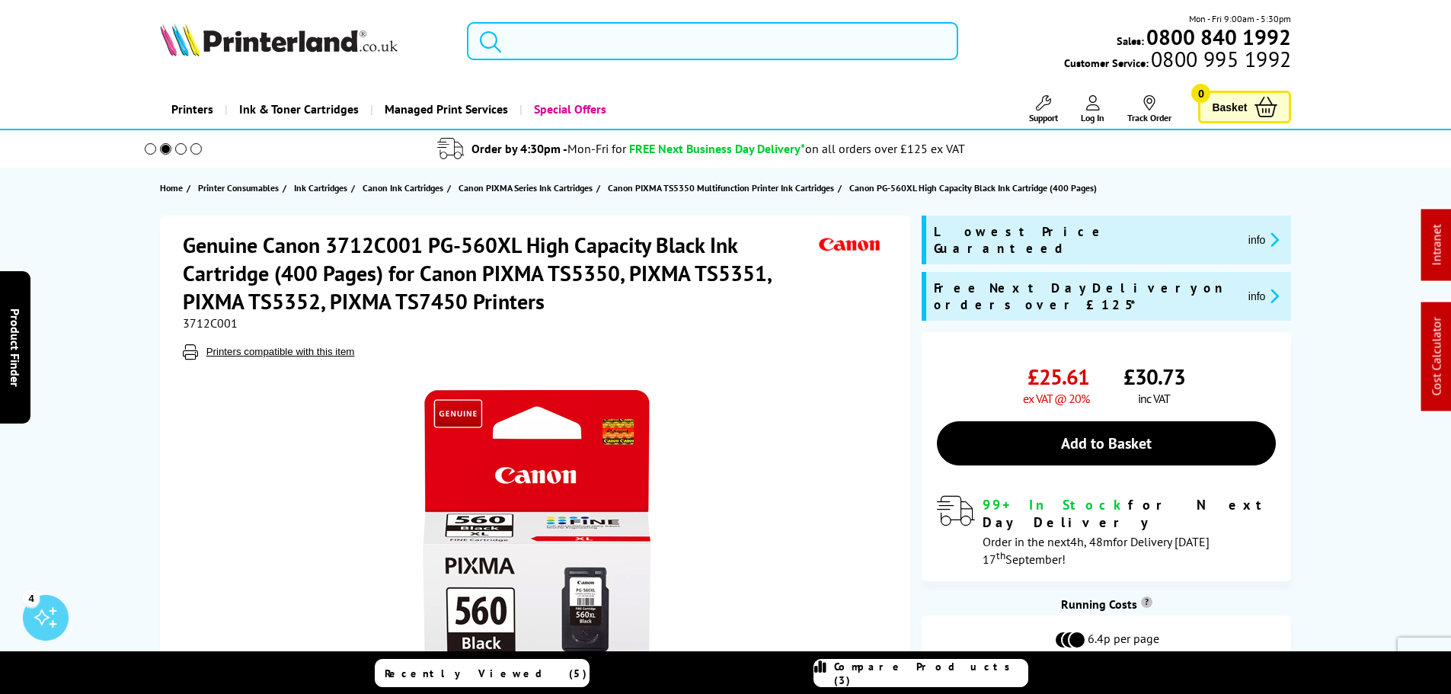
click at [564, 32] on input "search" at bounding box center [712, 41] width 491 height 38
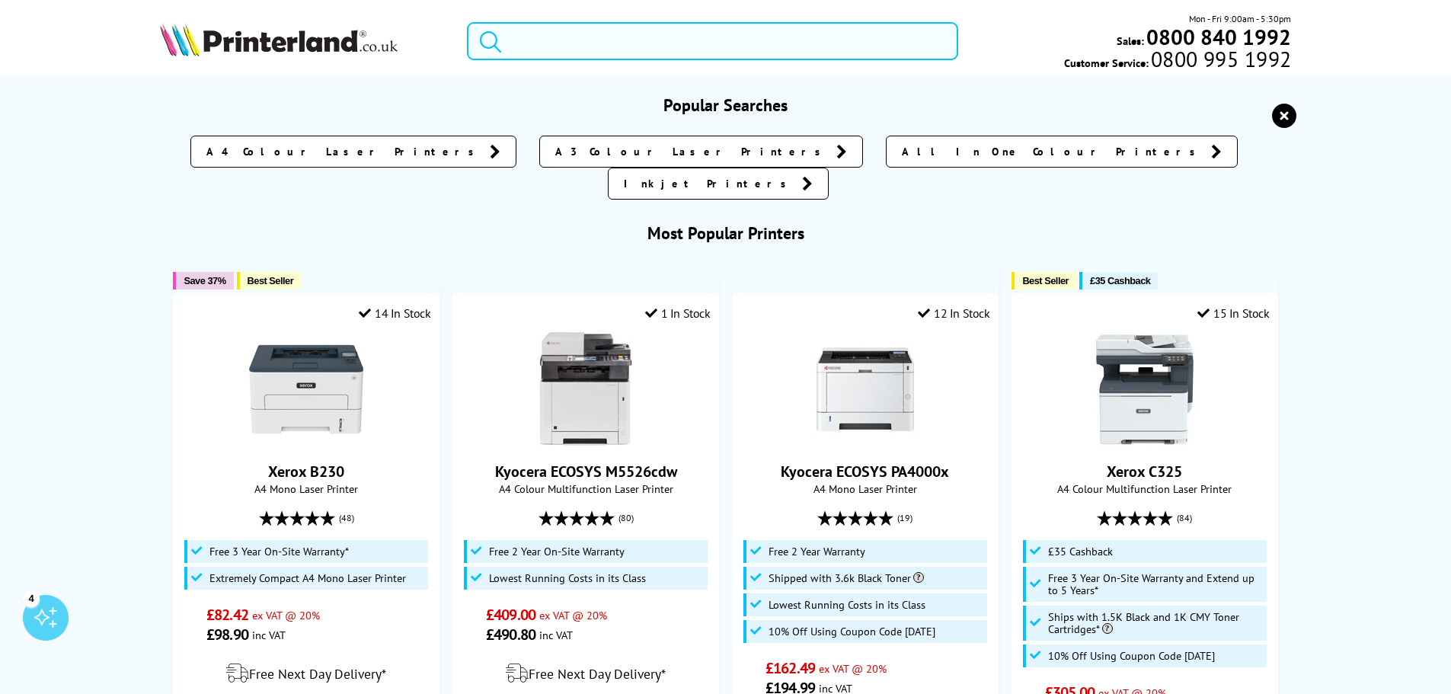
paste input "5541C006"
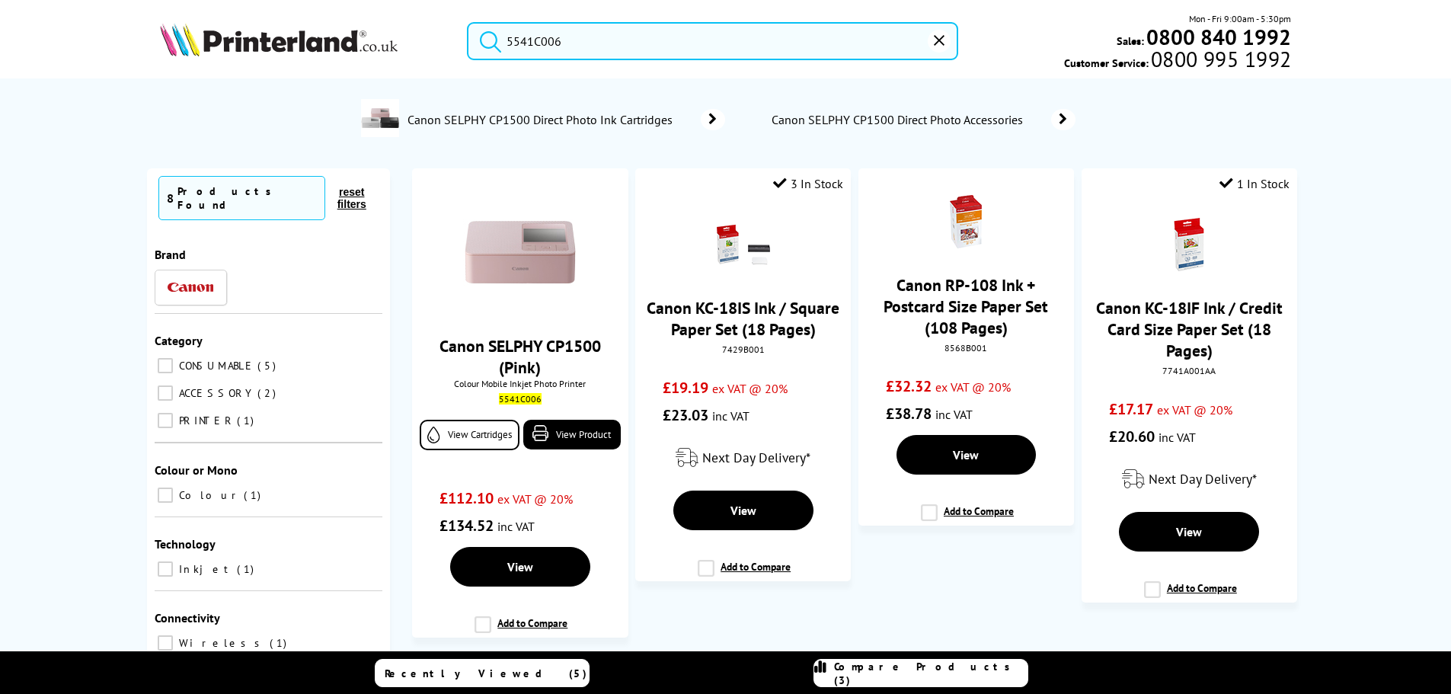
type input "5541C006"
click at [562, 119] on span "Canon SELPHY CP1500 Direct Photo Ink Cartridges" at bounding box center [543, 119] width 272 height 15
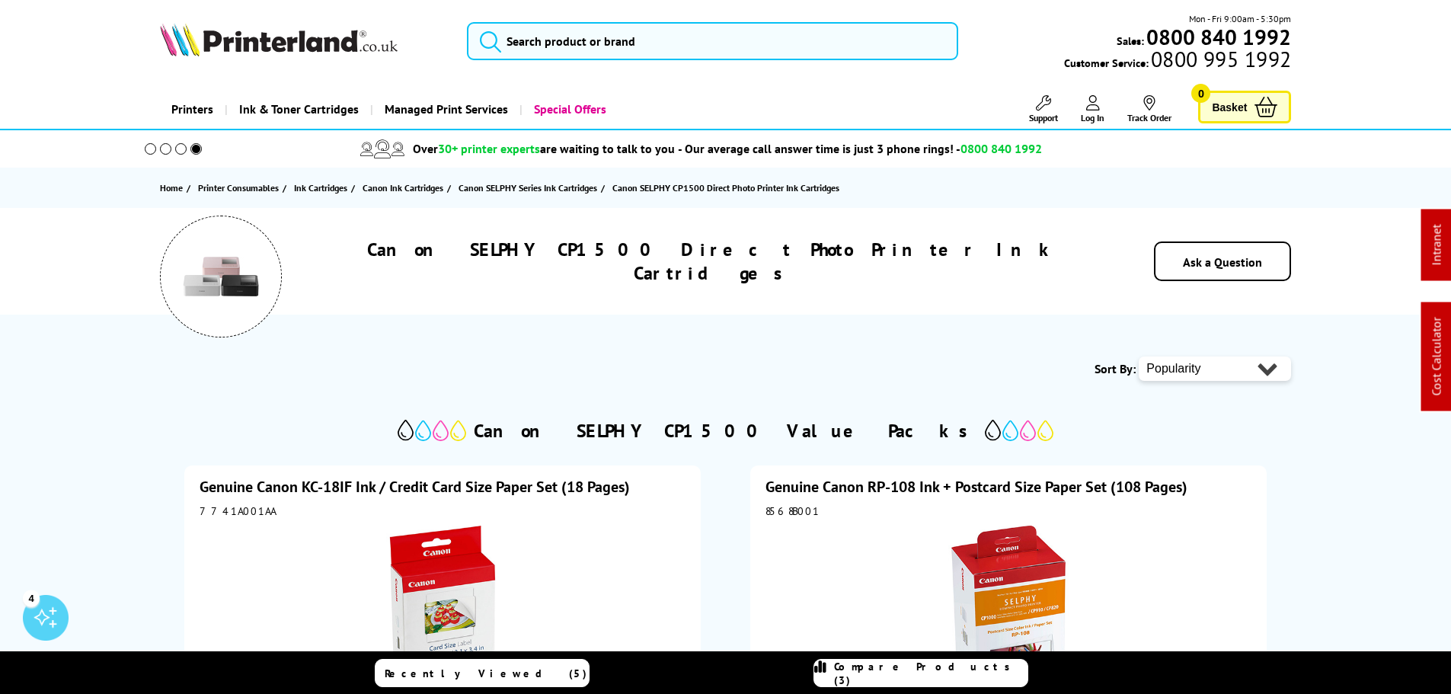
click at [600, 20] on div "Mon - Fri 9:00am - 5:30pm Sales: 0800 840 1992 Customer Service: 0800 995 1992" at bounding box center [726, 44] width 1219 height 67
click at [581, 41] on input "search" at bounding box center [712, 41] width 491 height 38
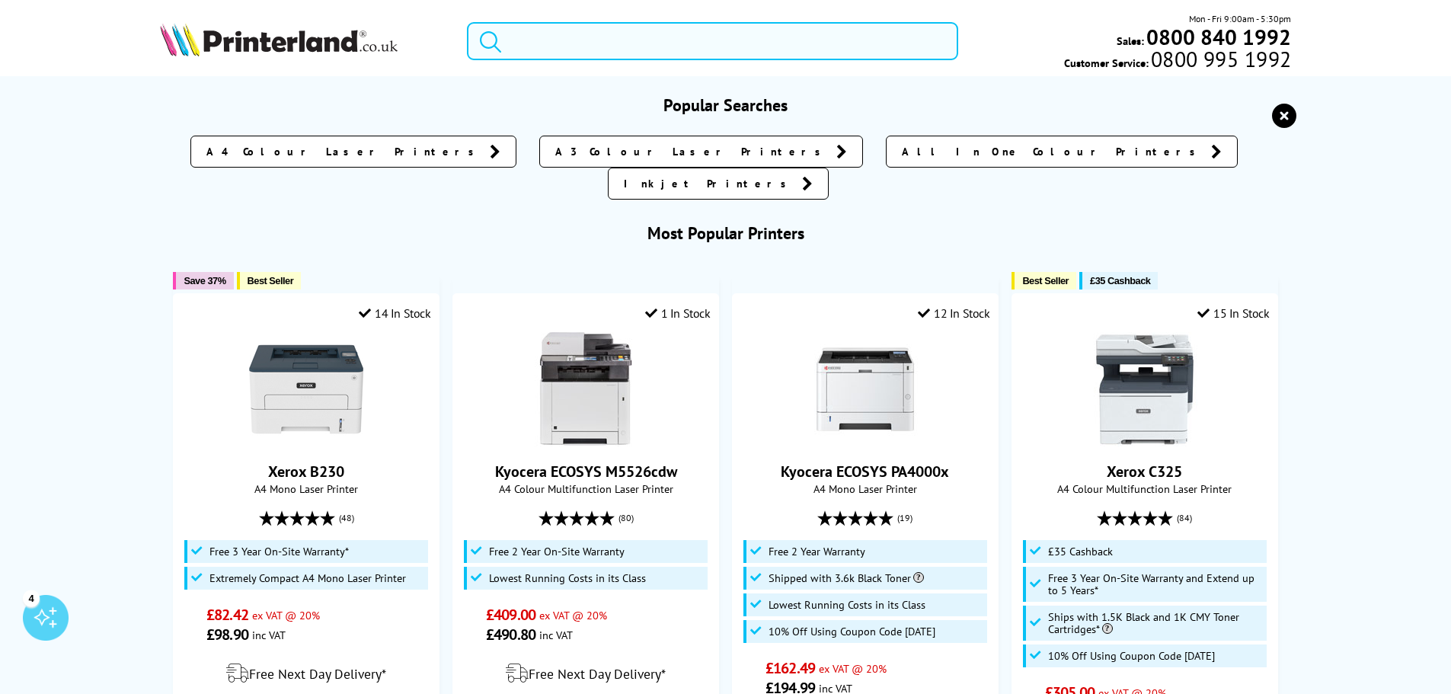
paste input "9S187A"
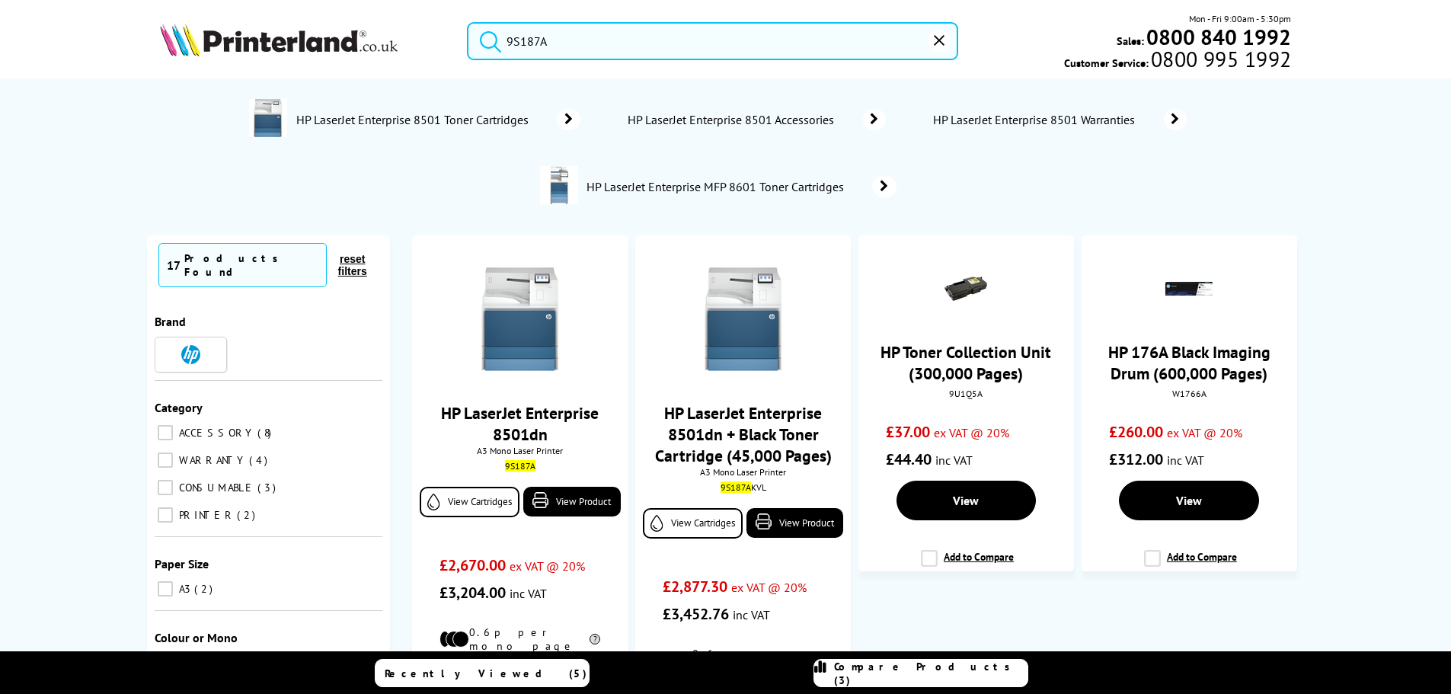
type input "9S187A"
click at [452, 114] on span "HP LaserJet Enterprise 8501 Toner Cartridges" at bounding box center [414, 119] width 239 height 15
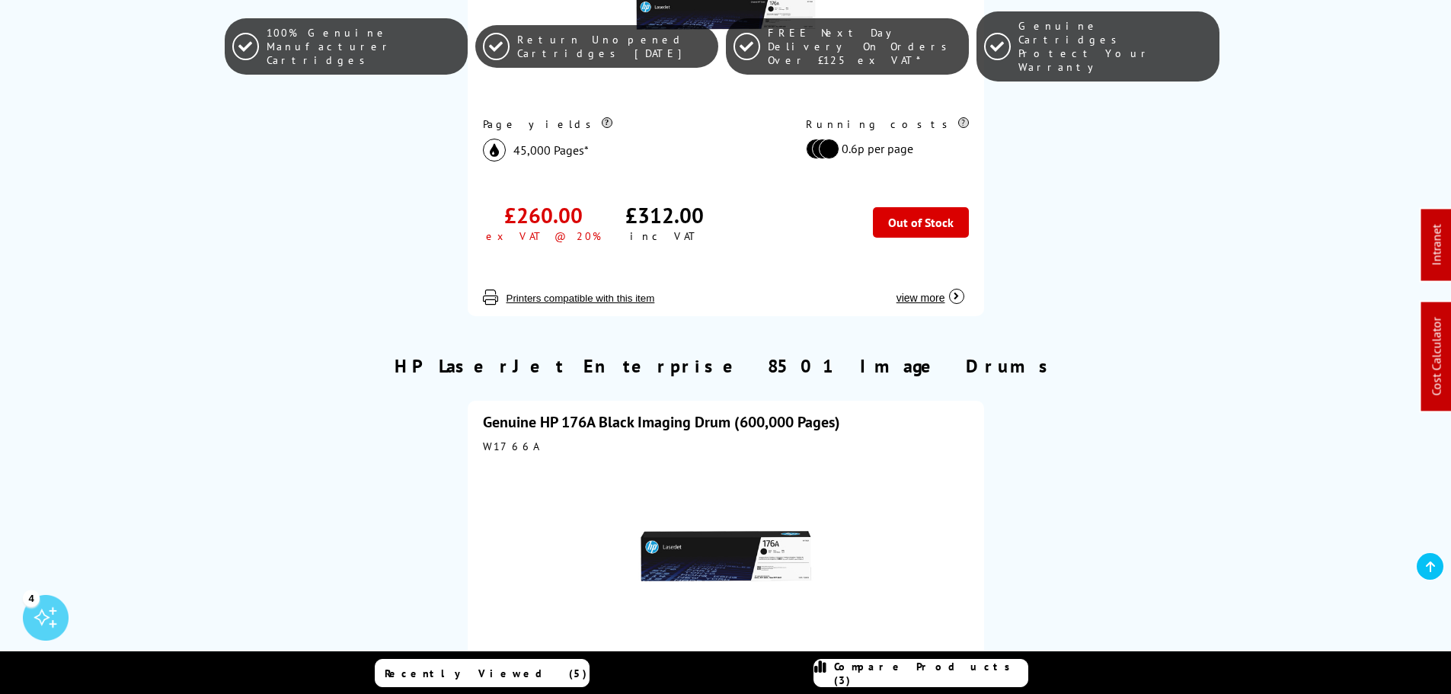
scroll to position [152, 0]
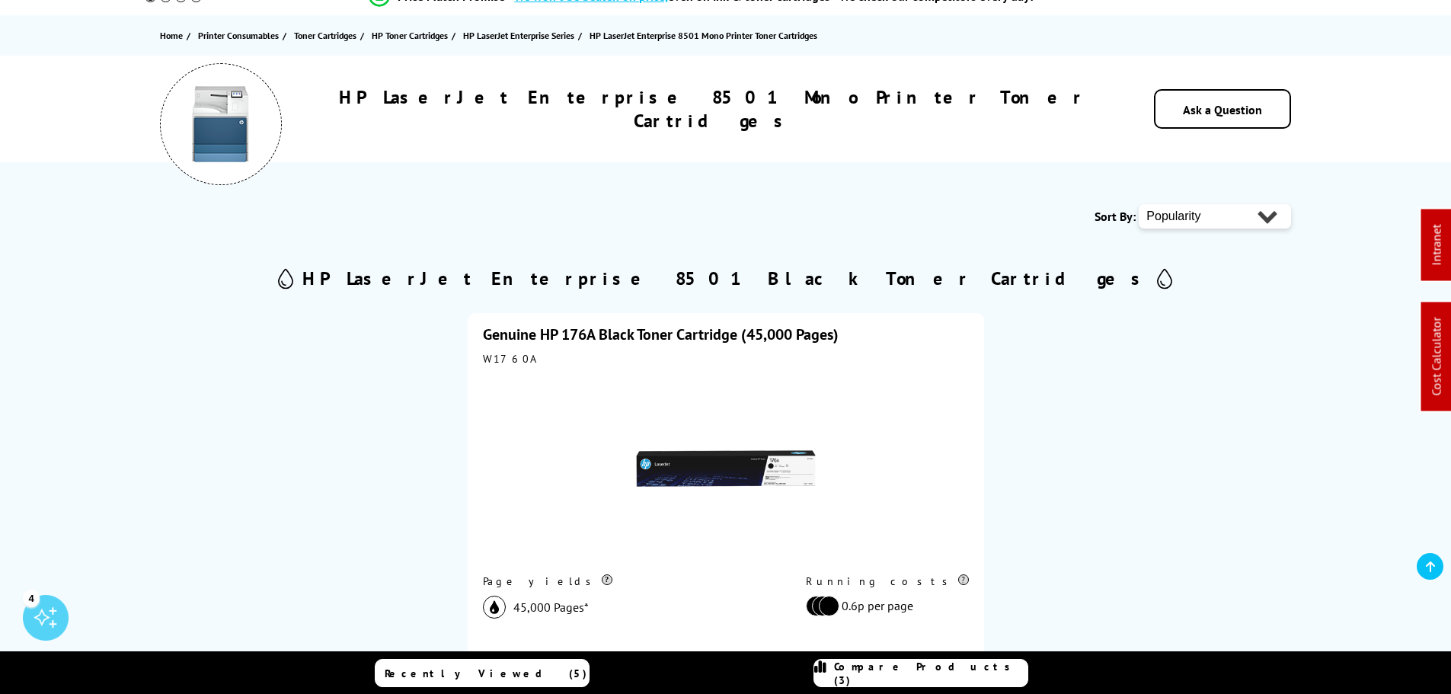
click at [491, 354] on div "W1760A" at bounding box center [726, 359] width 486 height 14
copy div "W1760A"
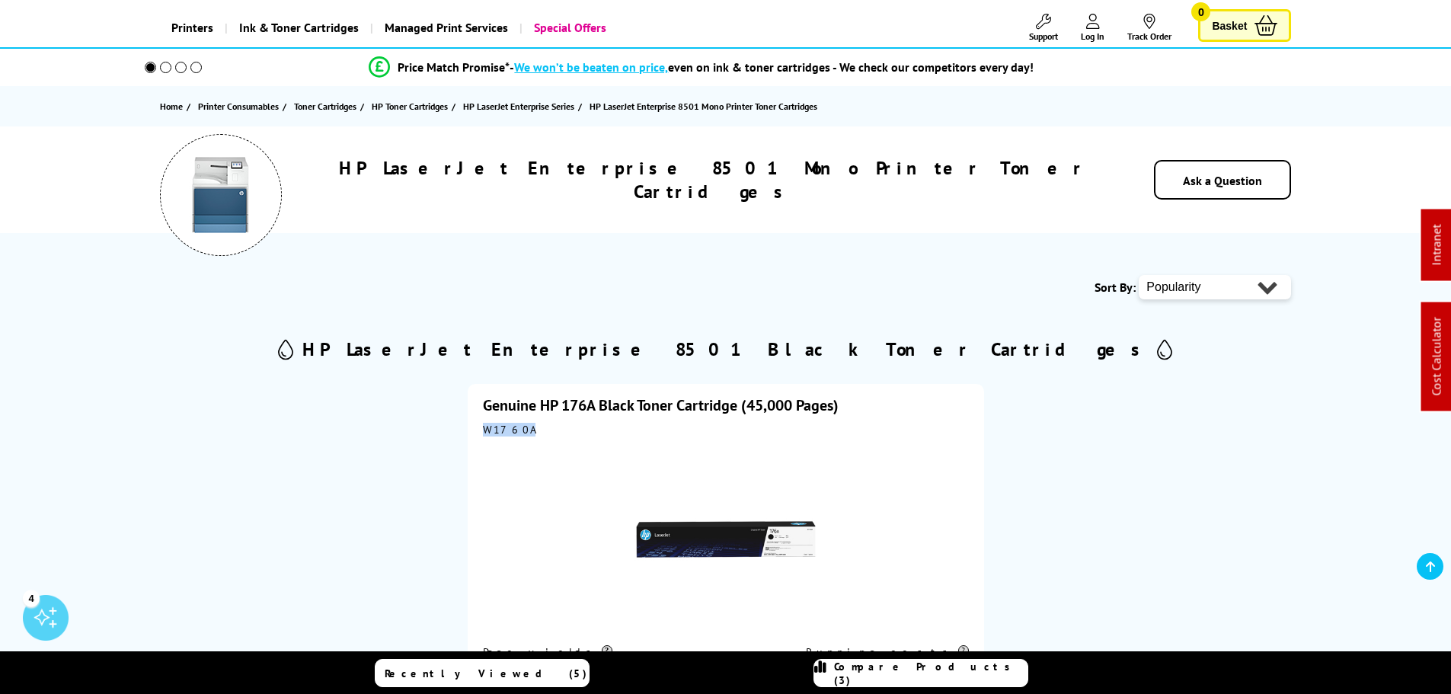
scroll to position [0, 0]
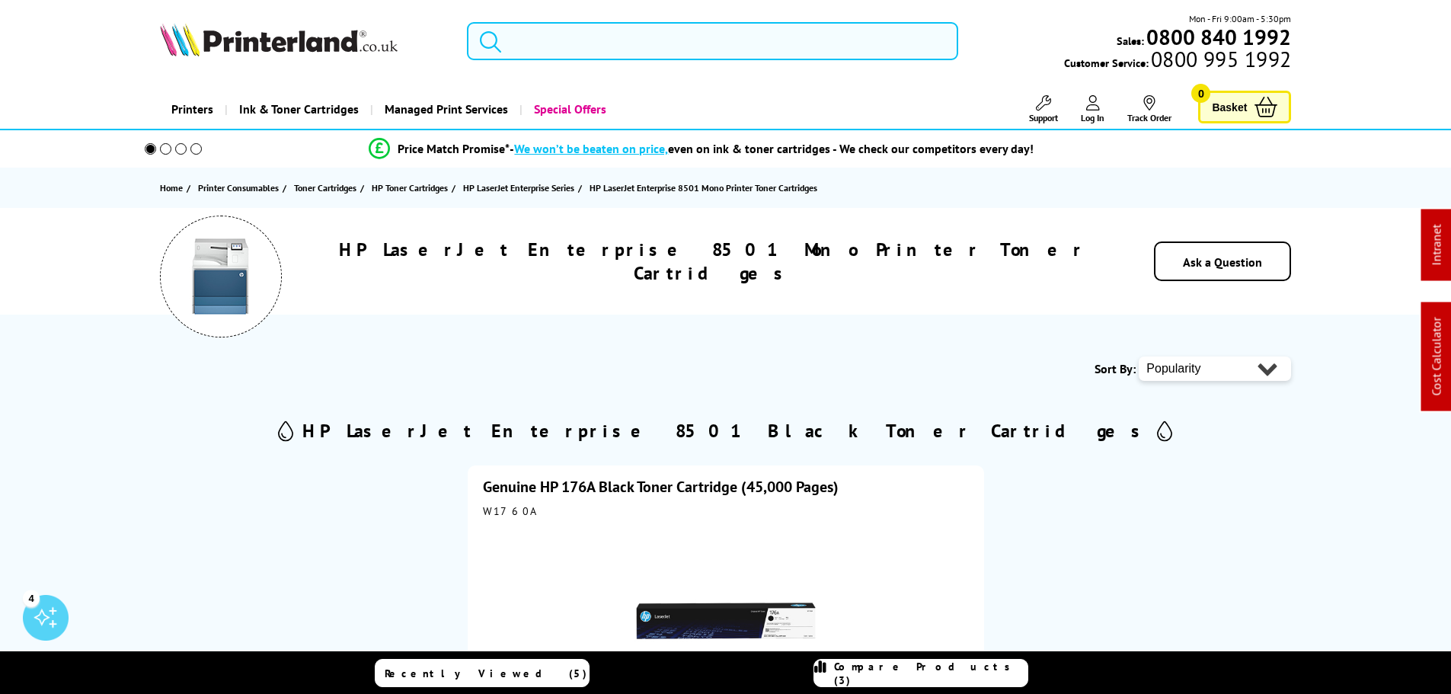
click at [606, 40] on input "search" at bounding box center [712, 41] width 491 height 38
paste input "MFCJ4550DWZU1"
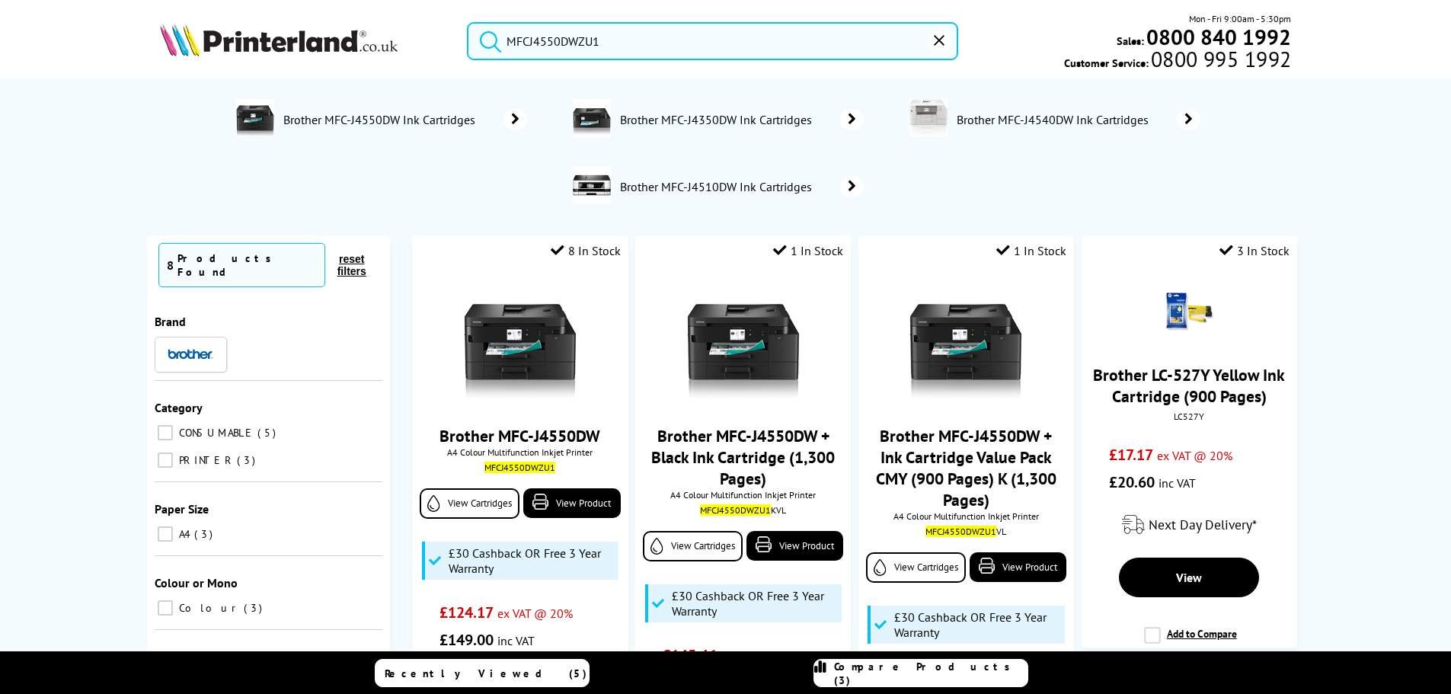
type input "MFCJ4550DWZU1"
click at [411, 121] on span "Brother MFC-J4550DW Ink Cartridges" at bounding box center [382, 119] width 200 height 15
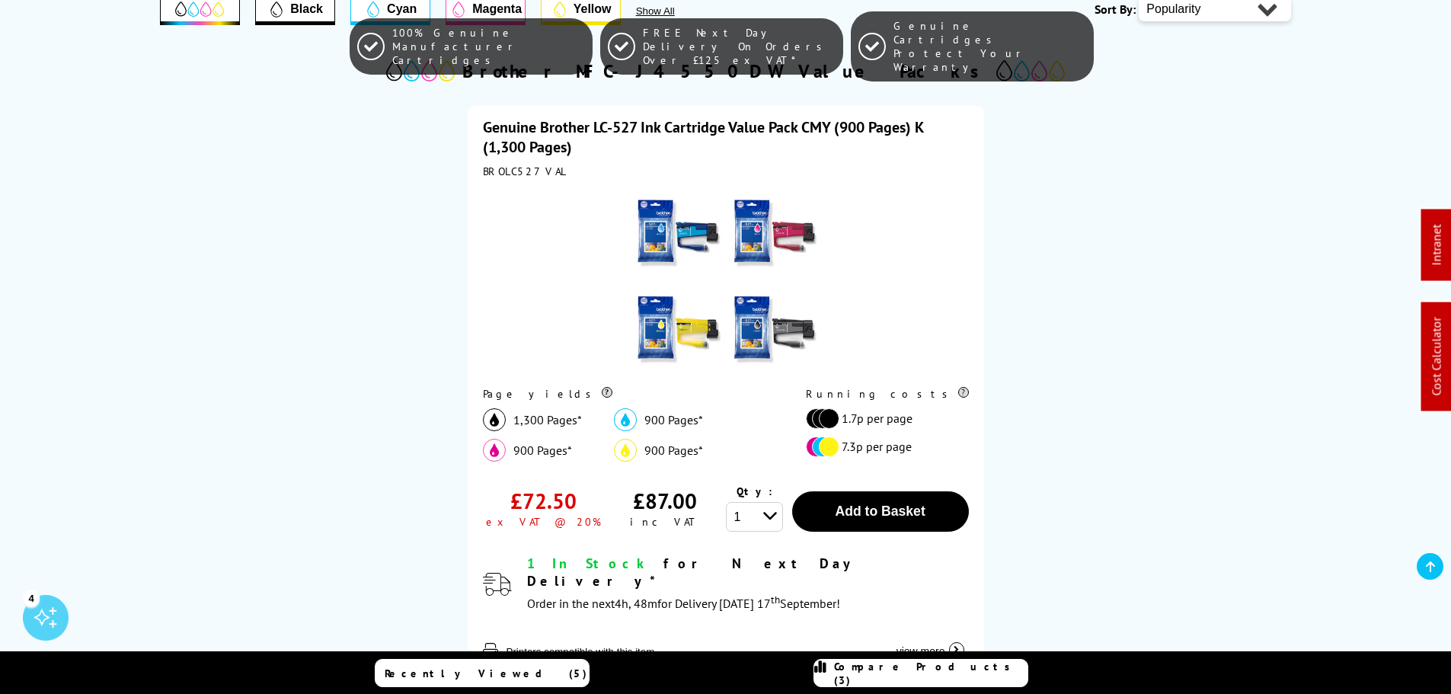
scroll to position [305, 0]
